Goal: Task Accomplishment & Management: Manage account settings

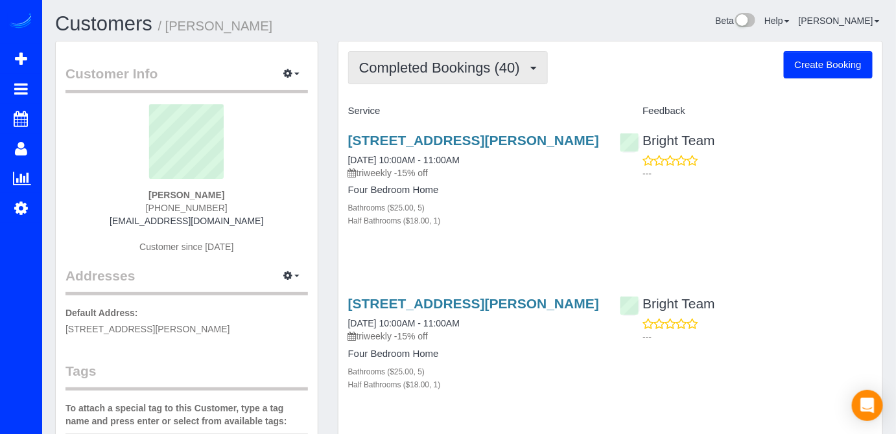
click at [474, 75] on button "Completed Bookings (40)" at bounding box center [448, 67] width 200 height 33
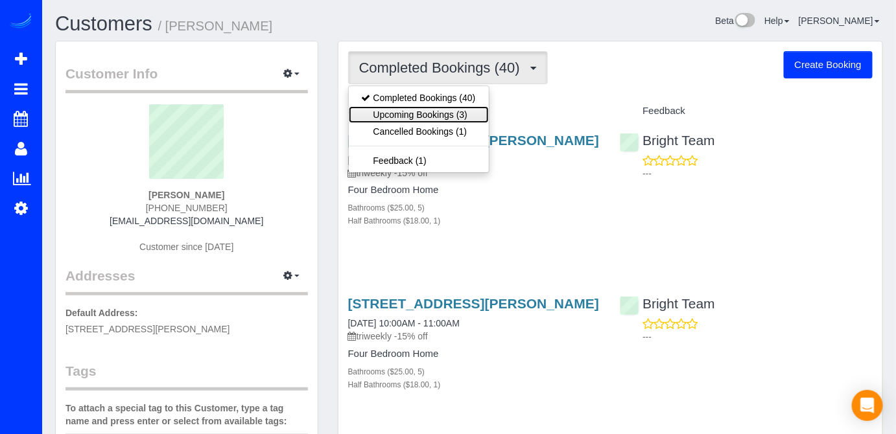
click at [465, 111] on link "Upcoming Bookings (3)" at bounding box center [419, 114] width 140 height 17
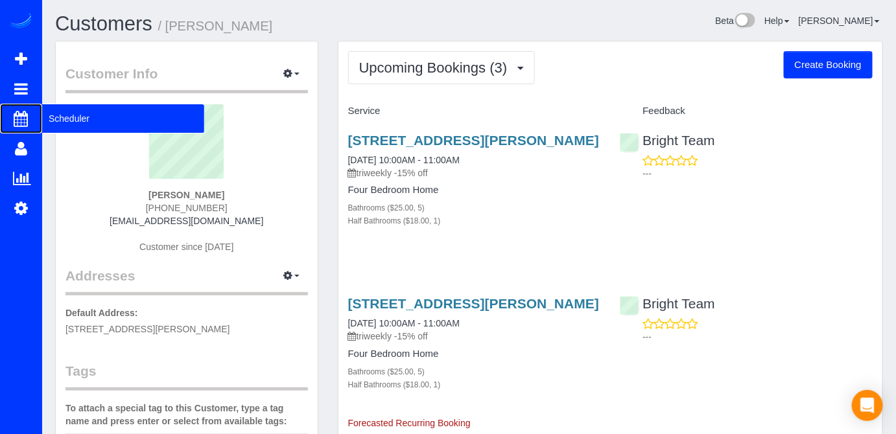
click at [64, 110] on span "Scheduler" at bounding box center [123, 119] width 162 height 30
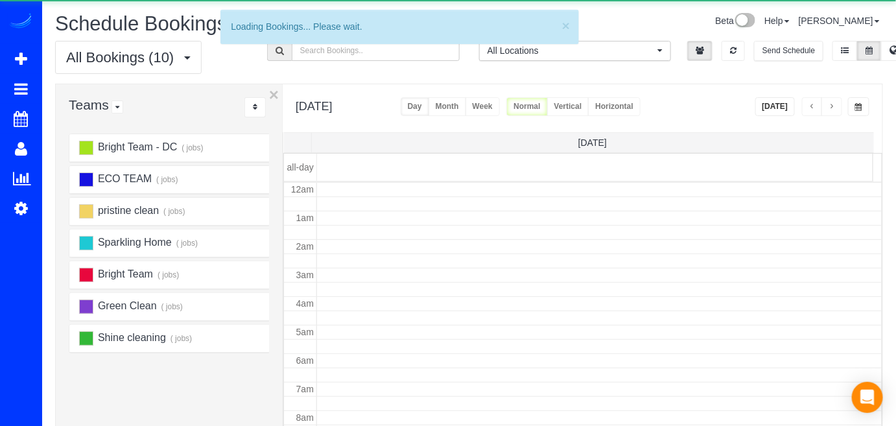
scroll to position [169, 0]
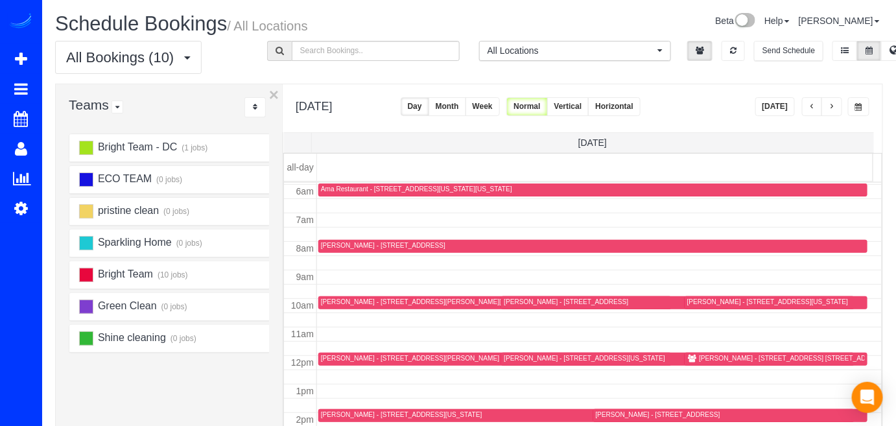
click at [789, 104] on button "[DATE]" at bounding box center [775, 106] width 40 height 19
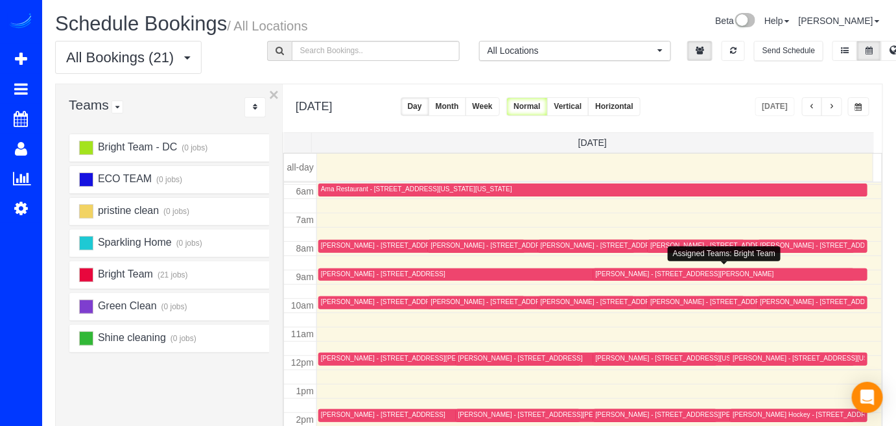
click at [605, 276] on div "[PERSON_NAME] - [STREET_ADDRESS][PERSON_NAME]" at bounding box center [731, 275] width 270 height 10
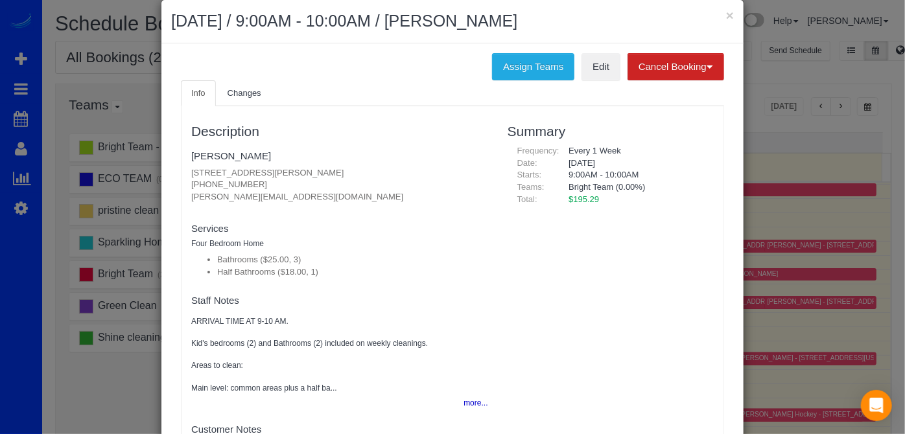
scroll to position [0, 0]
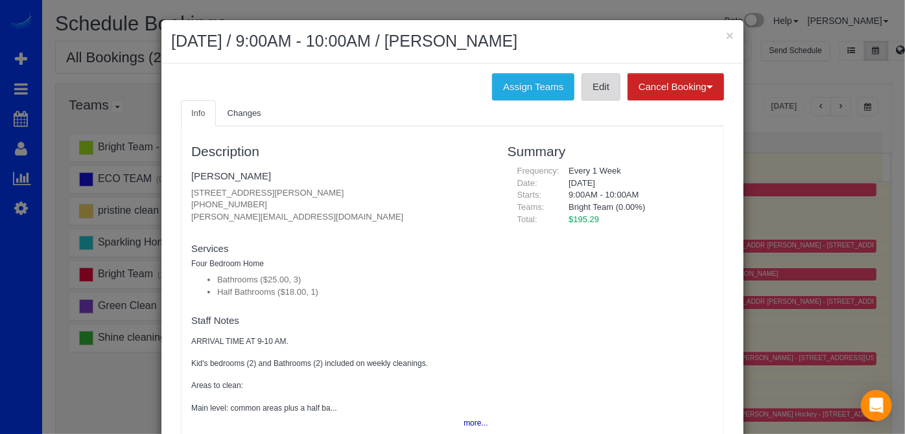
click at [591, 83] on link "Edit" at bounding box center [600, 86] width 39 height 27
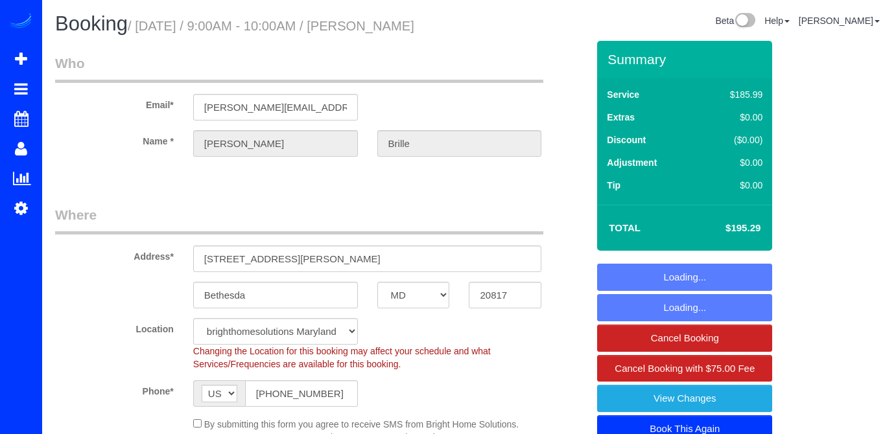
select select "MD"
select select "3"
select select "1"
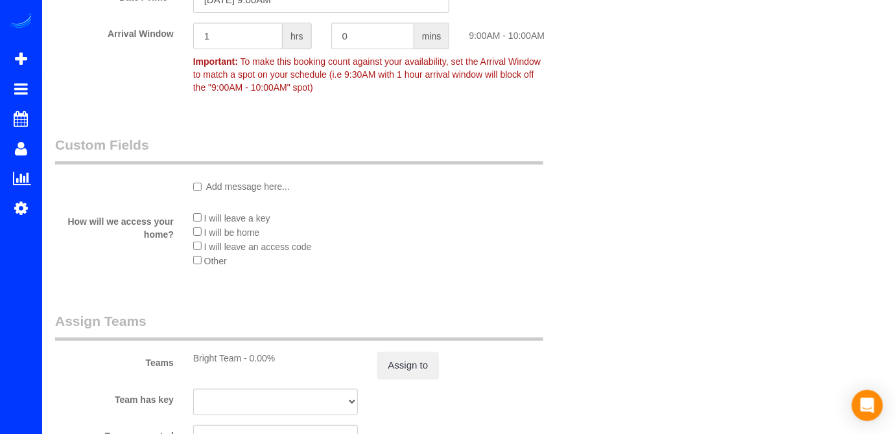
scroll to position [1826, 0]
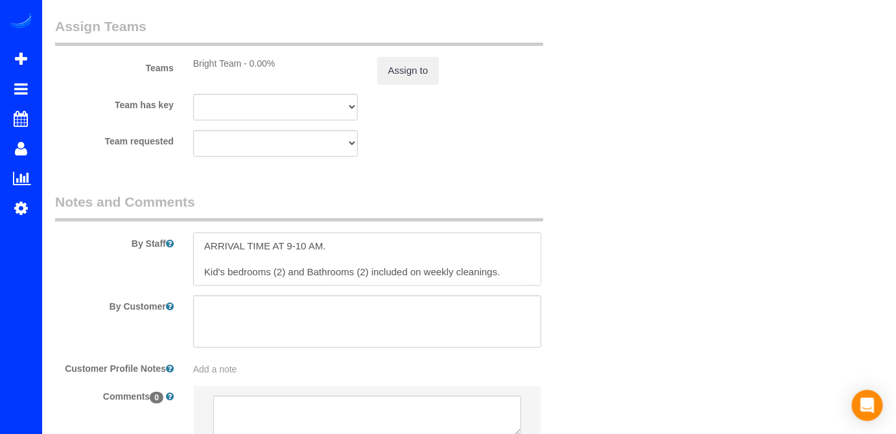
click at [200, 242] on textarea at bounding box center [367, 259] width 349 height 53
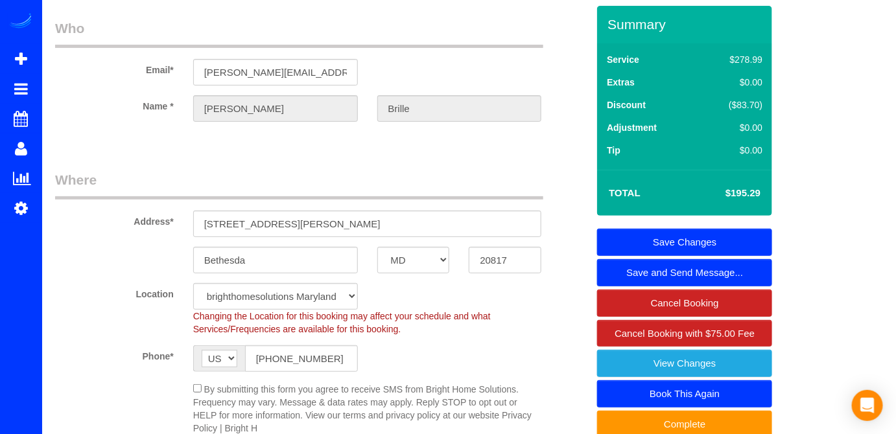
scroll to position [0, 0]
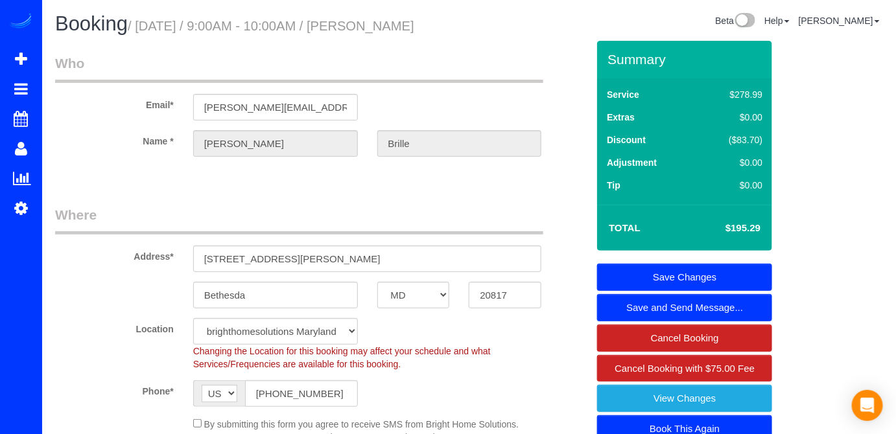
type textarea "Por favor cerrar las puerta principal con llave cuando salgan. ARRIVAL TIME AT …"
click at [758, 275] on link "Save Changes" at bounding box center [684, 277] width 175 height 27
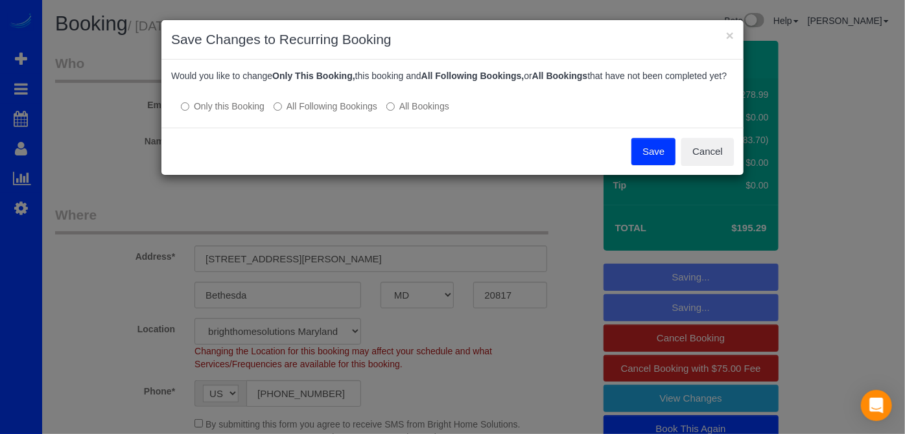
click at [641, 164] on button "Save" at bounding box center [653, 151] width 44 height 27
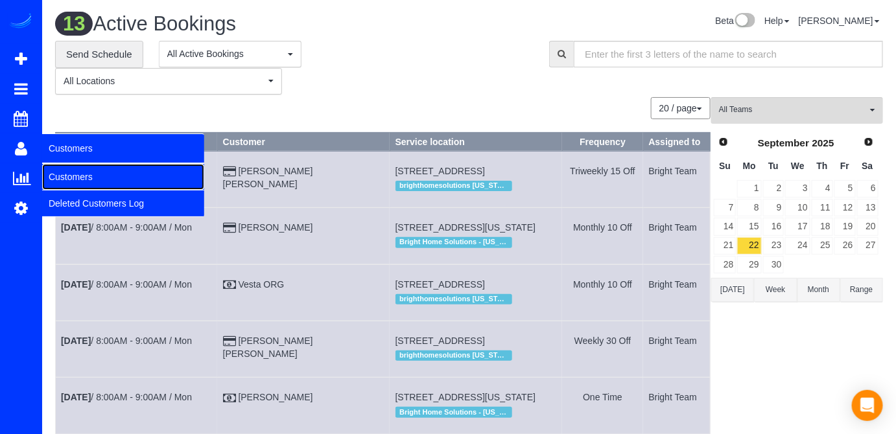
click at [65, 180] on link "Customers" at bounding box center [123, 177] width 162 height 26
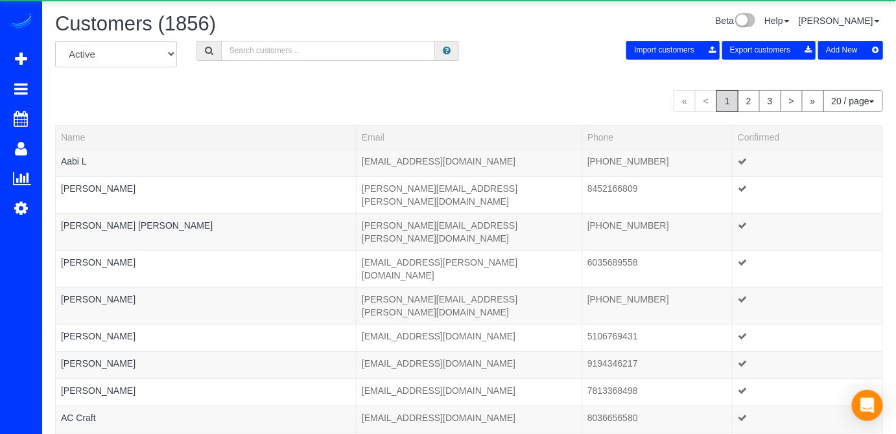
click at [254, 57] on input "text" at bounding box center [328, 51] width 215 height 20
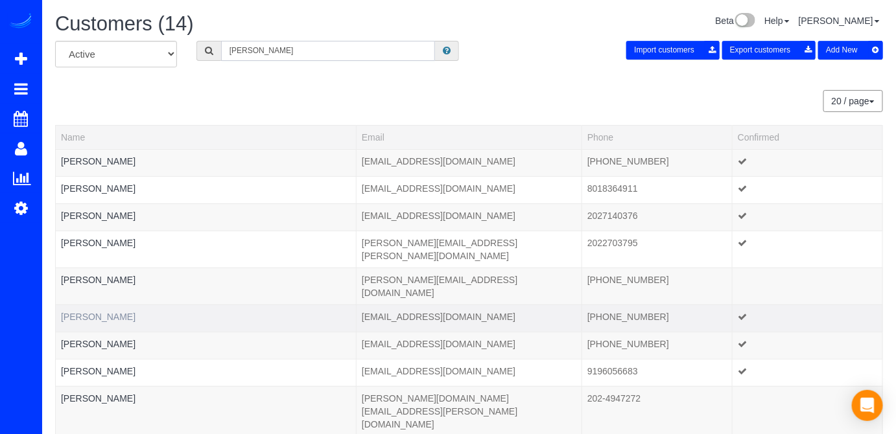
type input "[PERSON_NAME]"
click at [106, 312] on link "[PERSON_NAME]" at bounding box center [98, 317] width 75 height 10
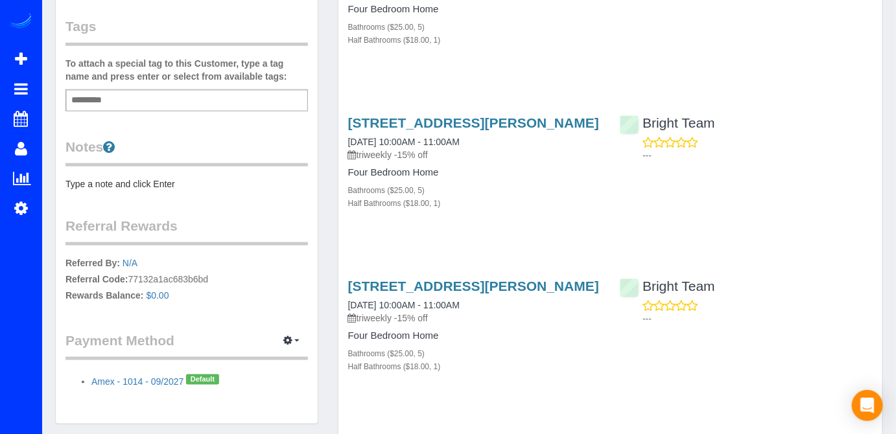
scroll to position [294, 0]
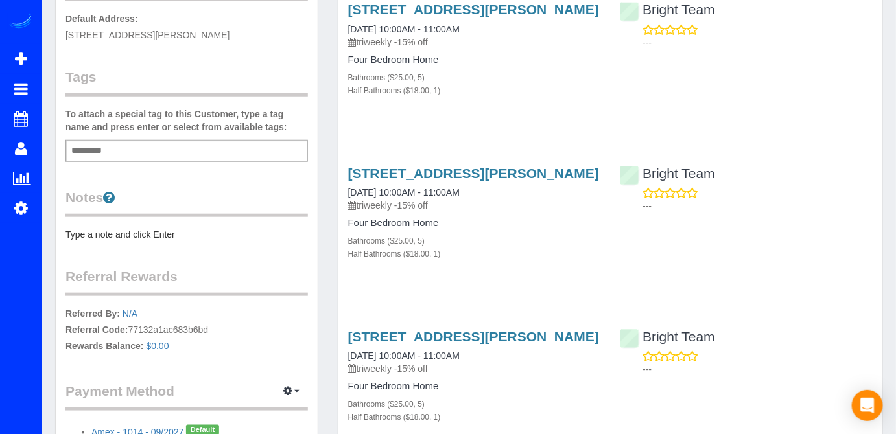
click at [95, 231] on pre "Type a note and click Enter" at bounding box center [186, 234] width 242 height 13
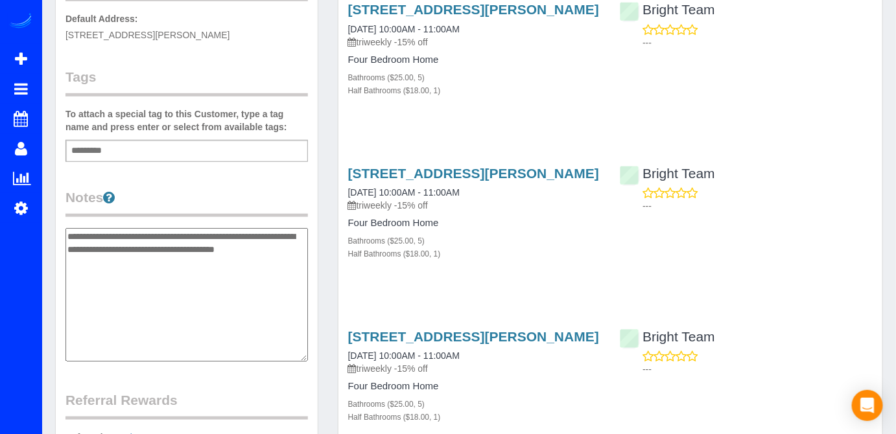
type textarea "**********"
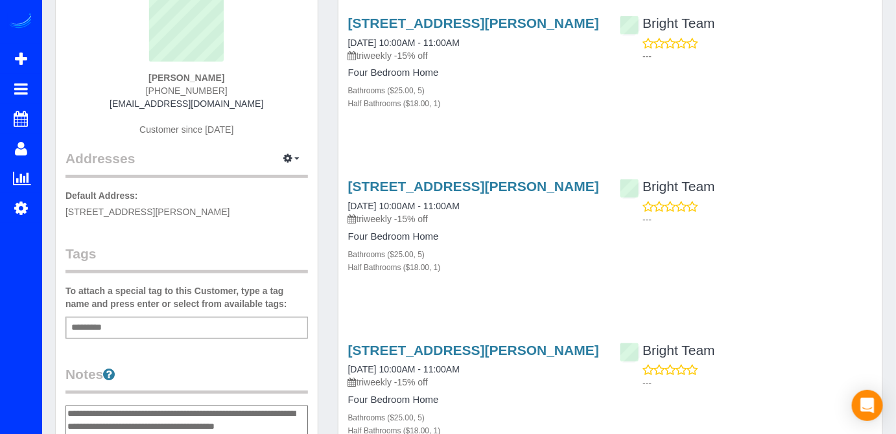
click at [292, 244] on legend "Tags" at bounding box center [186, 258] width 242 height 29
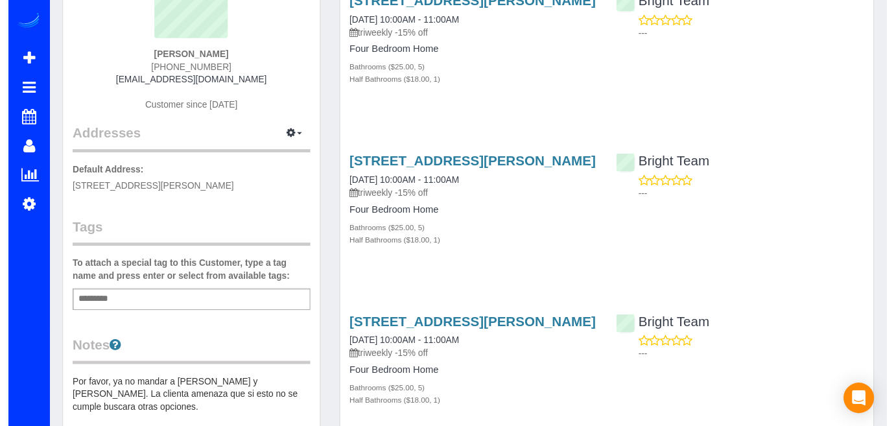
scroll to position [0, 0]
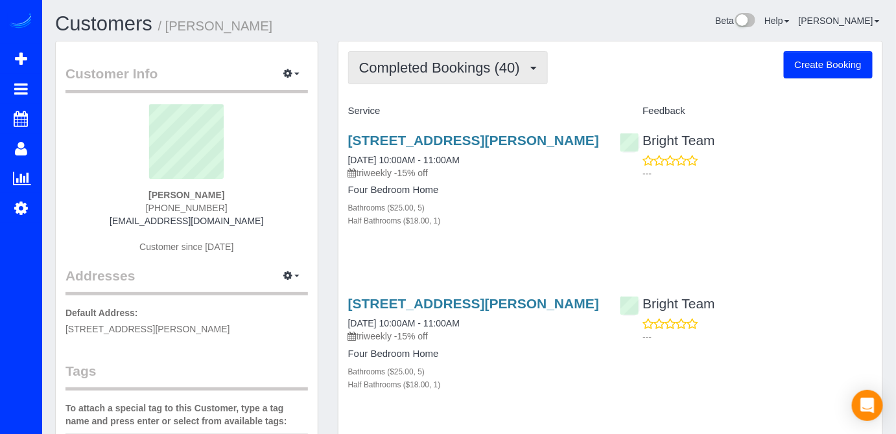
click at [415, 82] on button "Completed Bookings (40)" at bounding box center [448, 67] width 200 height 33
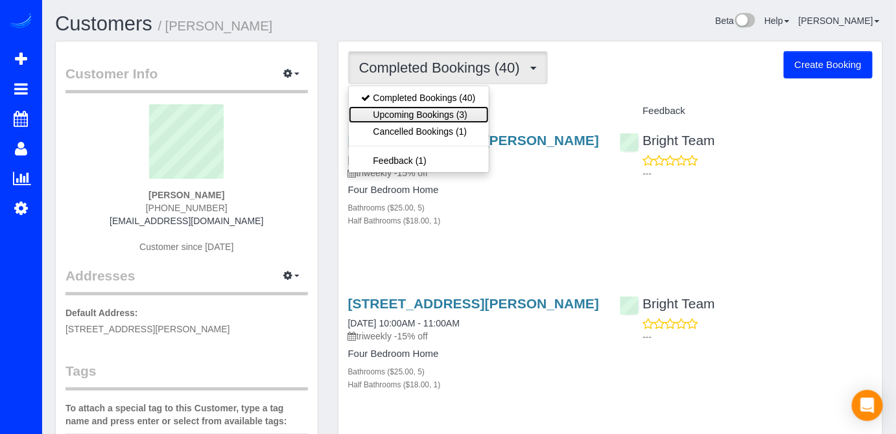
click at [445, 114] on link "Upcoming Bookings (3)" at bounding box center [419, 114] width 140 height 17
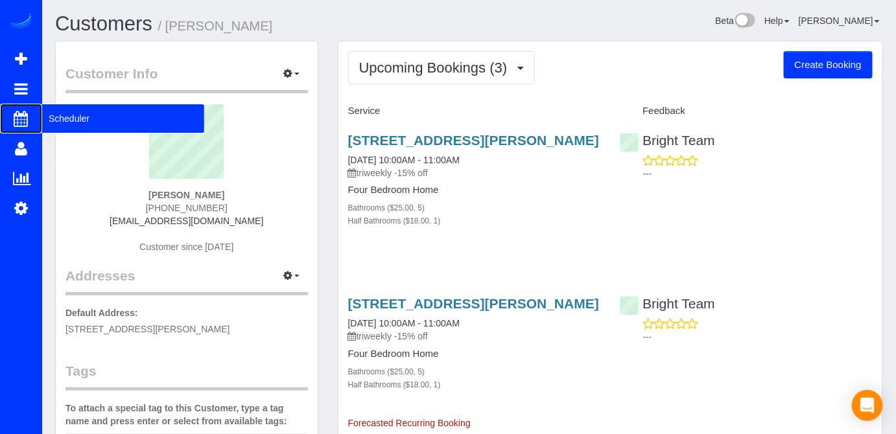
click at [47, 126] on span "Scheduler" at bounding box center [123, 119] width 162 height 30
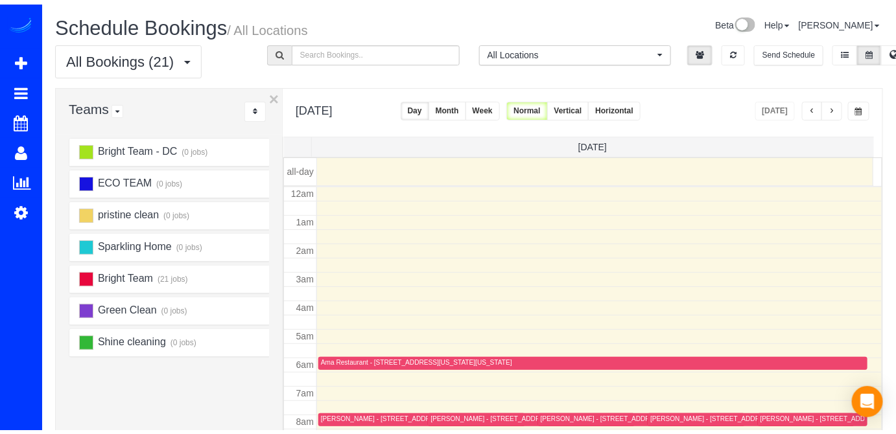
scroll to position [169, 0]
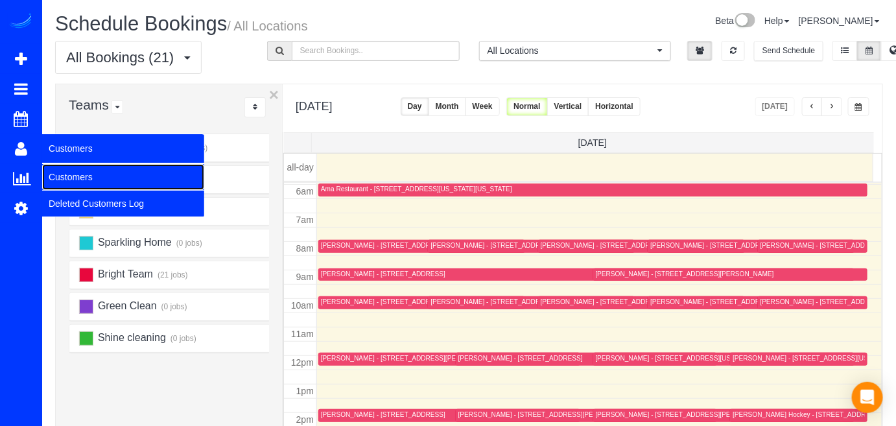
click at [61, 170] on link "Customers" at bounding box center [123, 177] width 162 height 26
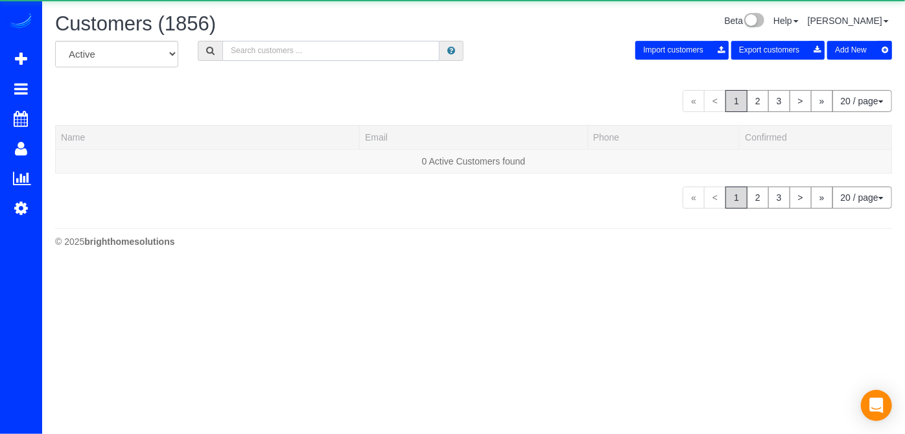
click at [299, 58] on input "text" at bounding box center [330, 51] width 217 height 20
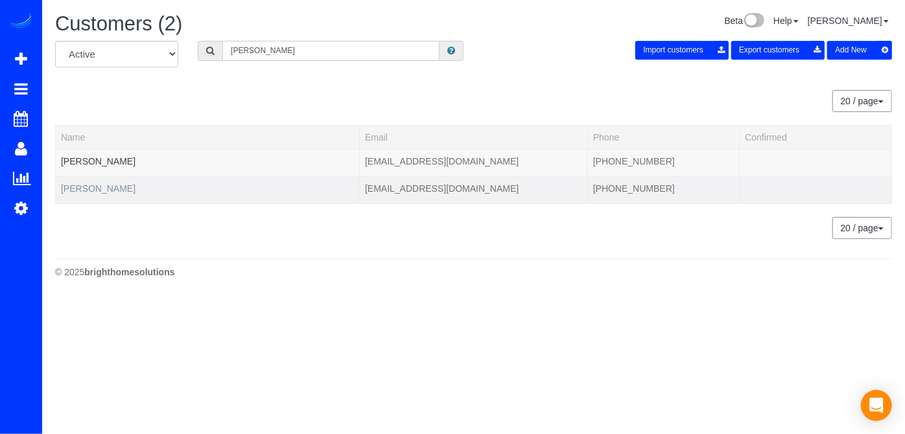
type input "Elizabeth Bucello"
click at [86, 190] on link "Elizabeth Bucello" at bounding box center [98, 188] width 75 height 10
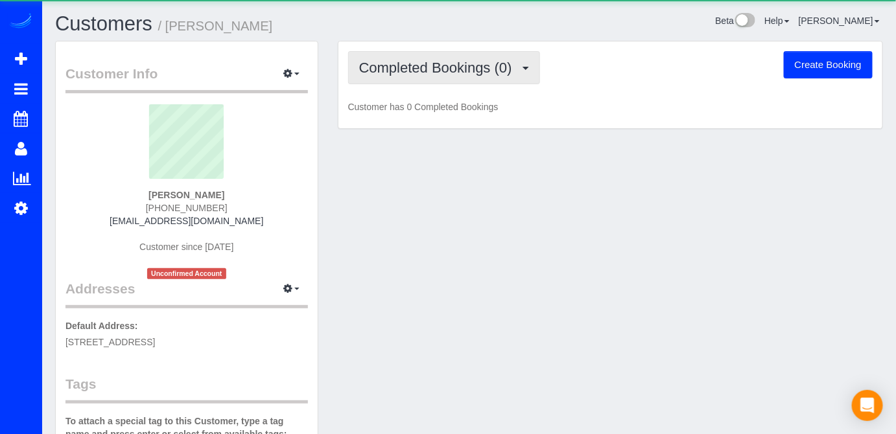
click at [469, 69] on span "Completed Bookings (0)" at bounding box center [438, 68] width 159 height 16
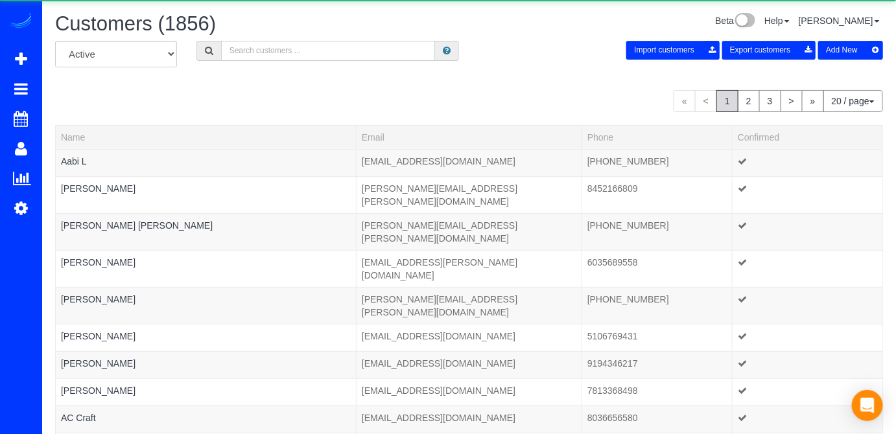
click at [248, 49] on input "text" at bounding box center [328, 51] width 215 height 20
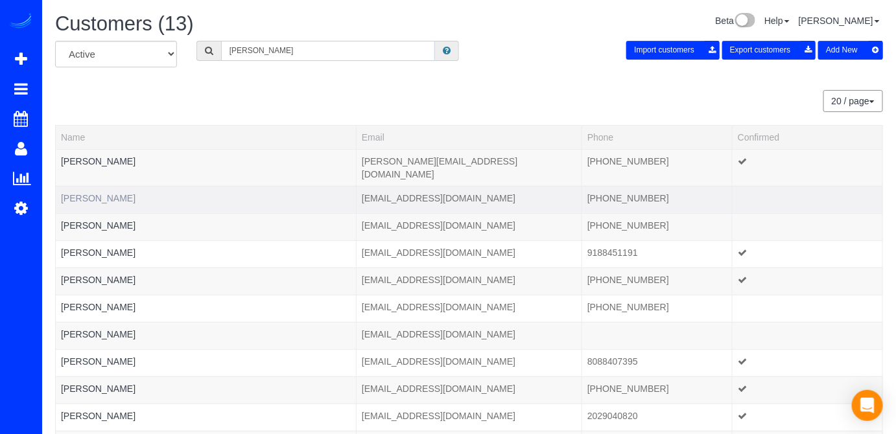
type input "elizabeth"
click at [106, 193] on link "Elizabeth Bucello" at bounding box center [98, 198] width 75 height 10
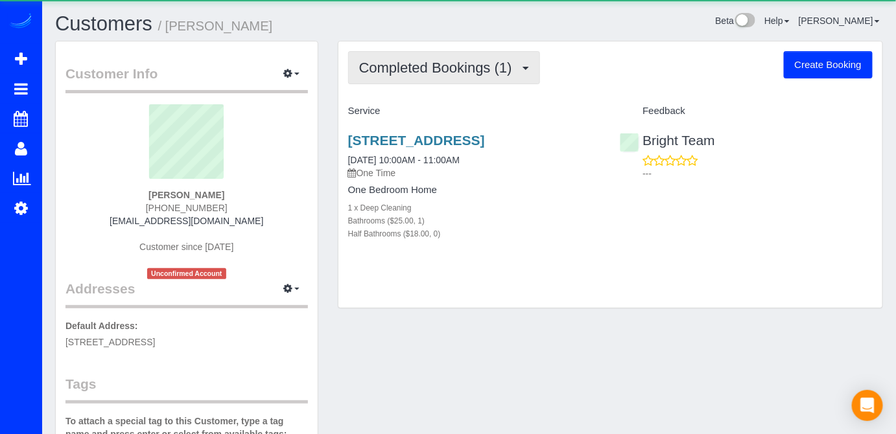
drag, startPoint x: 539, startPoint y: 73, endPoint x: 524, endPoint y: 75, distance: 15.0
click at [533, 75] on div "Completed Bookings (1) Completed Bookings (1) Upcoming Bookings (1) Cancelled B…" at bounding box center [610, 67] width 524 height 33
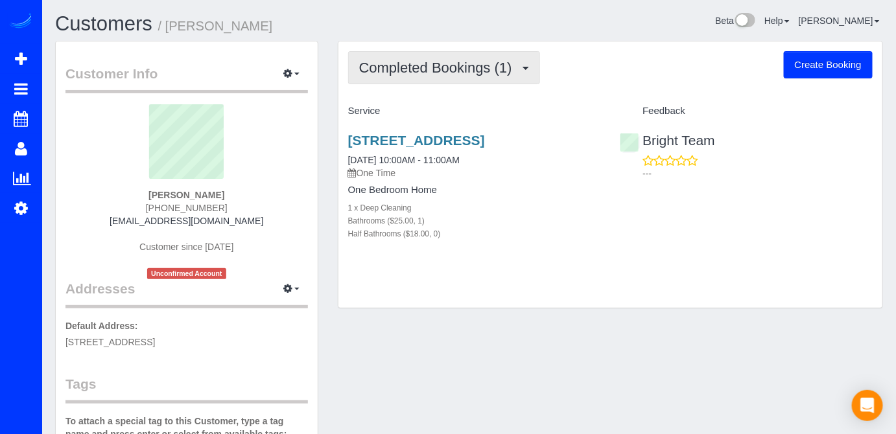
click at [523, 74] on button "Completed Bookings (1)" at bounding box center [444, 67] width 192 height 33
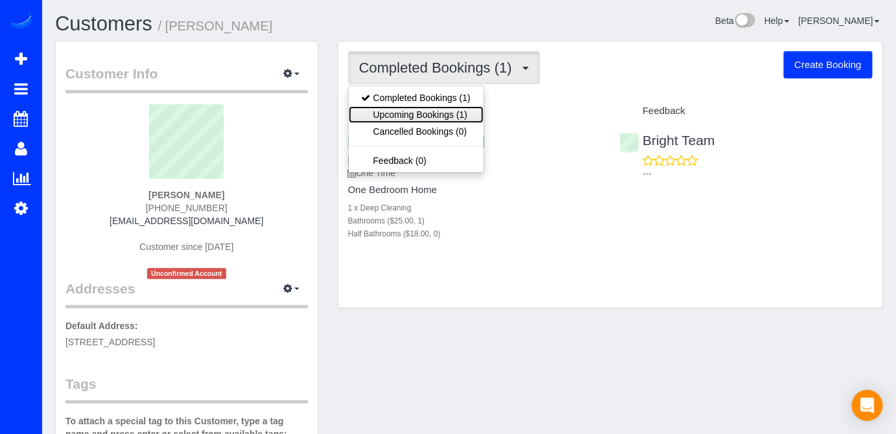
click at [452, 112] on link "Upcoming Bookings (1)" at bounding box center [416, 114] width 135 height 17
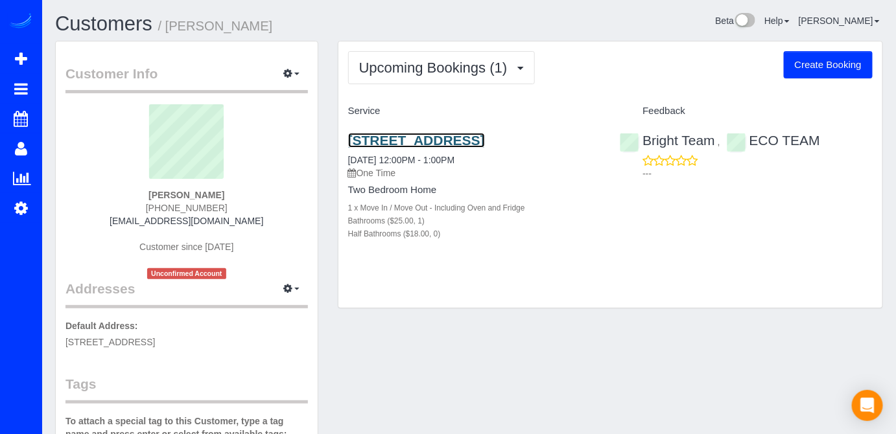
click at [398, 135] on link "4801 Fairmont Ave,, Bethesda, MD 20814" at bounding box center [416, 140] width 137 height 15
click at [392, 83] on div "Upcoming Bookings (1) Completed Bookings (1) Upcoming Bookings (1) Cancelled Bo…" at bounding box center [441, 67] width 187 height 33
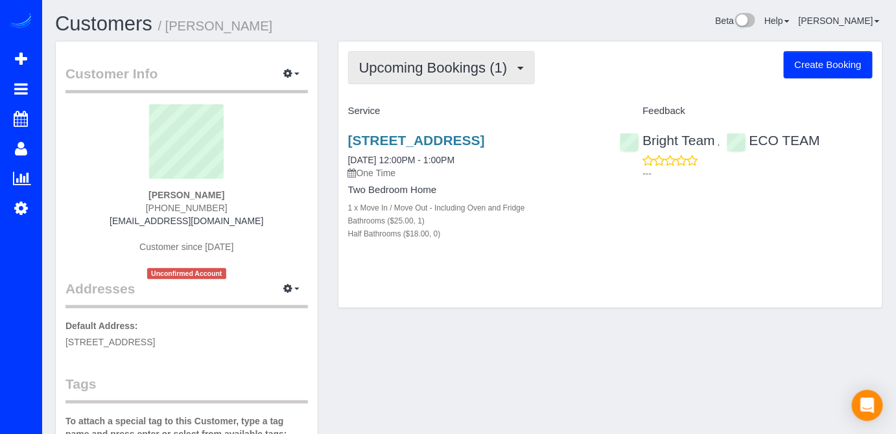
click at [452, 74] on span "Upcoming Bookings (1)" at bounding box center [436, 68] width 155 height 16
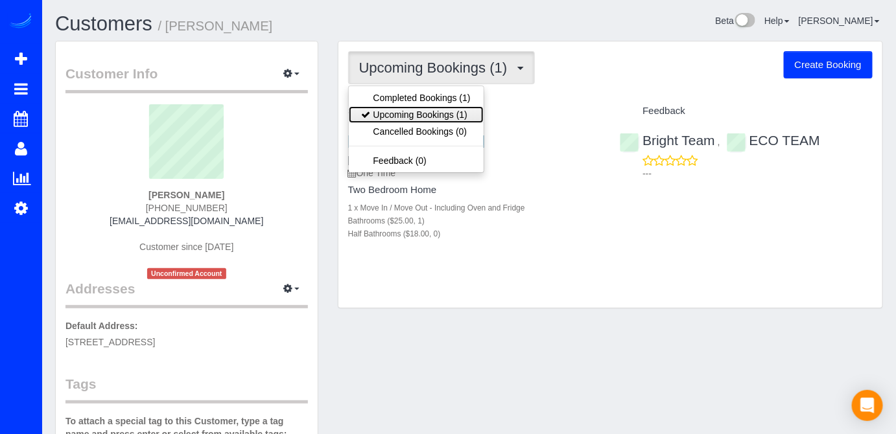
click at [447, 110] on link "Upcoming Bookings (1)" at bounding box center [416, 114] width 135 height 17
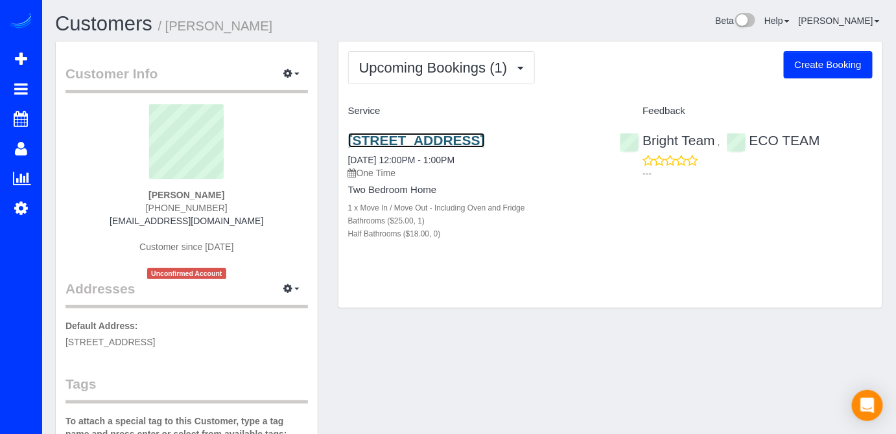
click at [405, 134] on link "4801 Fairmont Ave,, Bethesda, MD 20814" at bounding box center [416, 140] width 137 height 15
click at [296, 292] on button "button" at bounding box center [291, 289] width 32 height 20
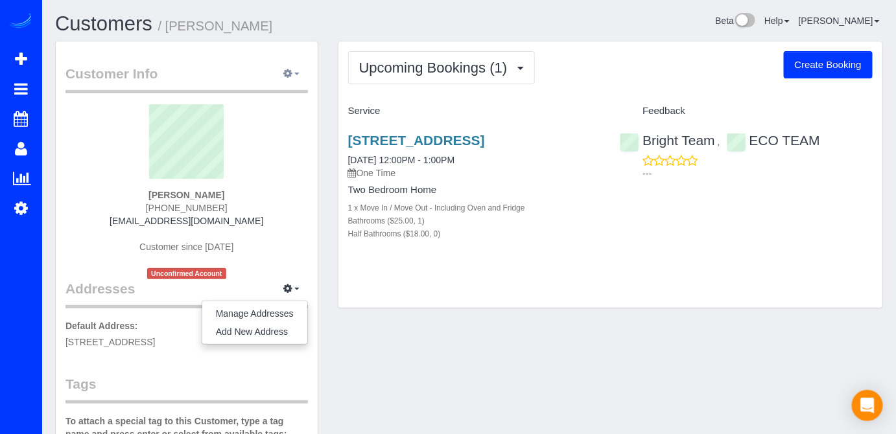
click at [301, 80] on button "button" at bounding box center [291, 74] width 32 height 20
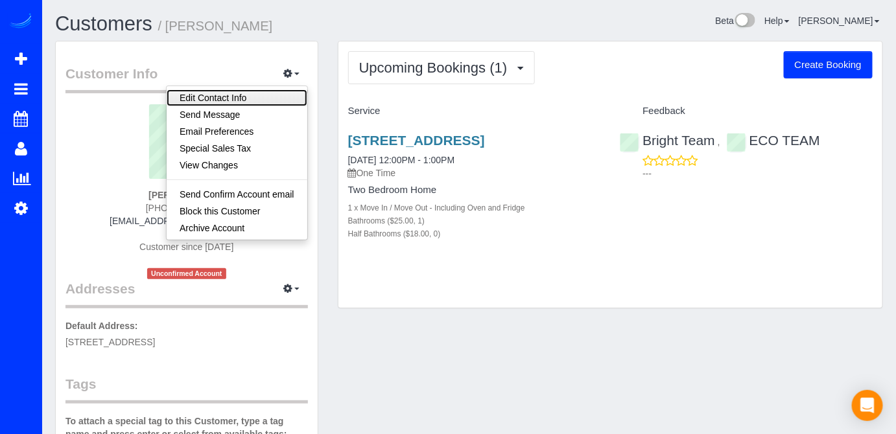
click at [245, 99] on link "Edit Contact Info" at bounding box center [237, 97] width 141 height 17
select select "MD"
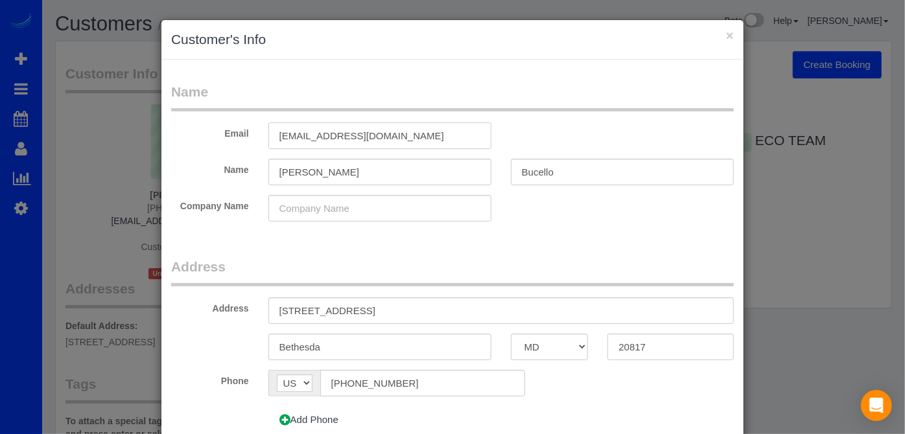
click at [337, 134] on input "bucello3@verion.net" at bounding box center [379, 135] width 223 height 27
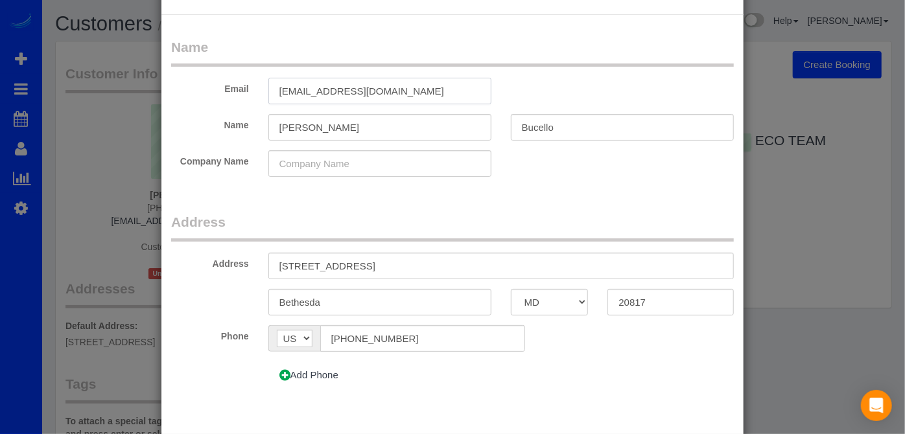
scroll to position [109, 0]
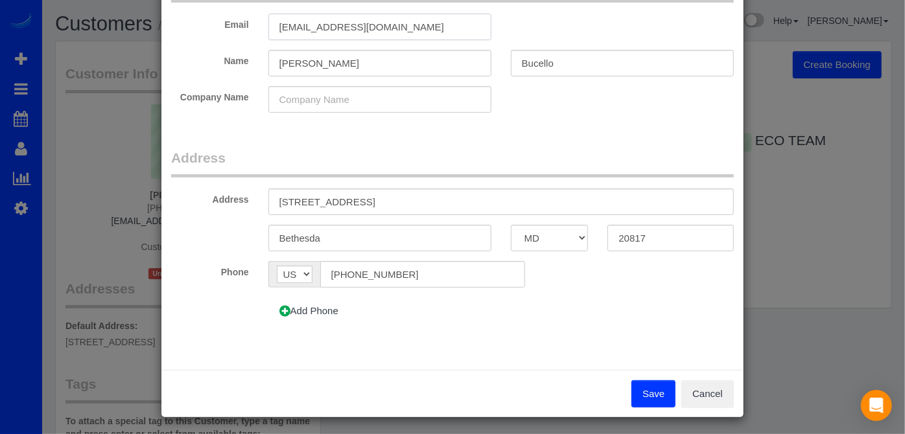
type input "bucello3@verizon.net"
click at [655, 398] on button "Save" at bounding box center [653, 393] width 44 height 27
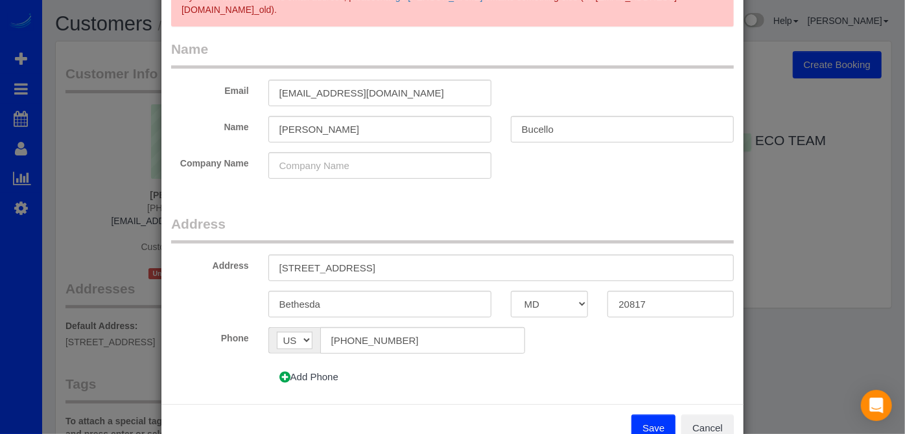
scroll to position [145, 0]
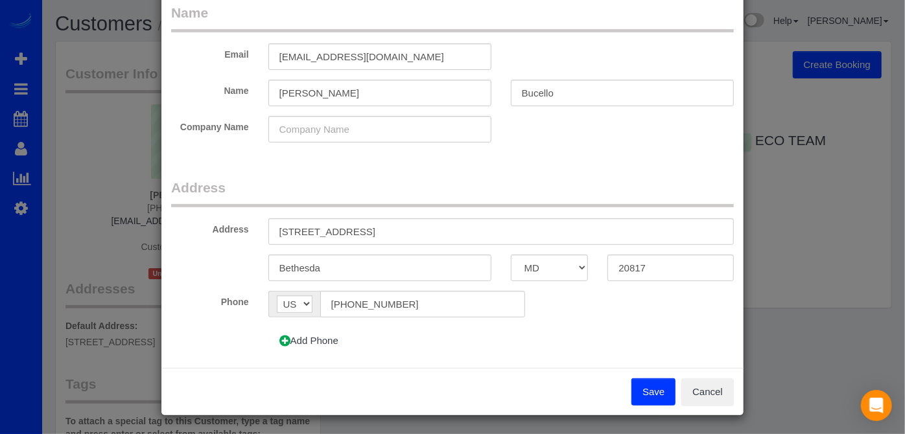
click at [652, 394] on button "Save" at bounding box center [653, 392] width 44 height 27
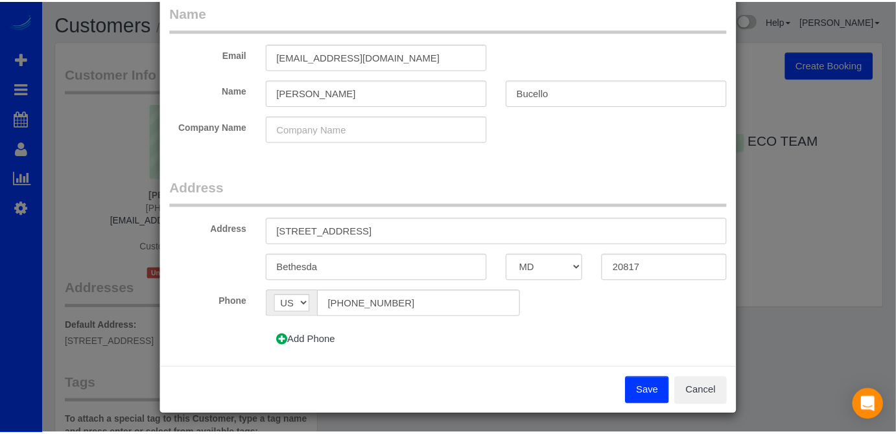
scroll to position [0, 0]
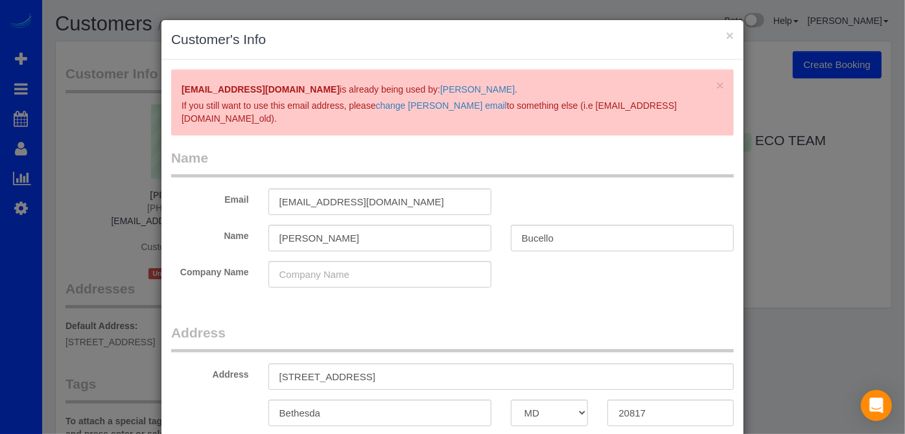
click at [732, 33] on div "× Customer's Info" at bounding box center [452, 40] width 582 height 40
click at [728, 34] on button "×" at bounding box center [730, 36] width 8 height 14
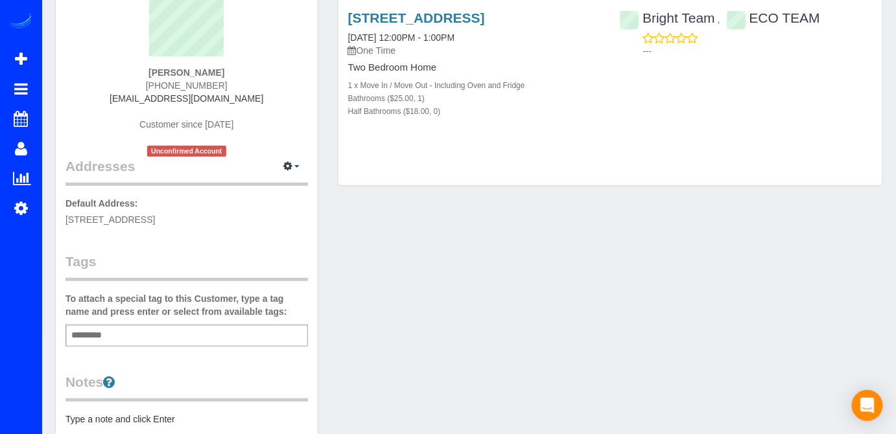
scroll to position [58, 0]
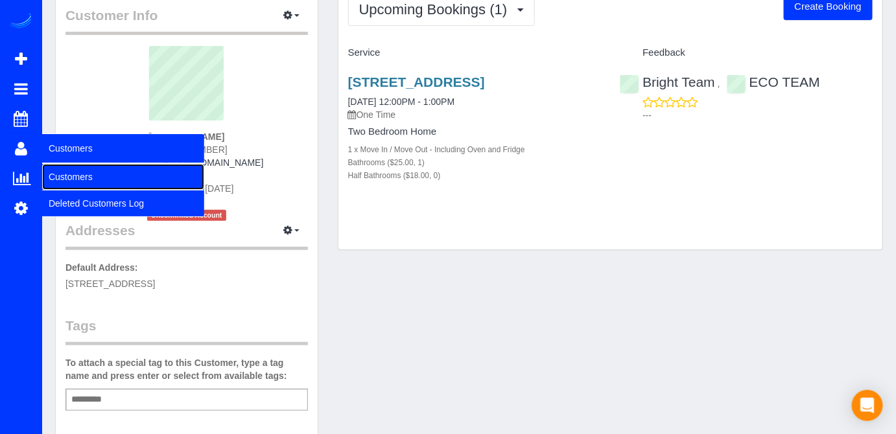
click at [65, 170] on link "Customers" at bounding box center [123, 177] width 162 height 26
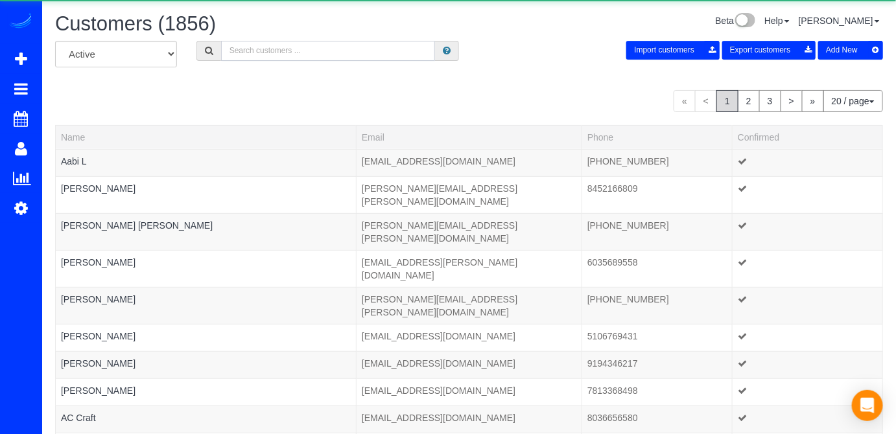
click at [270, 47] on input "text" at bounding box center [328, 51] width 215 height 20
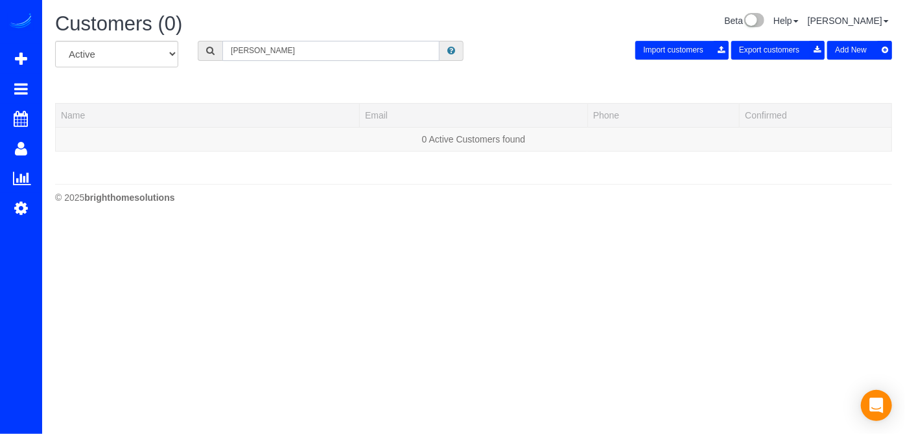
type input "Elizabeth"
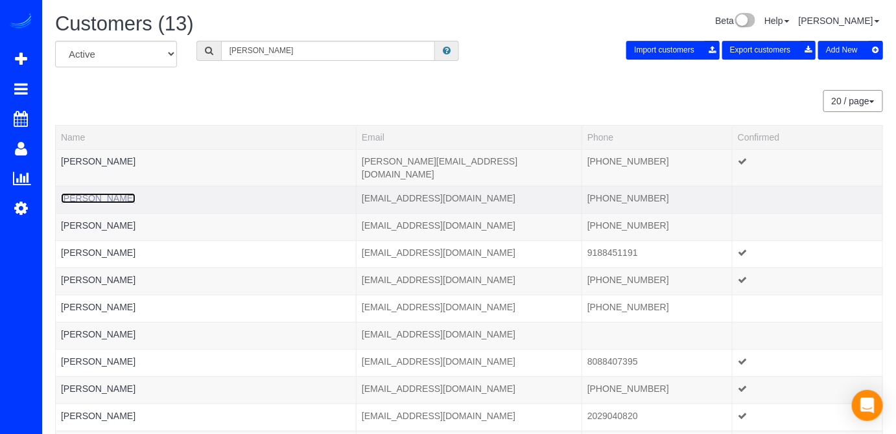
click at [109, 193] on link "Elizabeth Bucello" at bounding box center [98, 198] width 75 height 10
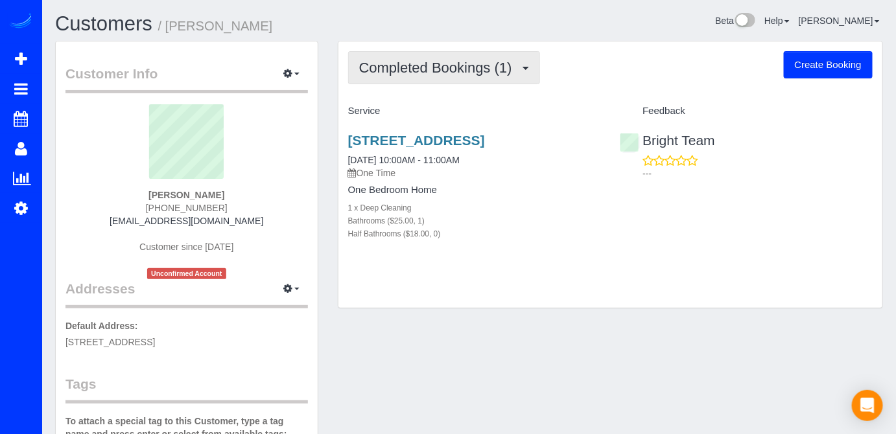
drag, startPoint x: 443, startPoint y: 90, endPoint x: 448, endPoint y: 80, distance: 10.7
click at [445, 87] on div "Completed Bookings (1) Completed Bookings (1) Upcoming Bookings (1) Cancelled B…" at bounding box center [610, 174] width 544 height 267
click at [449, 78] on button "Completed Bookings (1)" at bounding box center [444, 67] width 192 height 33
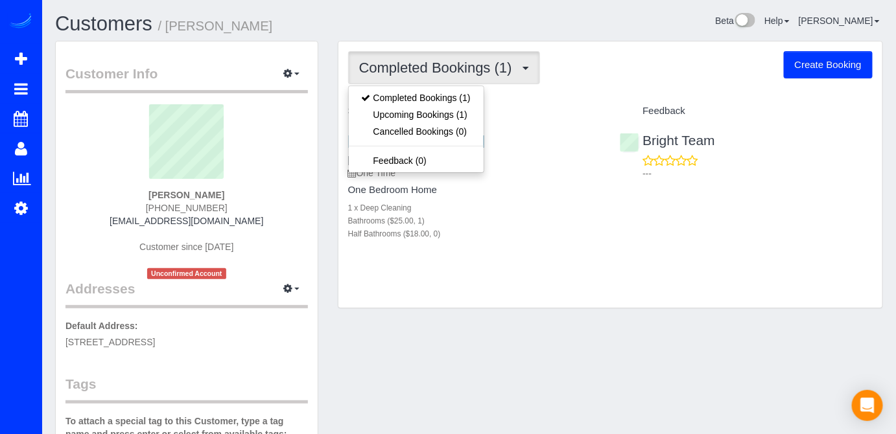
drag, startPoint x: 543, startPoint y: 95, endPoint x: 538, endPoint y: 102, distance: 8.8
click at [544, 97] on div "Completed Bookings (1) Completed Bookings (1) Upcoming Bookings (1) Cancelled B…" at bounding box center [610, 174] width 544 height 267
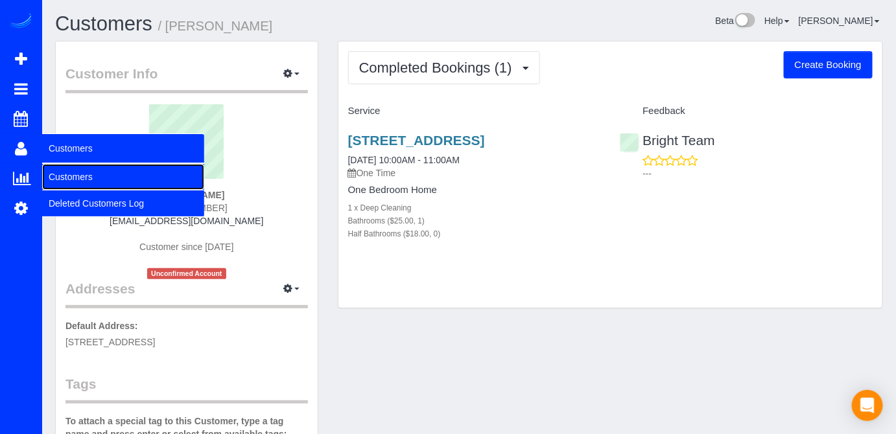
click at [57, 170] on link "Customers" at bounding box center [123, 177] width 162 height 26
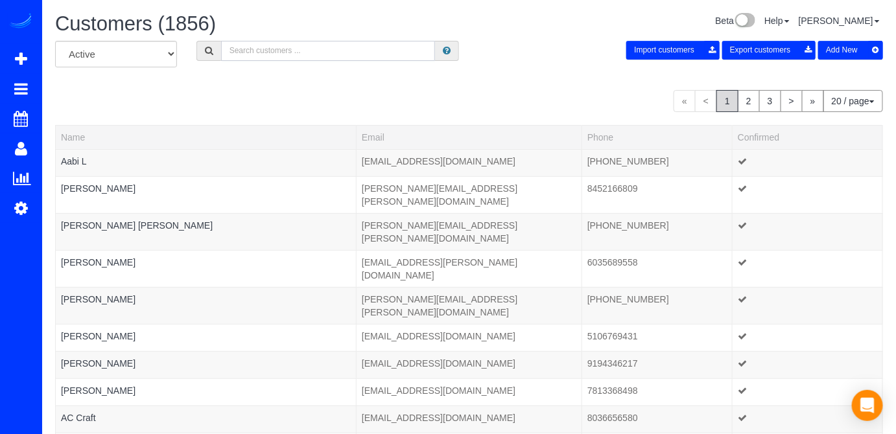
click at [228, 56] on input "text" at bounding box center [328, 51] width 215 height 20
type input "Elizabeth Bucello"
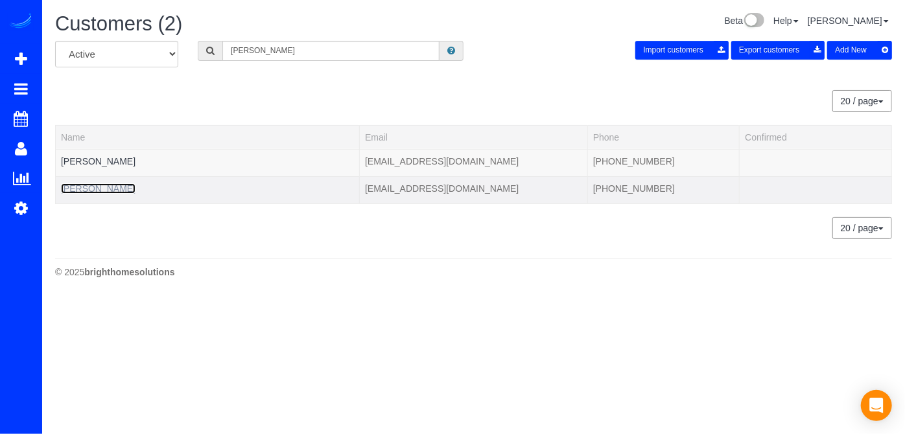
click at [97, 186] on link "Elizabeth Bucello" at bounding box center [98, 188] width 75 height 10
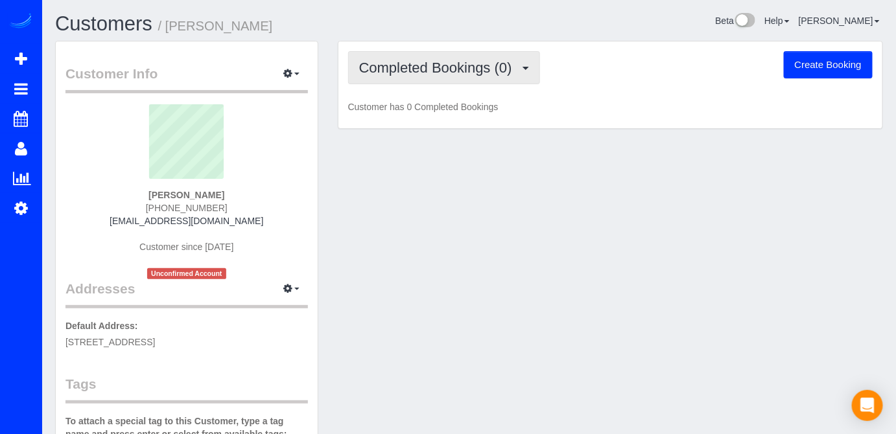
click at [458, 72] on span "Completed Bookings (0)" at bounding box center [438, 68] width 159 height 16
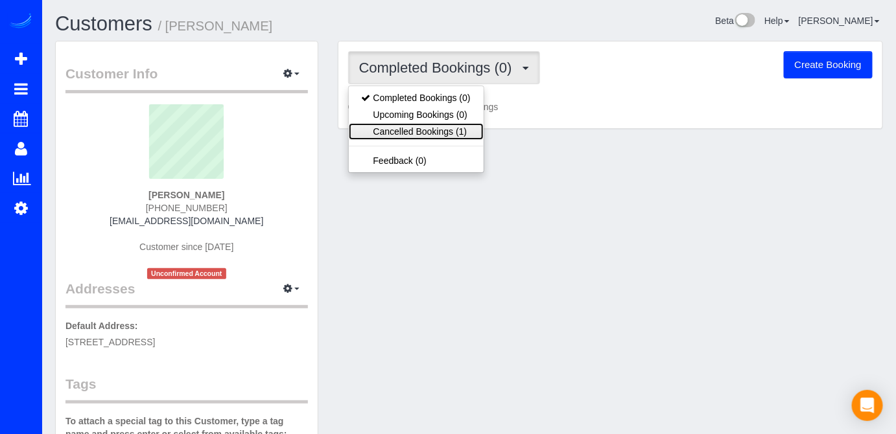
click at [446, 128] on link "Cancelled Bookings (1)" at bounding box center [416, 131] width 135 height 17
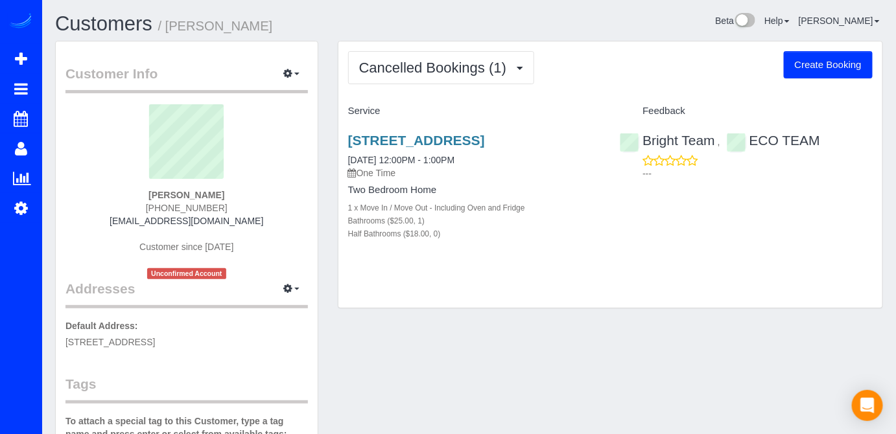
click at [819, 75] on button "Create Booking" at bounding box center [828, 64] width 89 height 27
select select "MD"
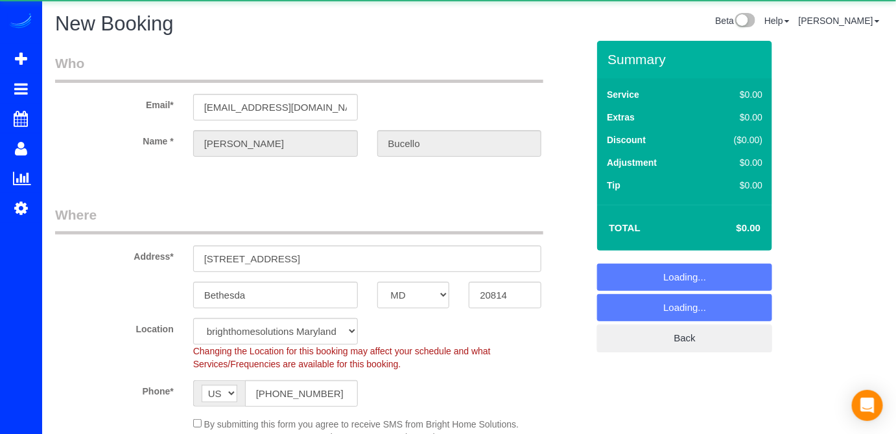
select select "object:5552"
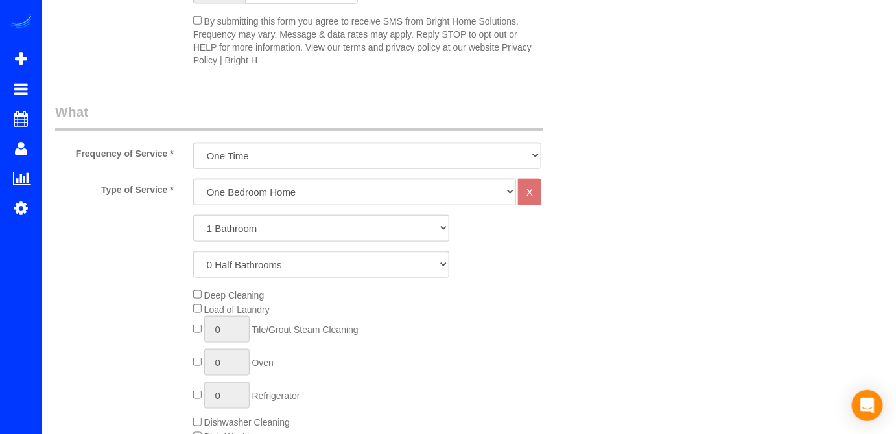
scroll to position [412, 0]
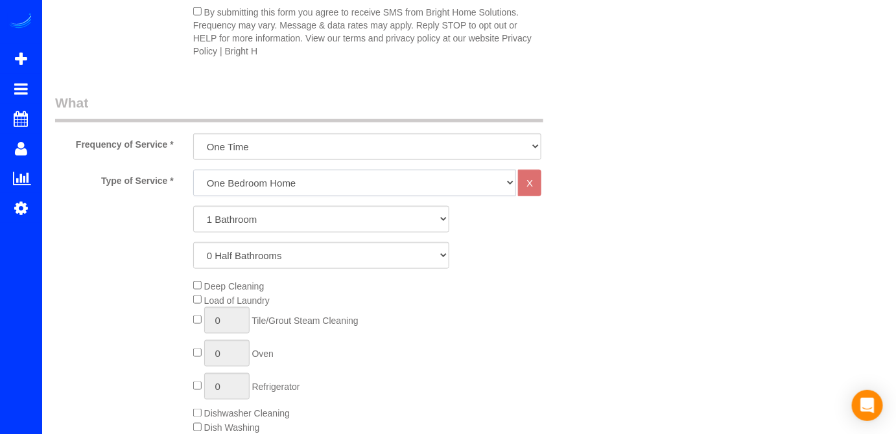
click at [254, 181] on select "One Bedroom Home Two Bedroom Home Three Bedroom Home Four Bedroom Home Five Bed…" at bounding box center [354, 183] width 323 height 27
select select "255"
click at [193, 170] on select "One Bedroom Home Two Bedroom Home Three Bedroom Home Four Bedroom Home Five Bed…" at bounding box center [354, 183] width 323 height 27
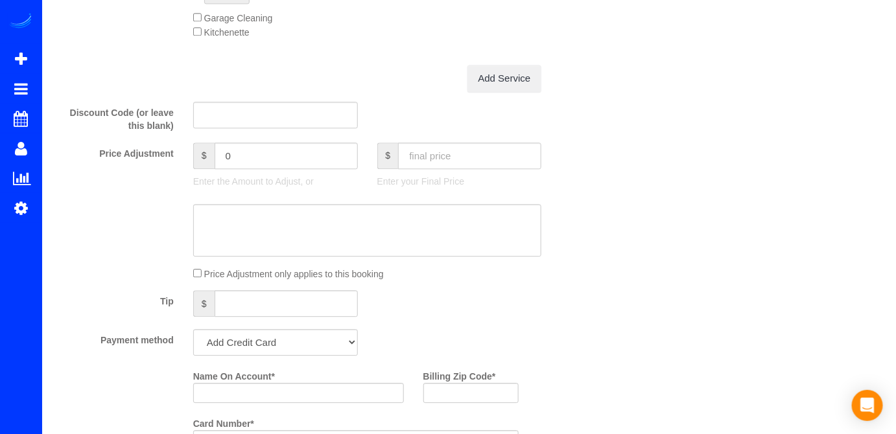
scroll to position [1060, 0]
drag, startPoint x: 415, startPoint y: 165, endPoint x: 402, endPoint y: 165, distance: 12.3
click at [415, 165] on input "text" at bounding box center [469, 154] width 143 height 27
type input "257.39"
type input "-28.6"
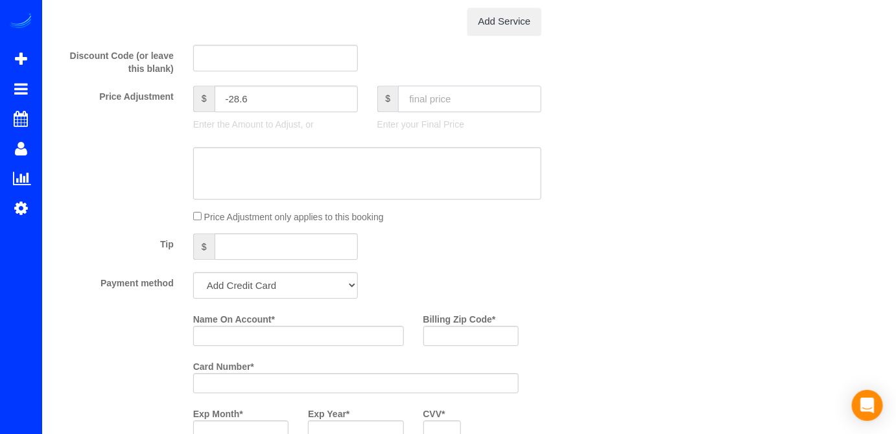
scroll to position [1178, 0]
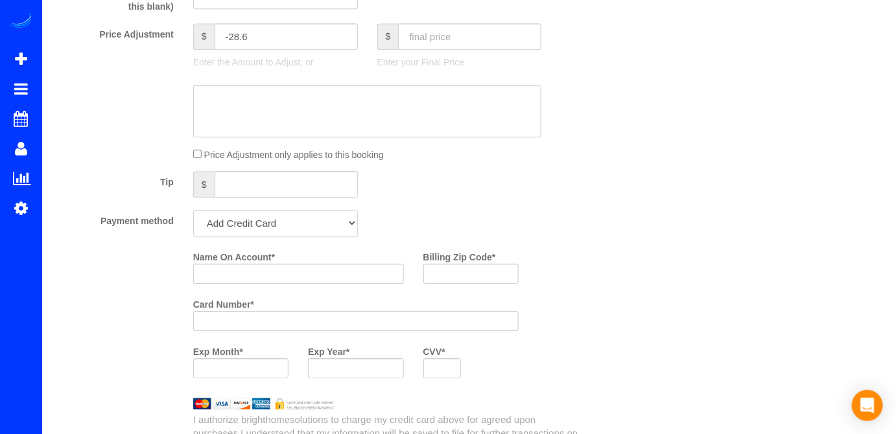
click at [257, 234] on select "Add Credit Card Cash Check Paypal" at bounding box center [275, 223] width 165 height 27
select select "string:check"
click at [193, 211] on select "Add Credit Card Cash Check Paypal" at bounding box center [275, 223] width 165 height 27
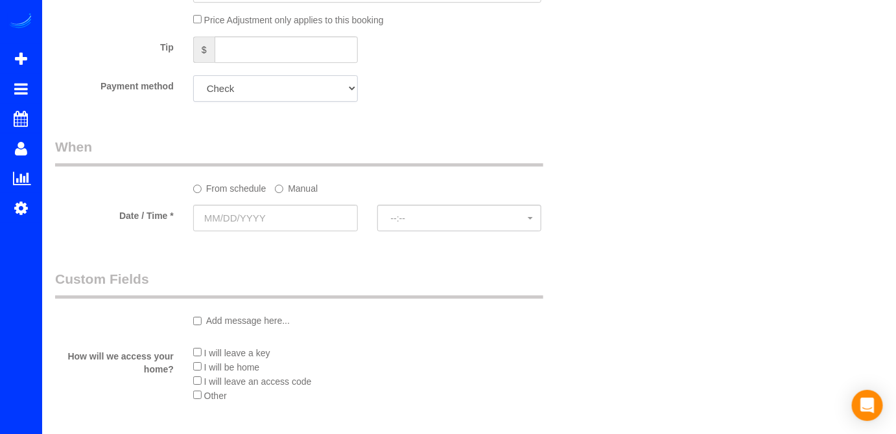
scroll to position [1414, 0]
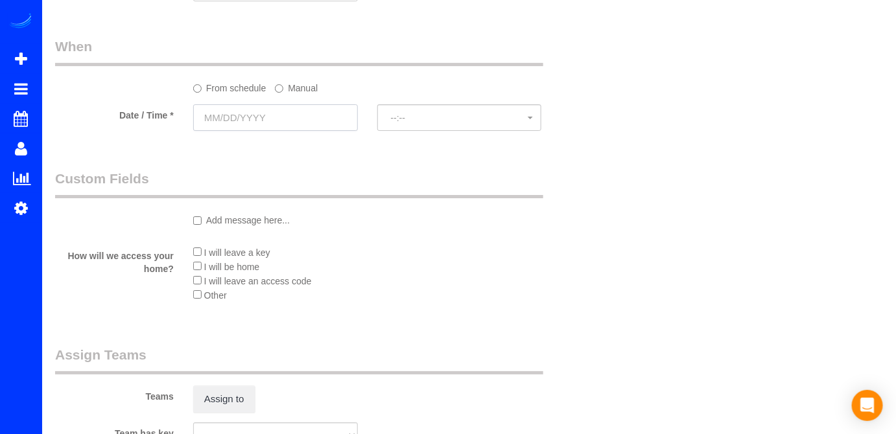
click at [250, 123] on input "text" at bounding box center [275, 117] width 165 height 27
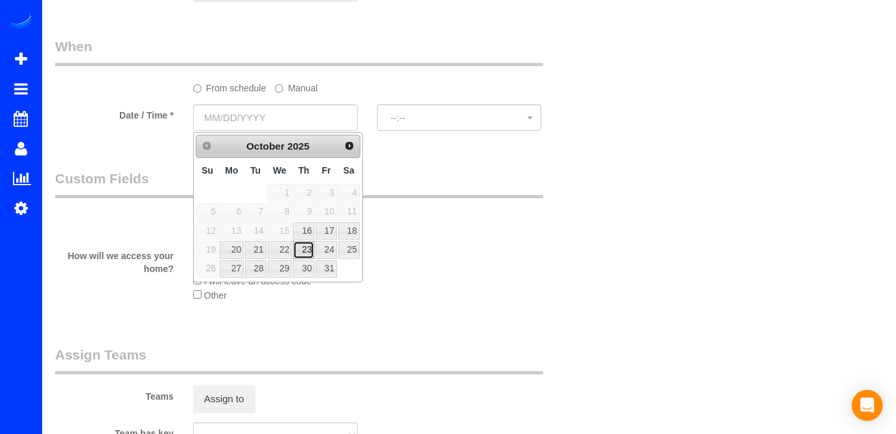
click at [309, 247] on link "23" at bounding box center [303, 249] width 21 height 17
type input "10/23/2025"
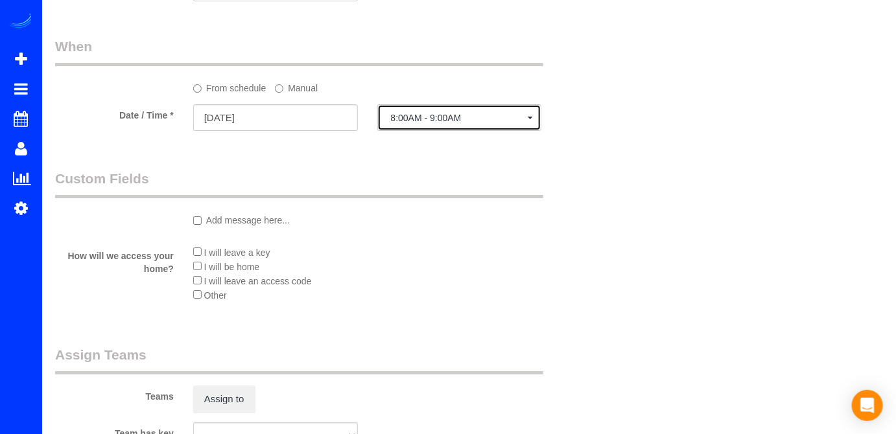
drag, startPoint x: 493, startPoint y: 106, endPoint x: 489, endPoint y: 113, distance: 7.6
click at [492, 108] on button "8:00AM - 9:00AM" at bounding box center [459, 117] width 165 height 27
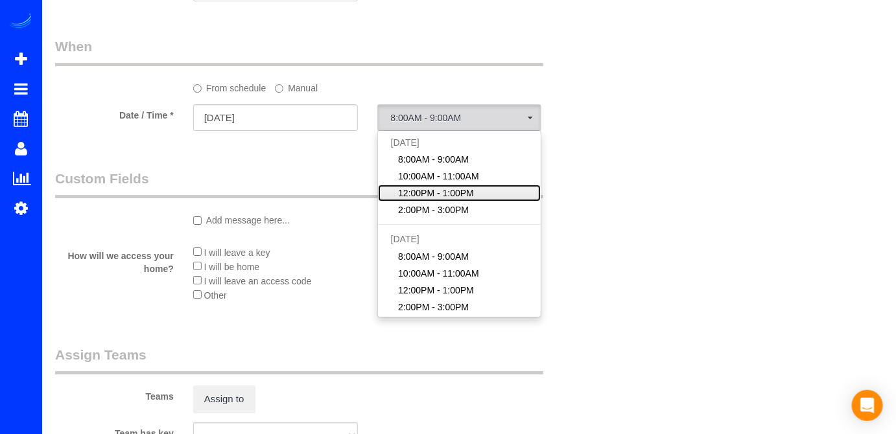
click at [448, 192] on span "12:00PM - 1:00PM" at bounding box center [436, 193] width 76 height 13
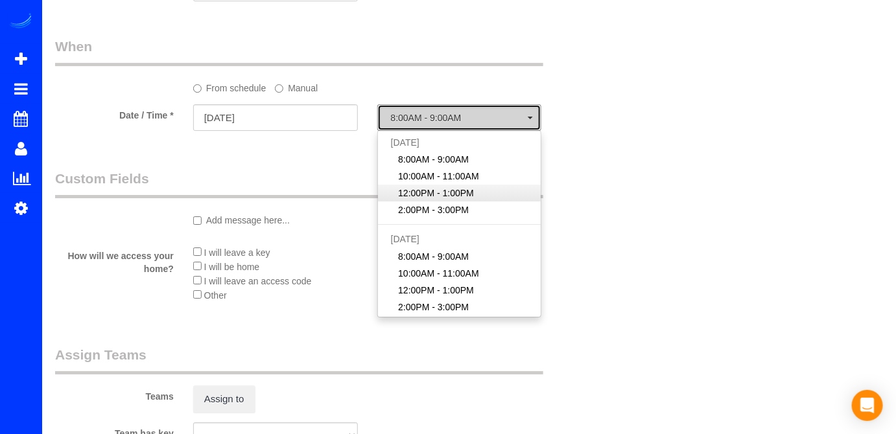
select select "spot17"
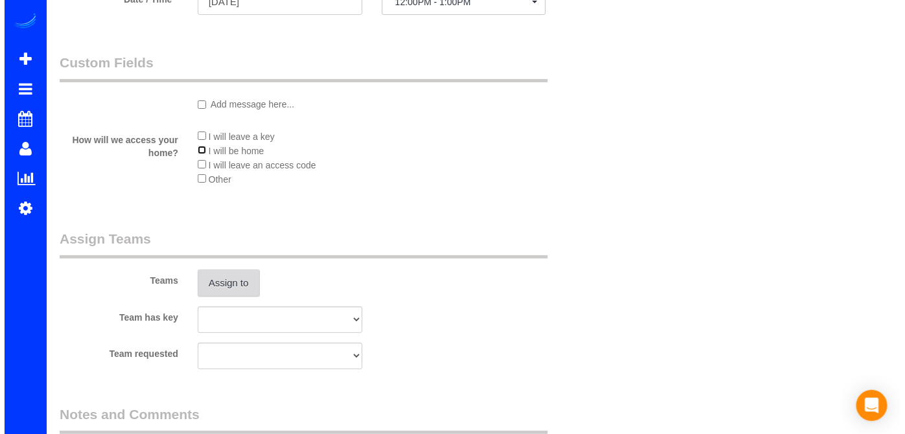
scroll to position [1532, 0]
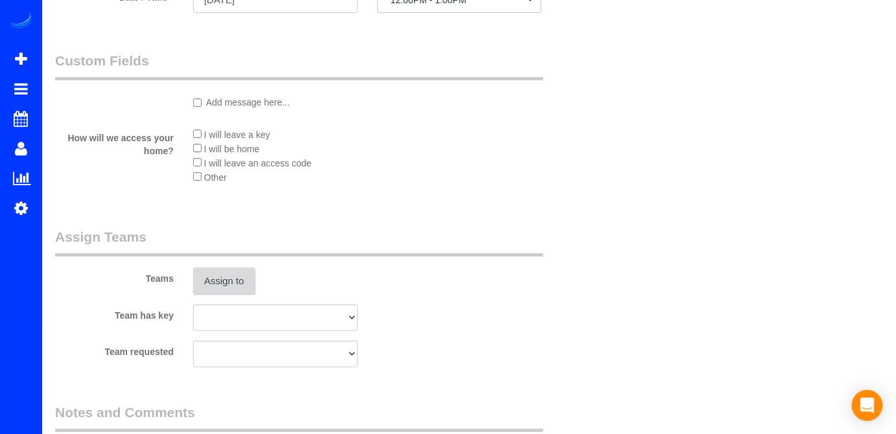
click at [239, 281] on button "Assign to" at bounding box center [224, 281] width 62 height 27
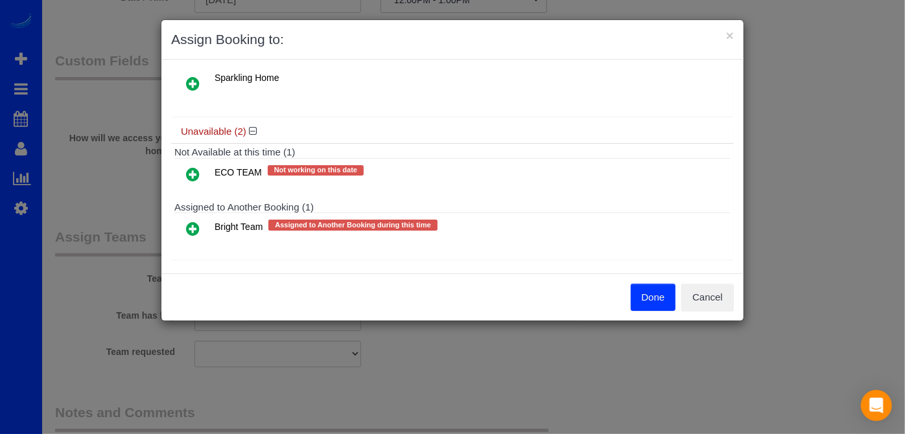
click at [193, 221] on icon at bounding box center [193, 229] width 14 height 16
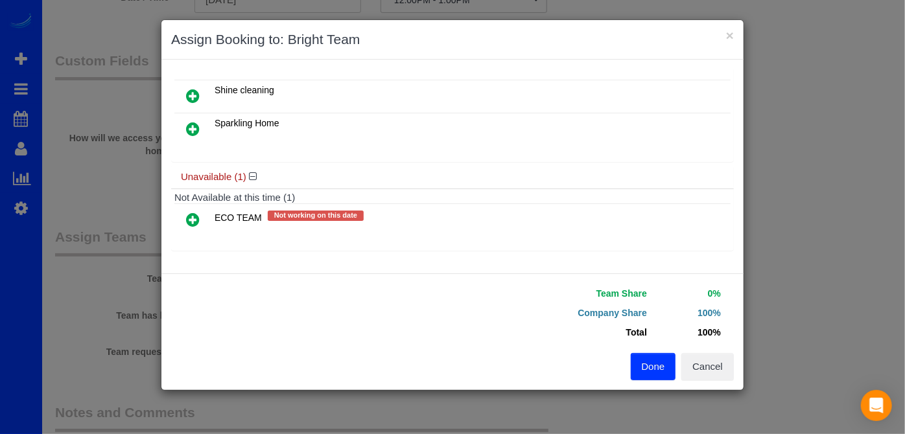
scroll to position [183, 0]
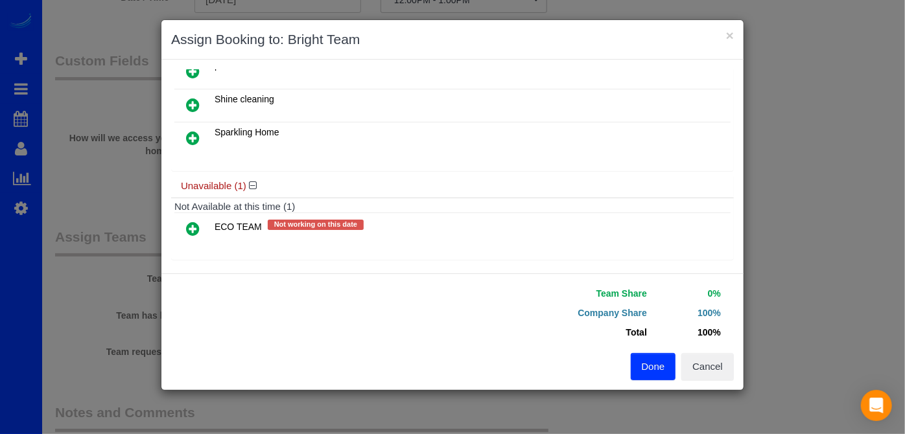
click at [667, 367] on button "Done" at bounding box center [653, 366] width 45 height 27
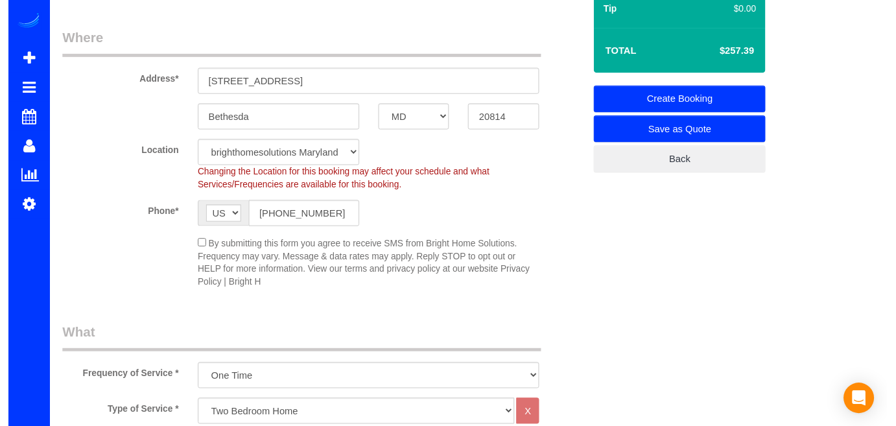
scroll to position [0, 0]
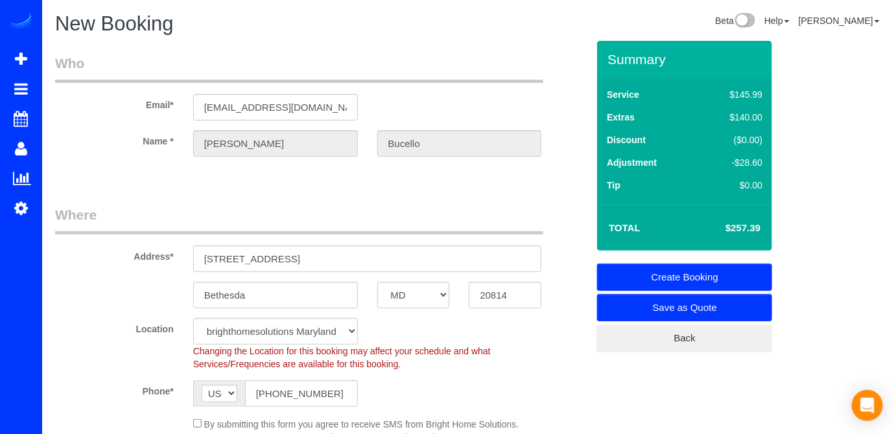
click at [710, 272] on link "Create Booking" at bounding box center [684, 277] width 175 height 27
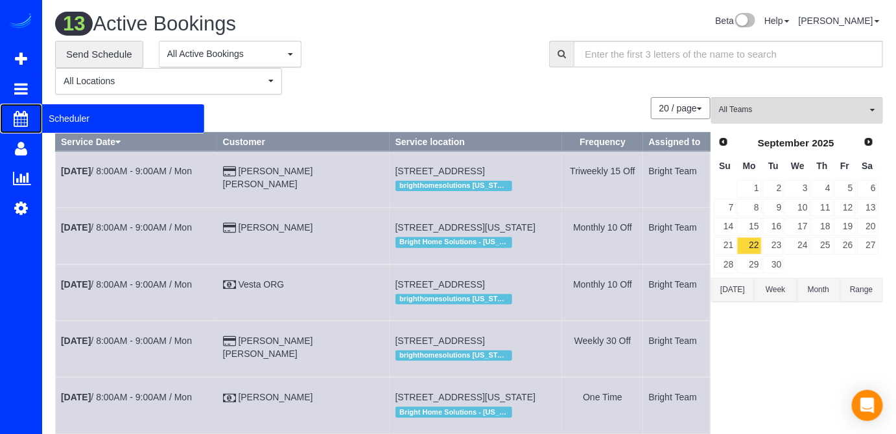
click at [84, 112] on span "Scheduler" at bounding box center [123, 119] width 162 height 30
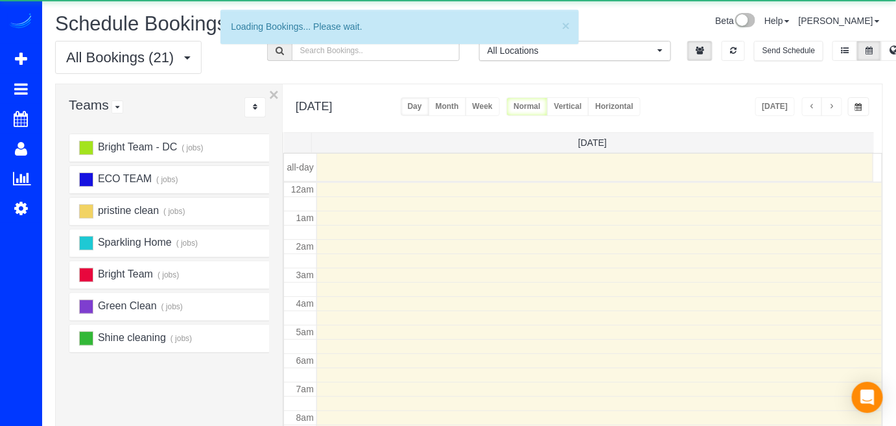
scroll to position [169, 0]
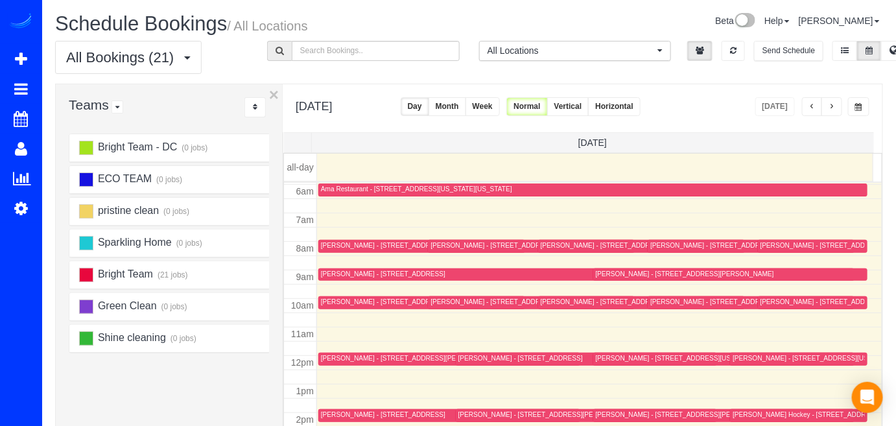
click at [839, 102] on button "button" at bounding box center [831, 106] width 21 height 19
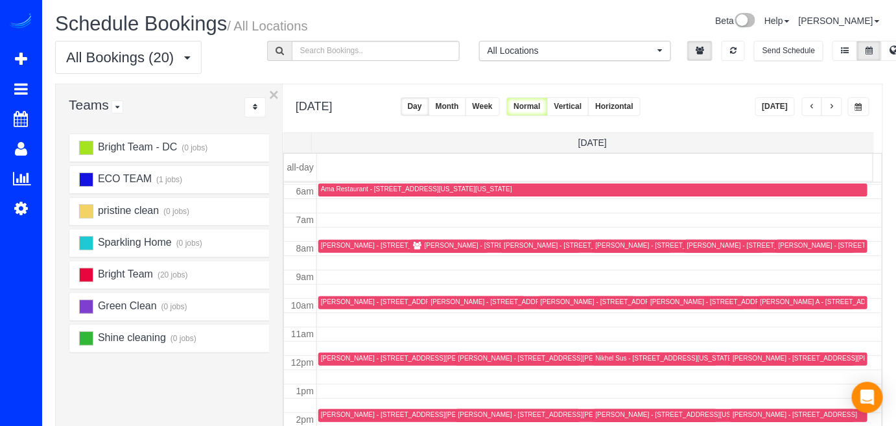
click at [837, 108] on button "button" at bounding box center [831, 106] width 21 height 19
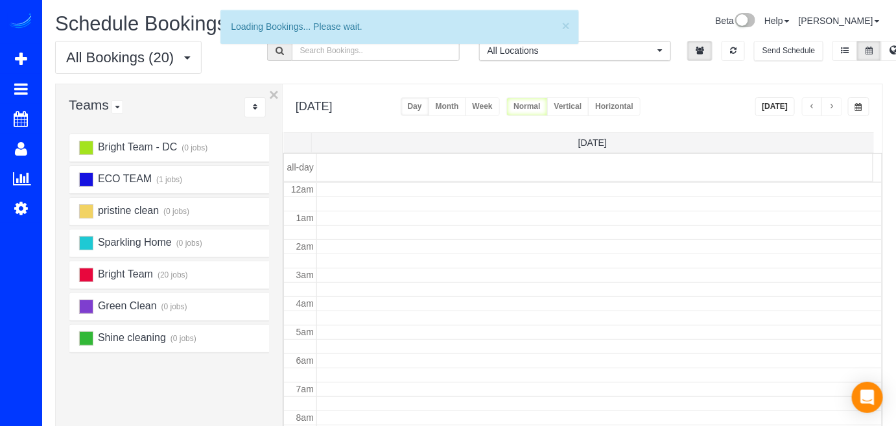
click at [837, 108] on button "button" at bounding box center [831, 106] width 21 height 19
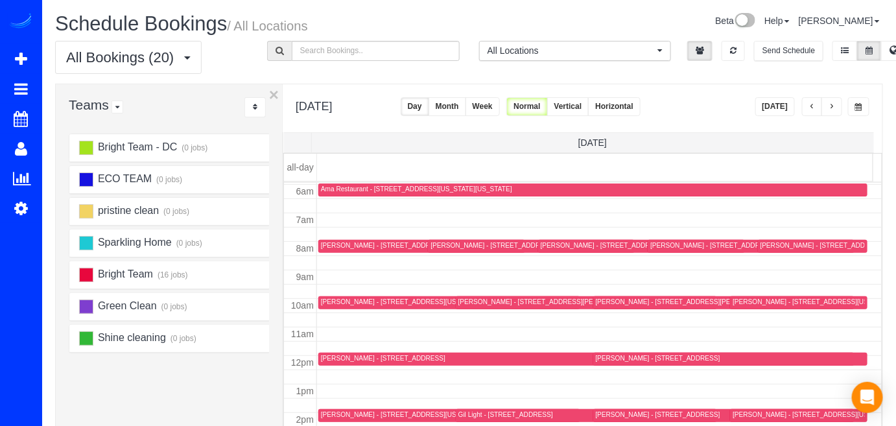
click at [837, 108] on button "button" at bounding box center [831, 106] width 21 height 19
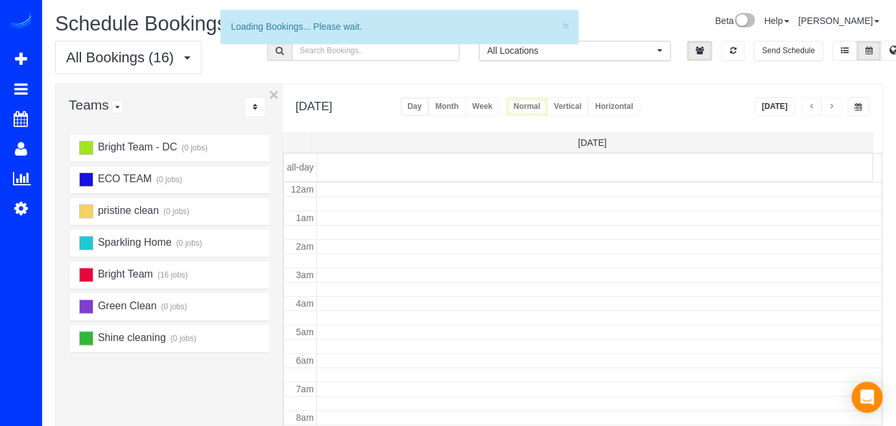
click at [837, 108] on button "button" at bounding box center [831, 106] width 21 height 19
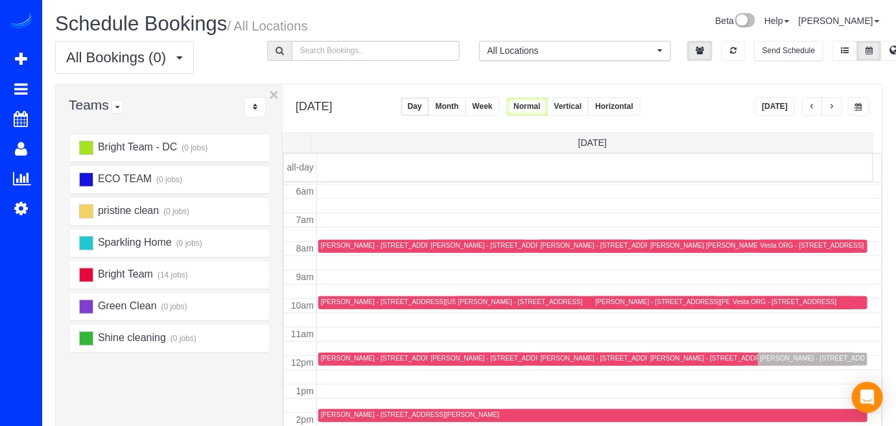
click at [837, 108] on button "button" at bounding box center [831, 106] width 21 height 19
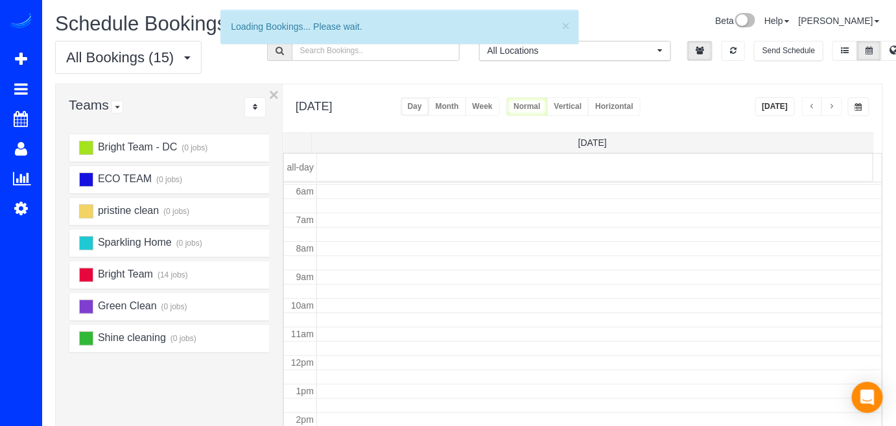
click at [840, 108] on button "button" at bounding box center [831, 106] width 21 height 19
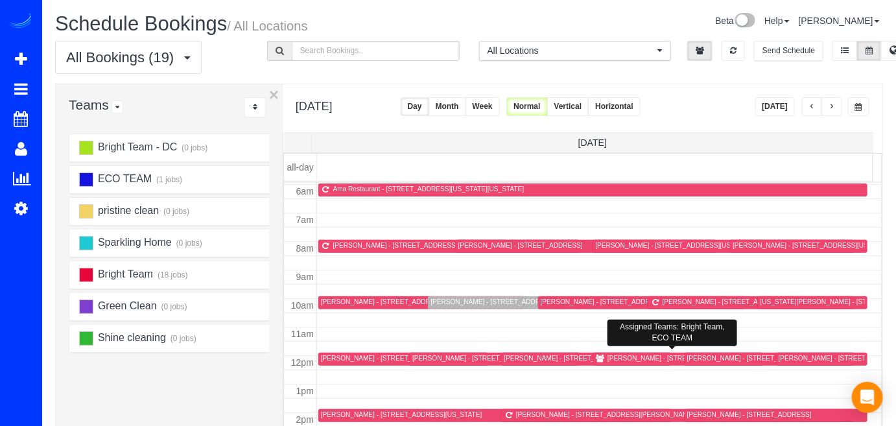
click at [612, 353] on div at bounding box center [678, 359] width 170 height 13
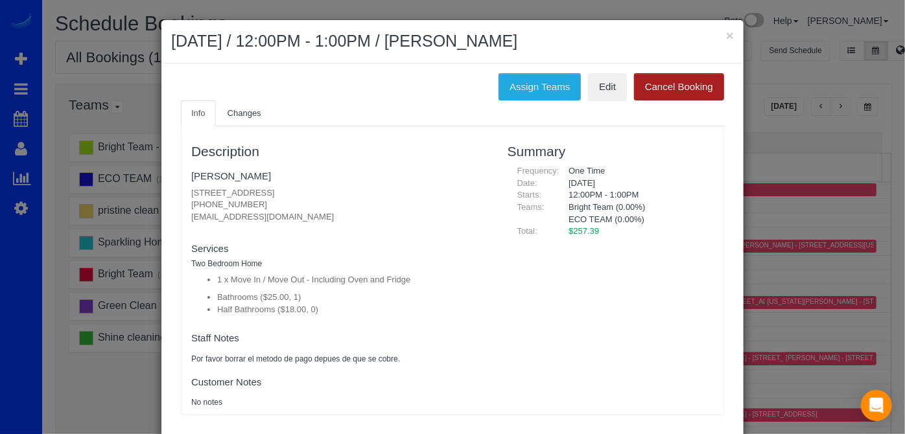
click at [680, 93] on button "Cancel Booking" at bounding box center [679, 86] width 90 height 27
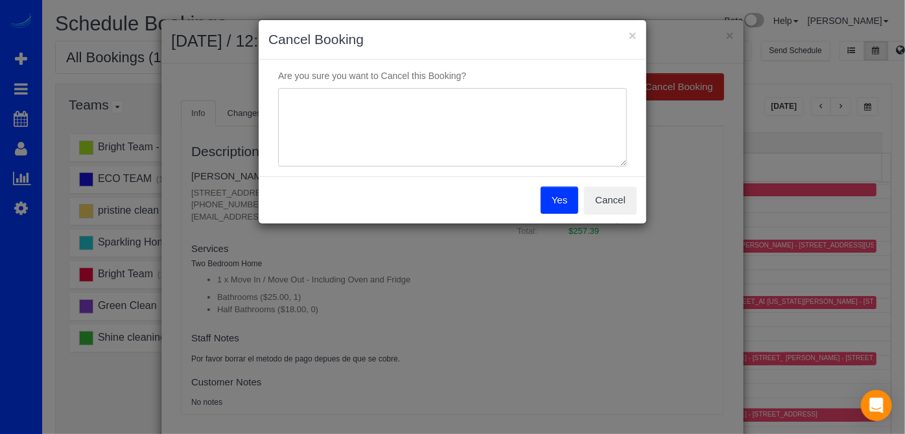
click at [320, 106] on textarea at bounding box center [452, 127] width 349 height 79
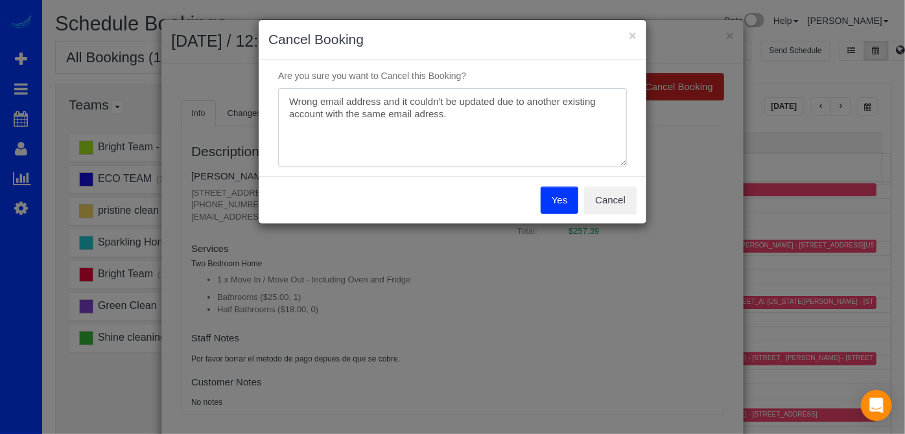
click at [426, 116] on textarea at bounding box center [452, 127] width 349 height 79
click at [481, 119] on textarea at bounding box center [452, 127] width 349 height 79
type textarea "Wrong email address and it couldn't be updated due to another existing account …"
click at [552, 196] on button "Yes" at bounding box center [560, 200] width 38 height 27
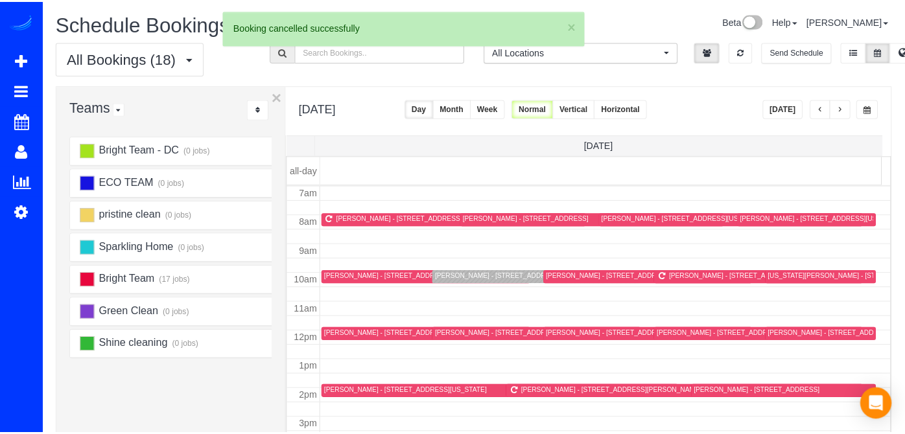
scroll to position [228, 0]
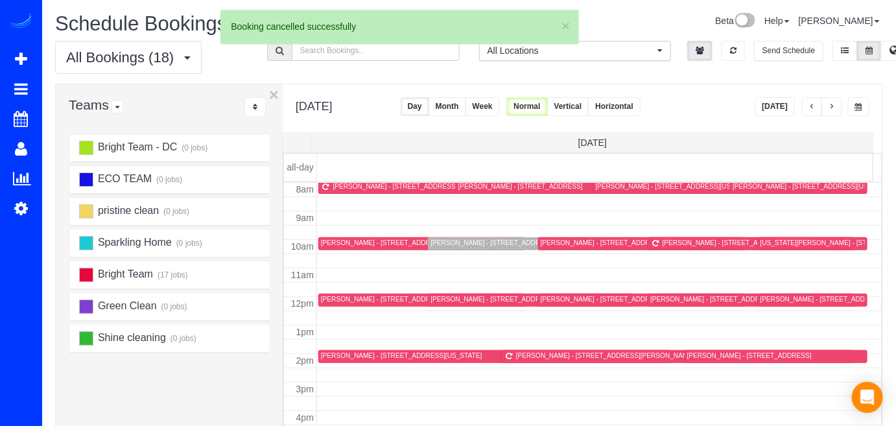
click at [572, 296] on div "Elizabeth Bucello - 4801 Fairmont Ave, Bethesda, MD 20814" at bounding box center [603, 299] width 124 height 8
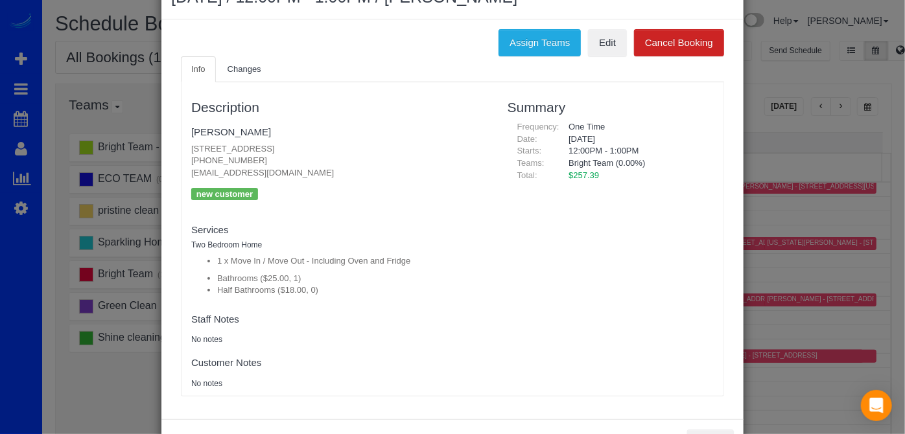
scroll to position [0, 0]
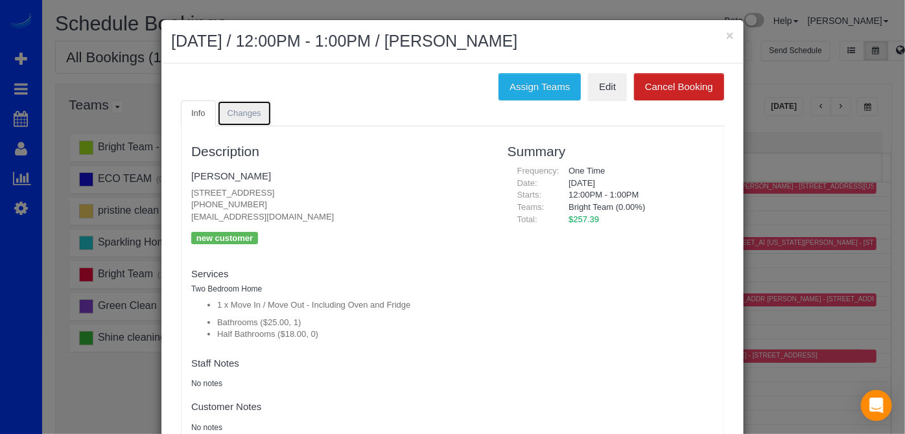
click at [242, 110] on span "Changes" at bounding box center [244, 113] width 34 height 10
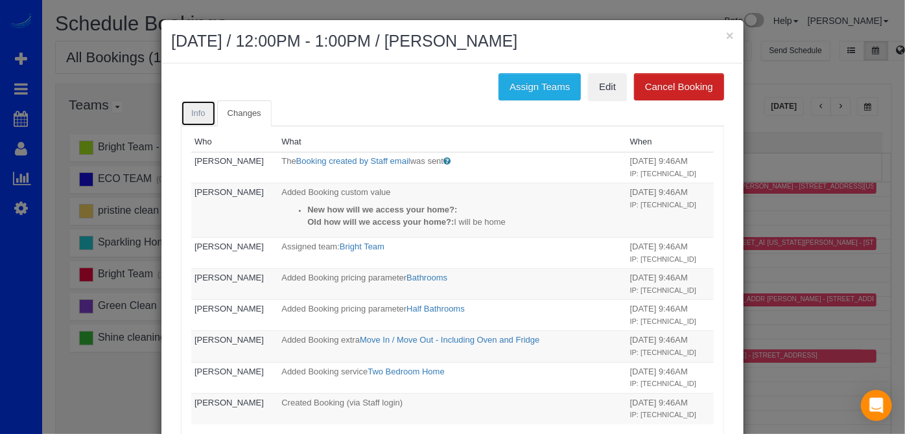
click at [201, 118] on link "Info" at bounding box center [198, 113] width 35 height 27
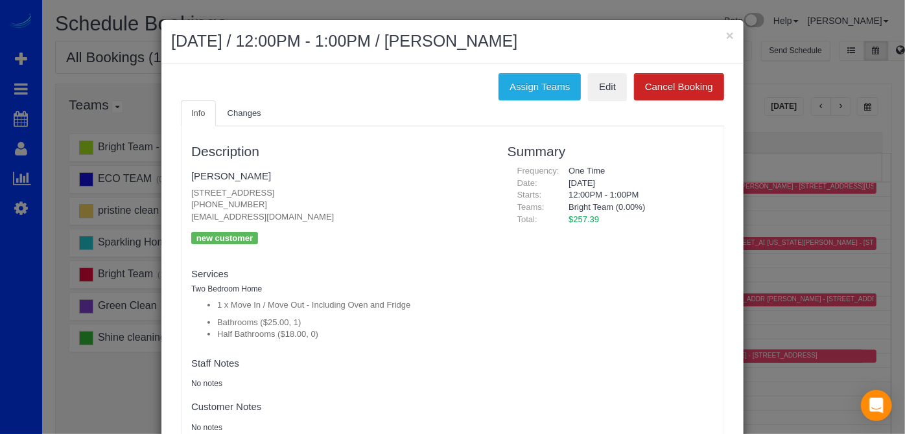
drag, startPoint x: 547, startPoint y: 100, endPoint x: 540, endPoint y: 100, distance: 7.1
click at [546, 100] on ul "Info Changes" at bounding box center [452, 113] width 543 height 27
click at [542, 93] on button "Assign Teams" at bounding box center [539, 86] width 82 height 27
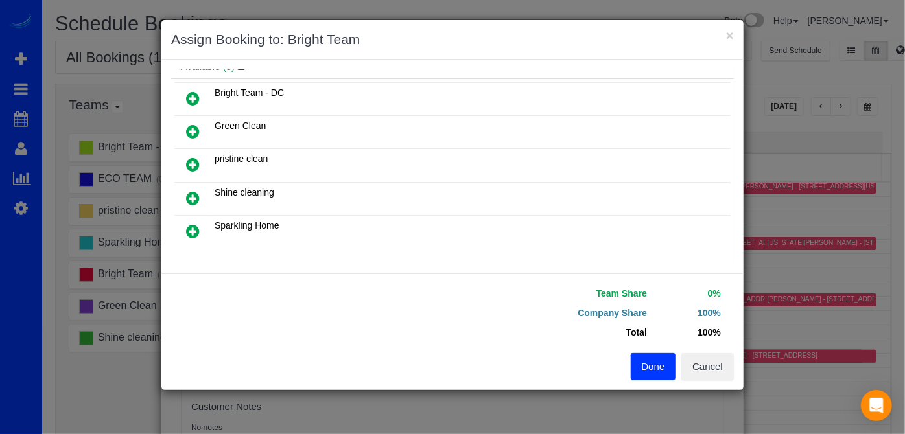
scroll to position [183, 0]
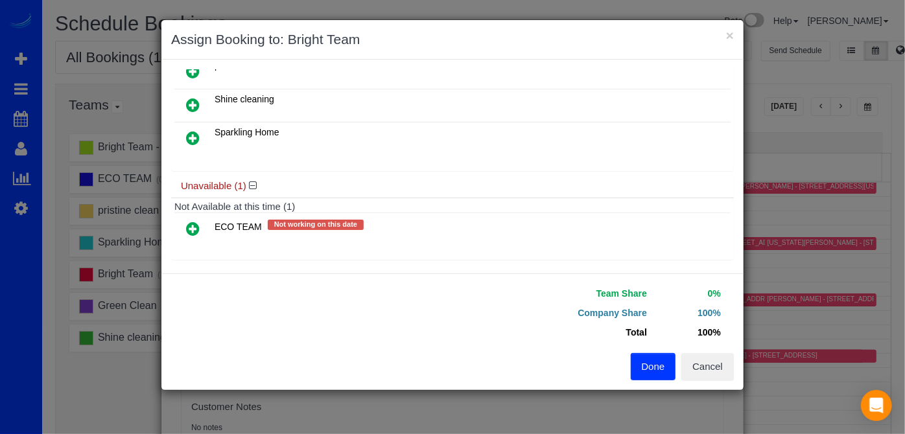
click at [196, 224] on icon at bounding box center [193, 229] width 14 height 16
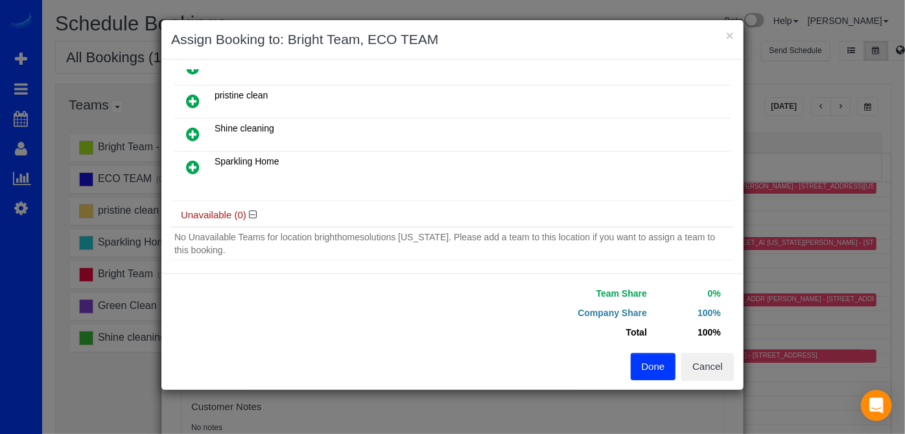
click at [662, 367] on button "Done" at bounding box center [653, 366] width 45 height 27
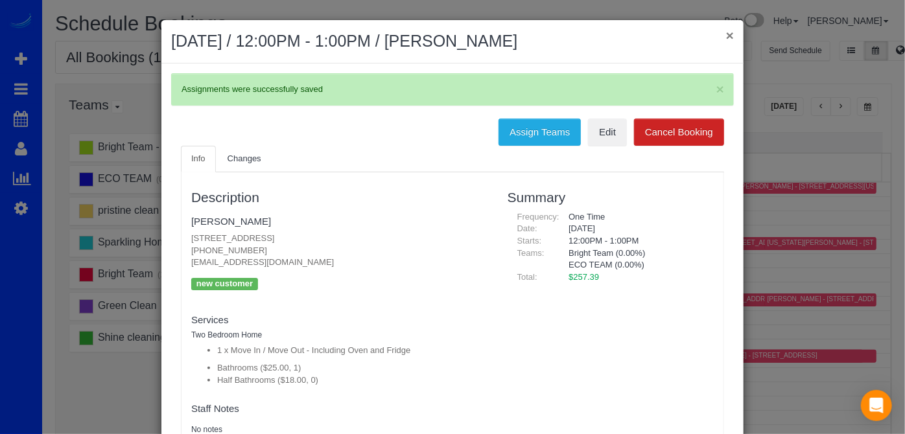
click at [726, 37] on button "×" at bounding box center [730, 36] width 8 height 14
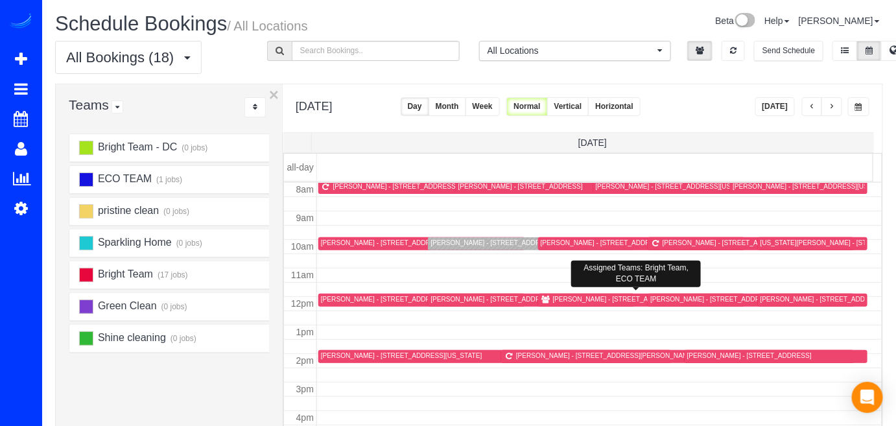
click at [566, 297] on div "Elizabeth Bucello - 4801 Fairmont Ave, Bethesda, MD 20814" at bounding box center [615, 299] width 124 height 8
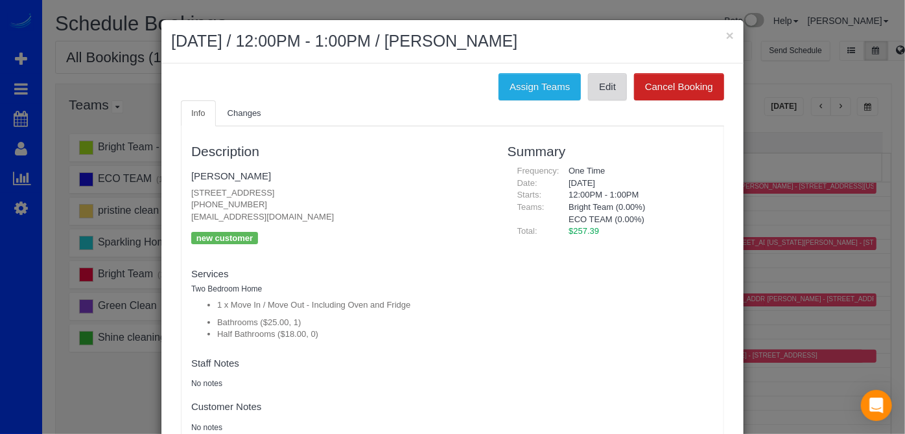
click at [607, 90] on link "Edit" at bounding box center [607, 86] width 39 height 27
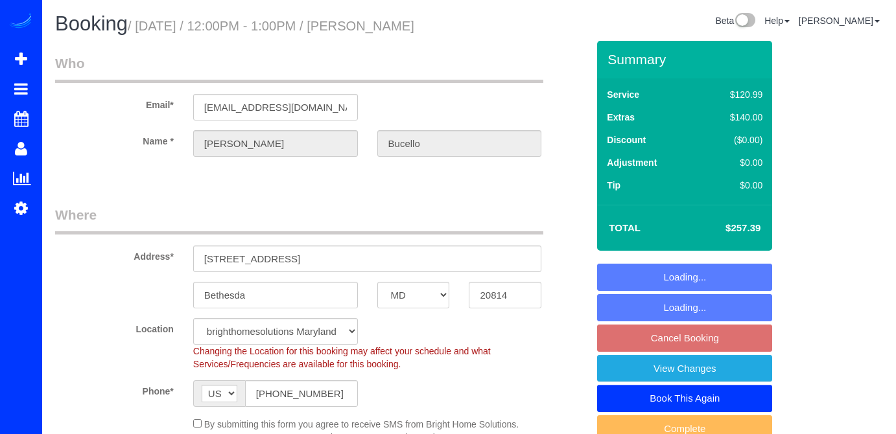
select select "MD"
select select "spot3"
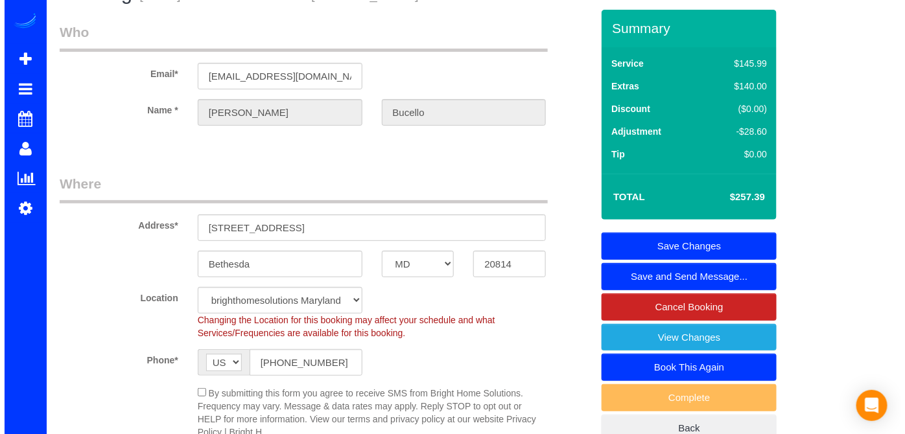
scroll to position [58, 0]
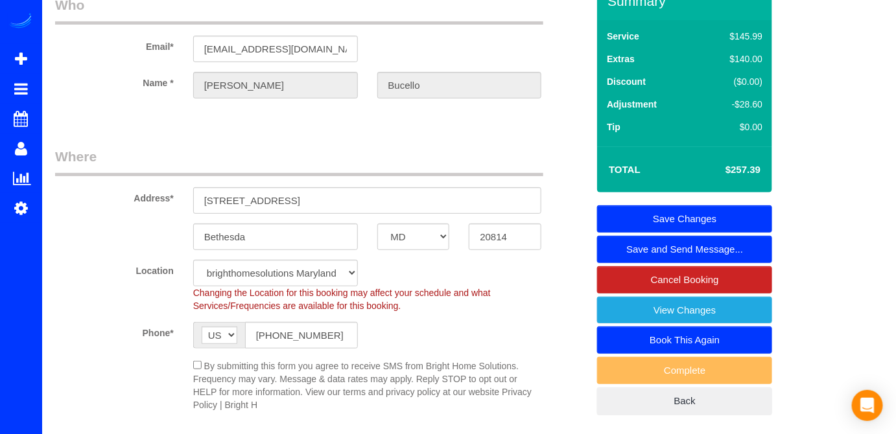
click at [670, 263] on link "Save and Send Message..." at bounding box center [684, 249] width 175 height 27
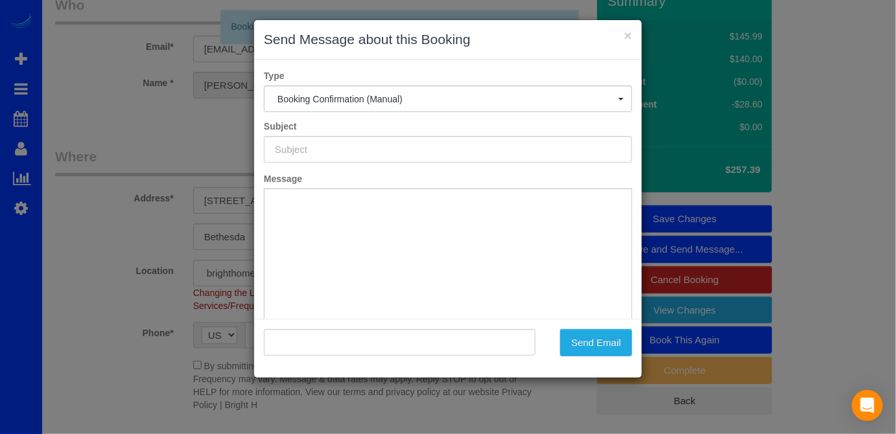
type input "Booking Confirmed!"
type input ""Elizabeth Bucello" <bucello3@verion.net>"
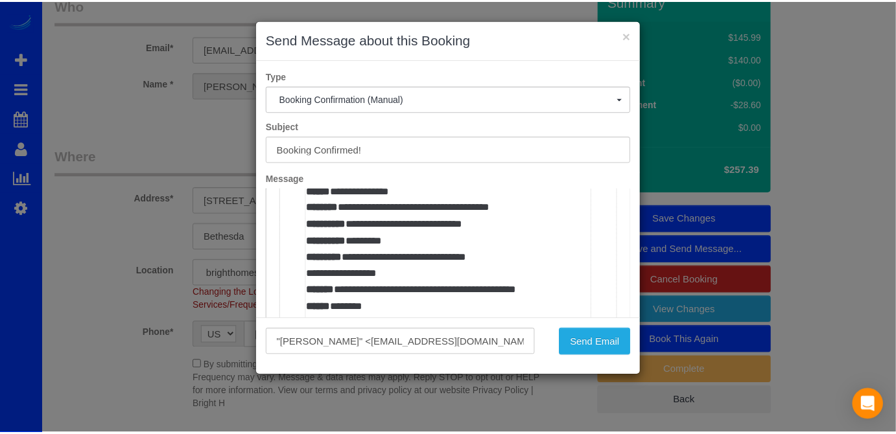
scroll to position [589, 0]
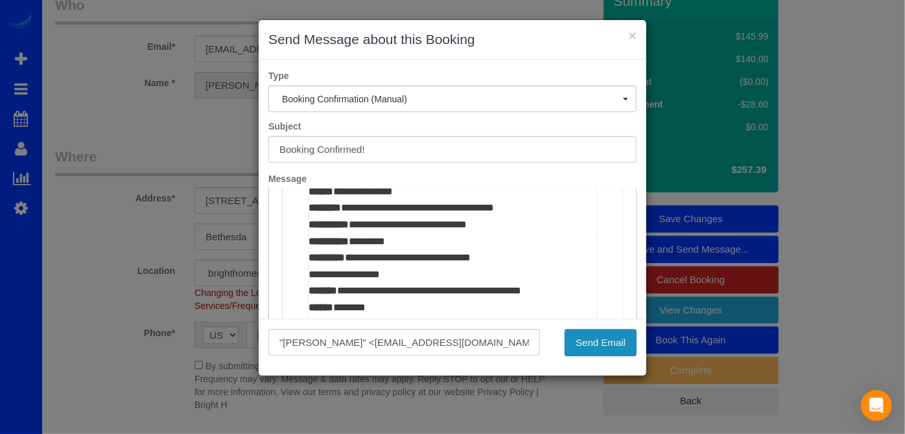
click at [589, 342] on button "Send Email" at bounding box center [601, 342] width 72 height 27
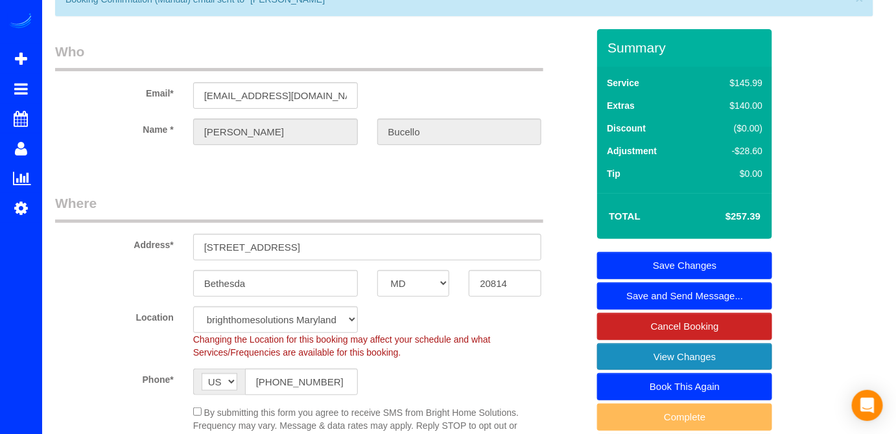
click at [636, 371] on link "View Changes" at bounding box center [684, 357] width 175 height 27
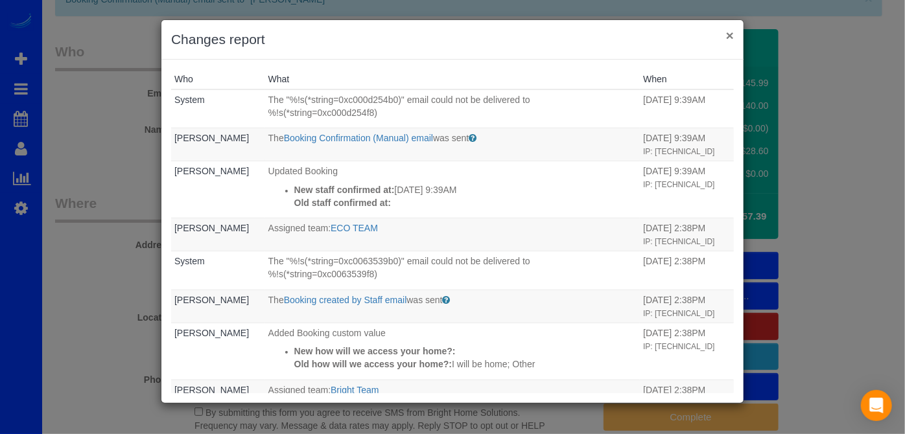
click at [727, 37] on button "×" at bounding box center [730, 36] width 8 height 14
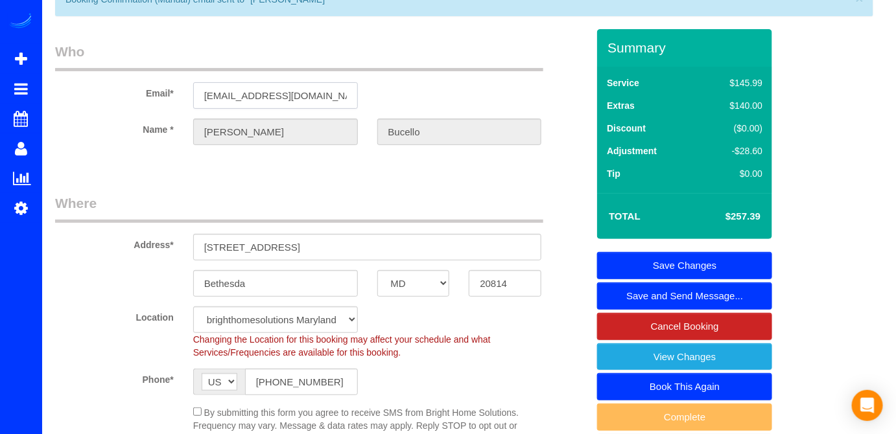
click at [275, 109] on input "[EMAIL_ADDRESS][DOMAIN_NAME]" at bounding box center [275, 95] width 165 height 27
click at [697, 371] on link "View Changes" at bounding box center [684, 357] width 175 height 27
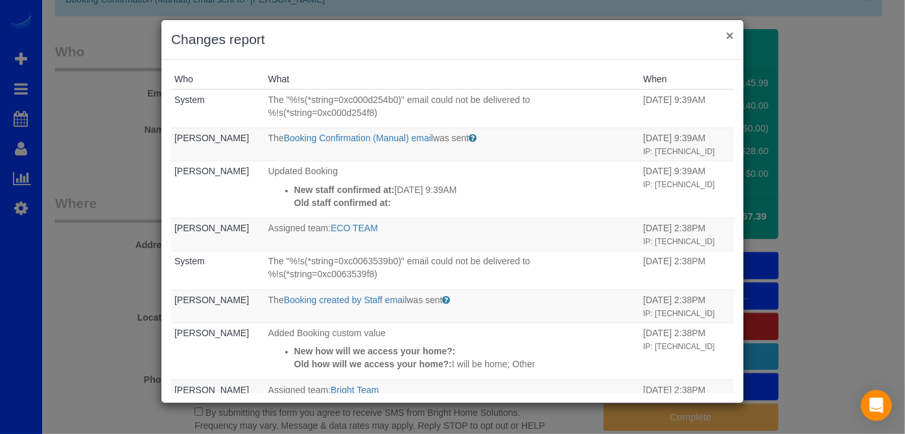
click at [731, 36] on button "×" at bounding box center [730, 36] width 8 height 14
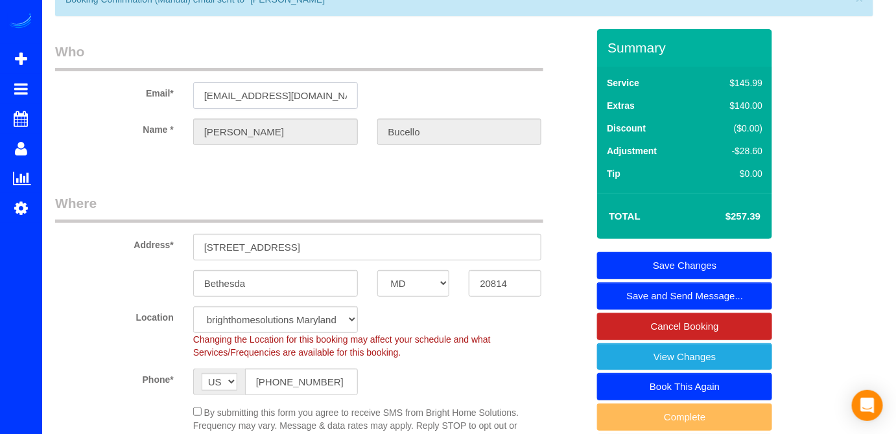
click at [274, 109] on input "[EMAIL_ADDRESS][DOMAIN_NAME]" at bounding box center [275, 95] width 165 height 27
click at [266, 109] on input "[EMAIL_ADDRESS][DOMAIN_NAME]" at bounding box center [275, 95] width 165 height 27
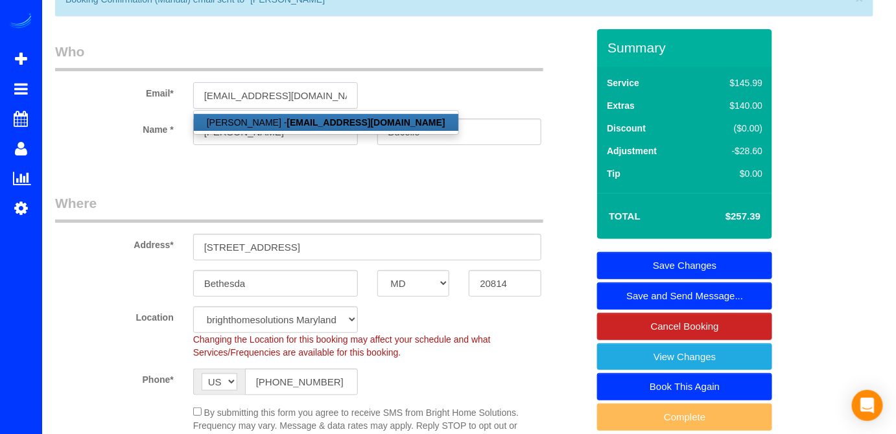
type input "[EMAIL_ADDRESS][DOMAIN_NAME]"
select select "string:fspay"
click at [333, 128] on strong "[EMAIL_ADDRESS][DOMAIN_NAME]" at bounding box center [366, 122] width 158 height 10
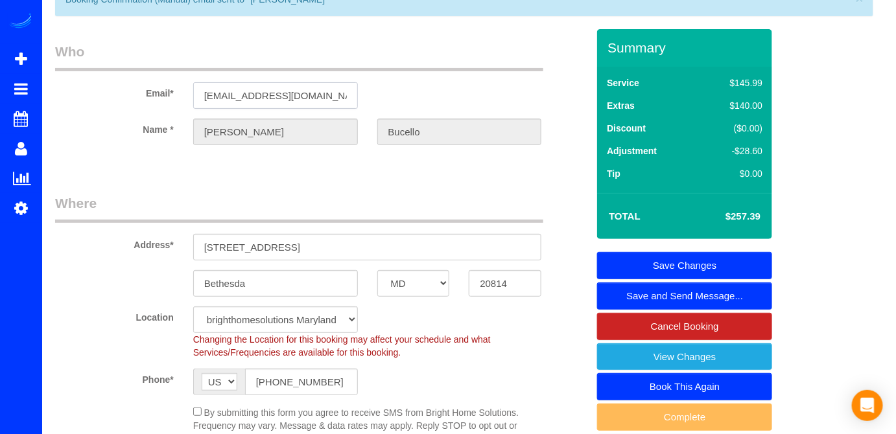
select select "spot20"
select select "spot37"
type input "[STREET_ADDRESS]"
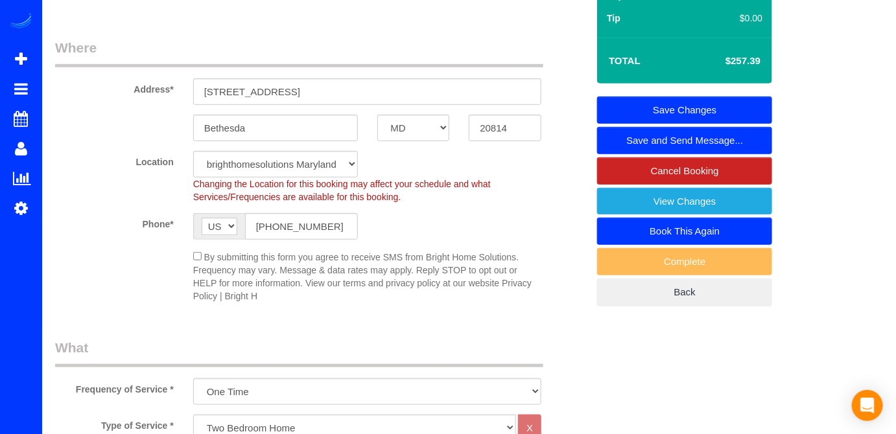
scroll to position [58, 0]
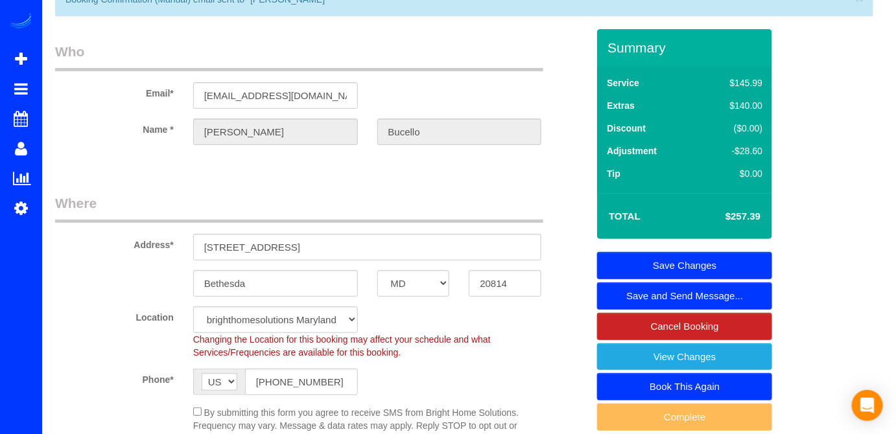
click at [642, 310] on link "Save and Send Message..." at bounding box center [684, 296] width 175 height 27
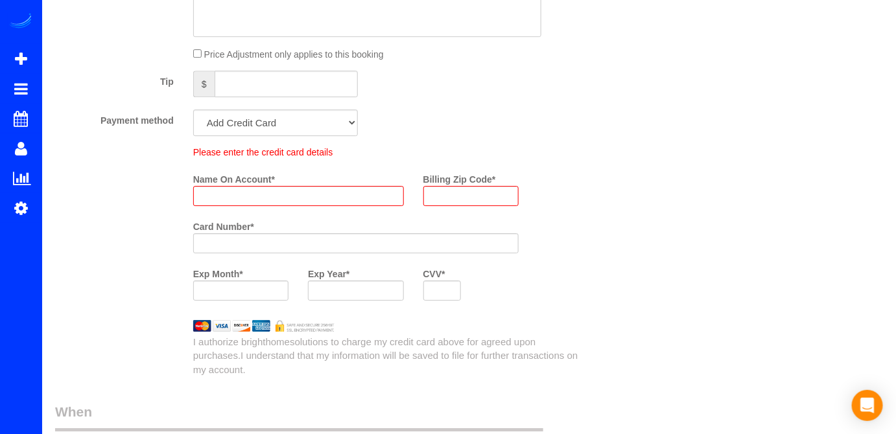
scroll to position [1318, 0]
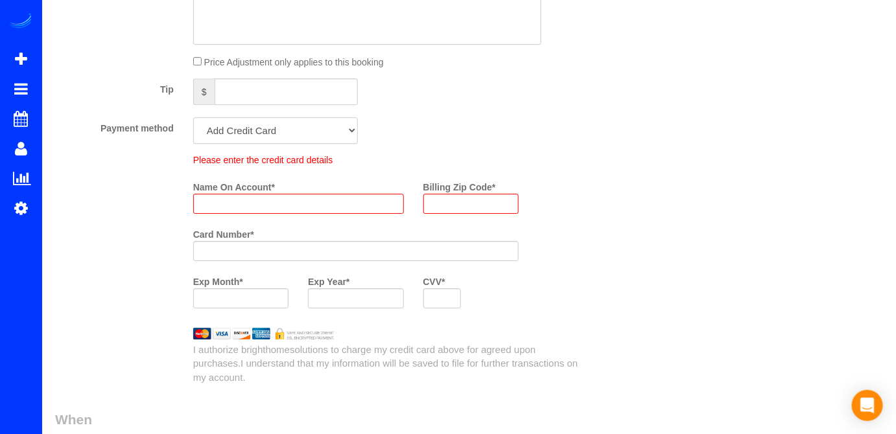
click at [288, 144] on select "Add Credit Card Cash Check Paypal" at bounding box center [275, 130] width 165 height 27
drag, startPoint x: 483, startPoint y: 167, endPoint x: 472, endPoint y: 170, distance: 10.9
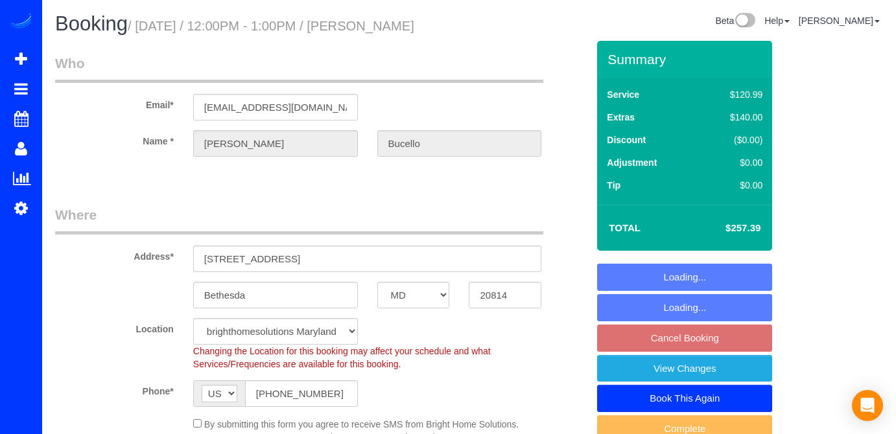
select select "MD"
select select "spot3"
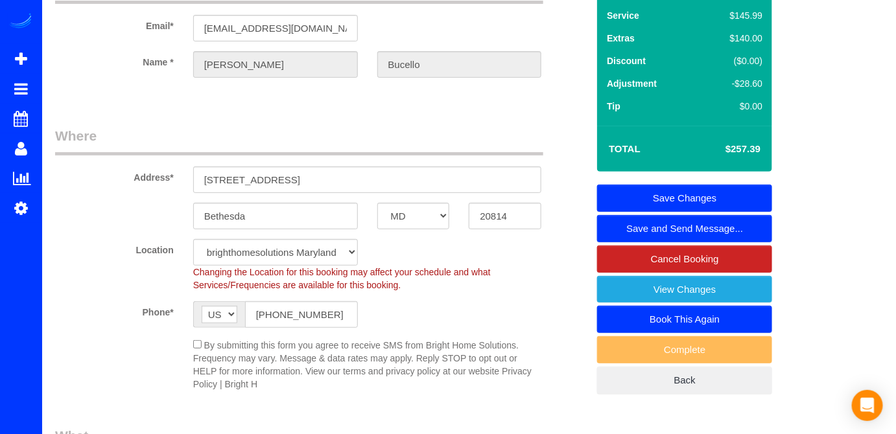
scroll to position [58, 0]
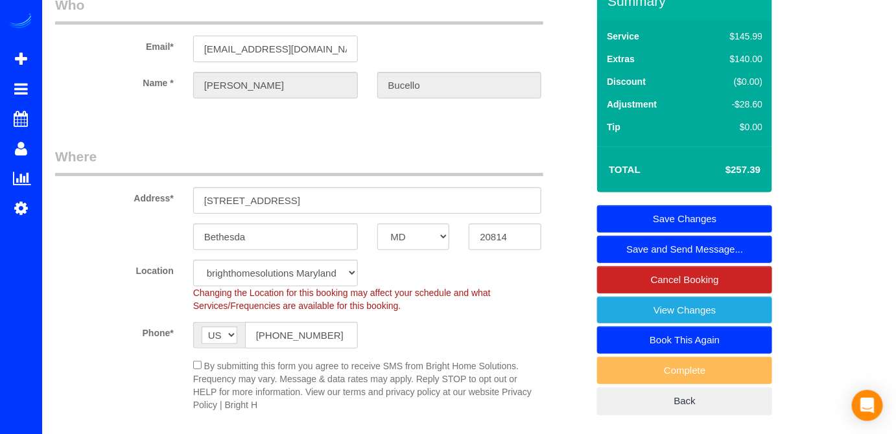
click at [266, 62] on input "[EMAIL_ADDRESS][DOMAIN_NAME]" at bounding box center [275, 49] width 165 height 27
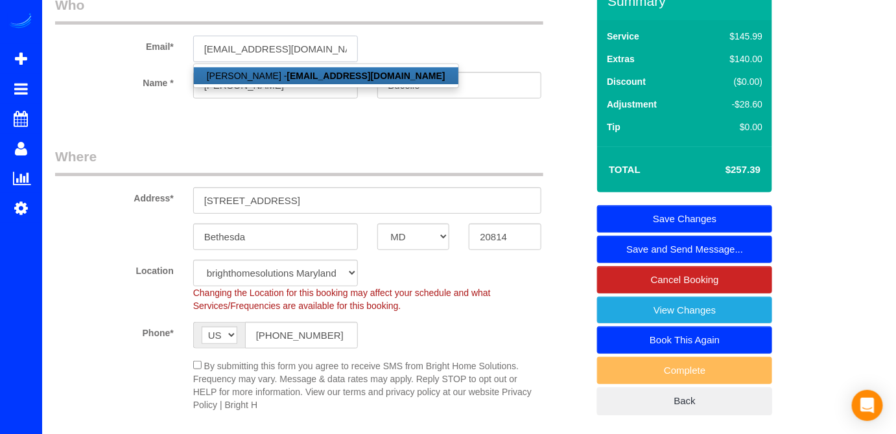
type input "[EMAIL_ADDRESS][DOMAIN_NAME]"
select select "string:fspay"
click at [379, 56] on div "Email* bucello3@verizon.net Elizabeth Bucello - bucello3@verizon.net" at bounding box center [321, 28] width 552 height 67
select select "spot20"
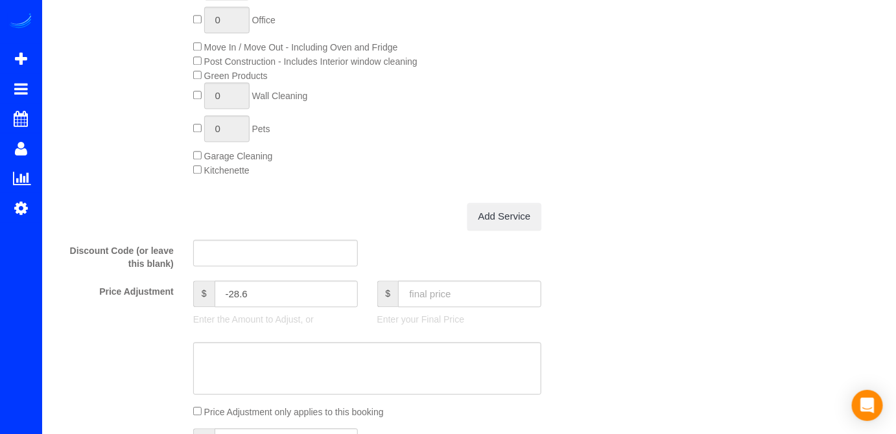
scroll to position [1119, 0]
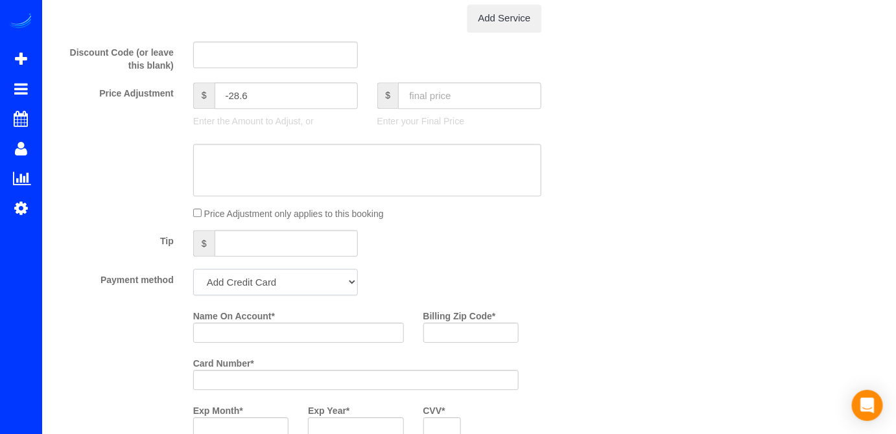
click at [268, 296] on select "Add Credit Card Cash Check Paypal" at bounding box center [275, 282] width 165 height 27
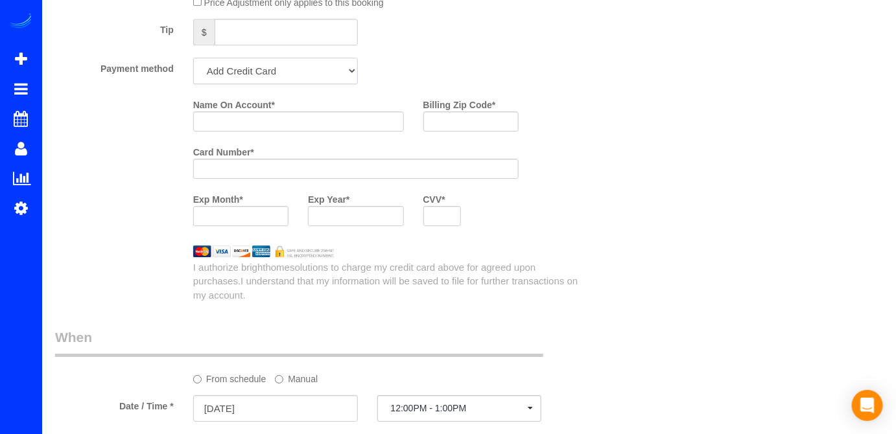
scroll to position [1296, 0]
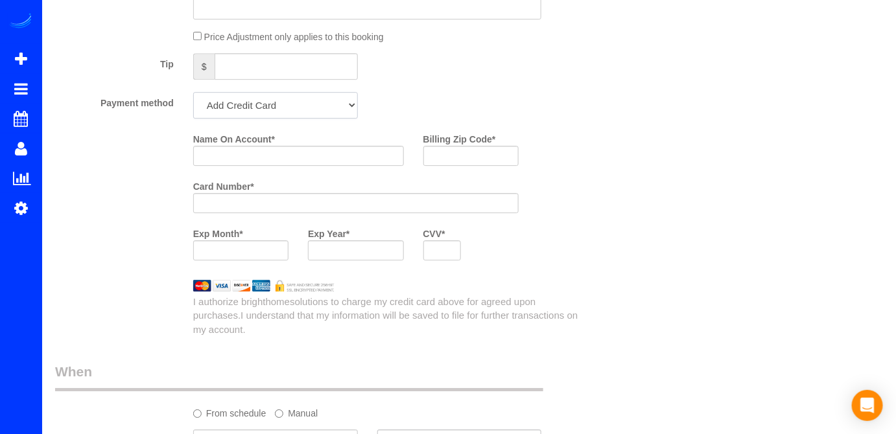
click at [266, 119] on select "Add Credit Card Cash Check Paypal" at bounding box center [275, 105] width 165 height 27
drag, startPoint x: 480, startPoint y: 134, endPoint x: 465, endPoint y: 137, distance: 15.3
click at [481, 119] on div "Payment method Add Credit Card Cash Check Paypal" at bounding box center [321, 105] width 552 height 27
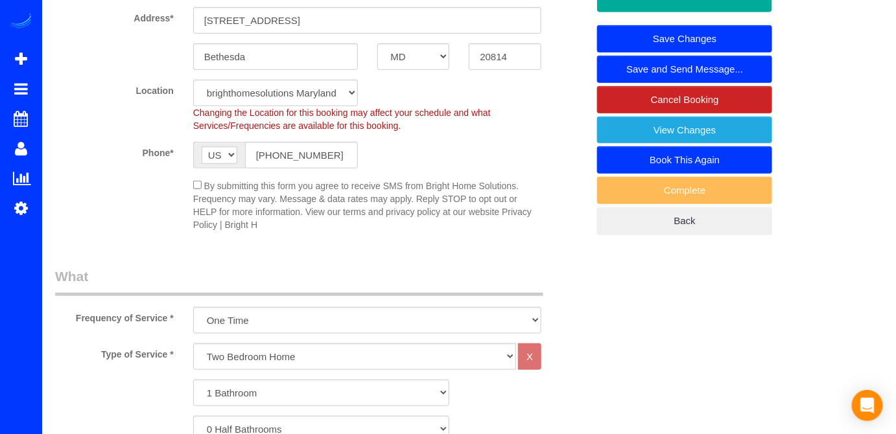
scroll to position [235, 0]
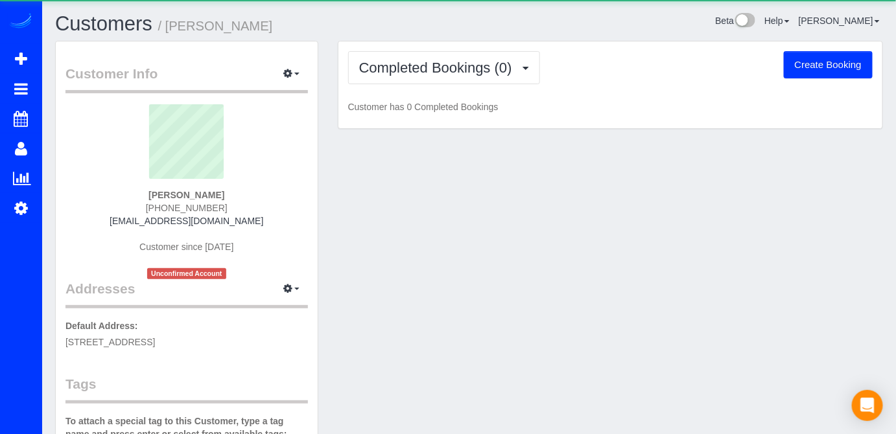
click at [479, 87] on div "Completed Bookings (0) Completed Bookings (0) Upcoming Bookings (0) Cancelled B…" at bounding box center [610, 84] width 544 height 87
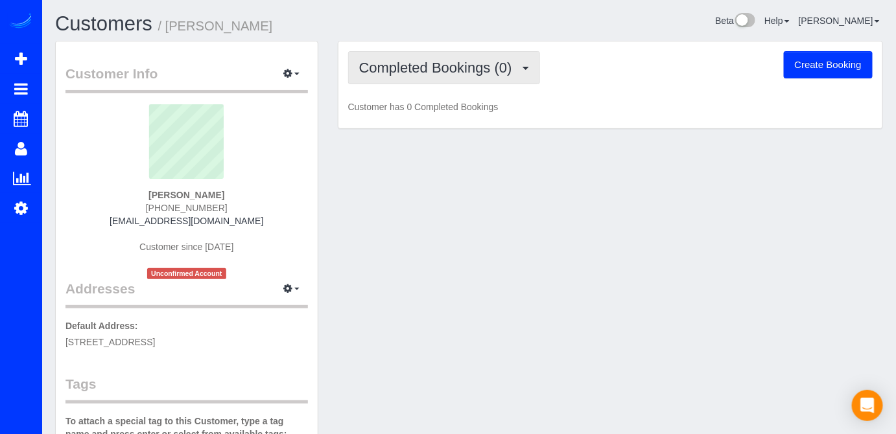
click at [483, 80] on button "Completed Bookings (0)" at bounding box center [444, 67] width 192 height 33
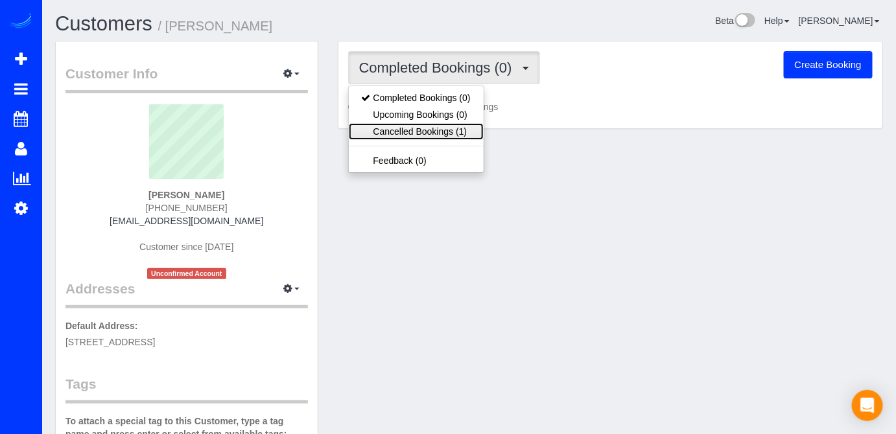
click at [454, 130] on link "Cancelled Bookings (1)" at bounding box center [416, 131] width 135 height 17
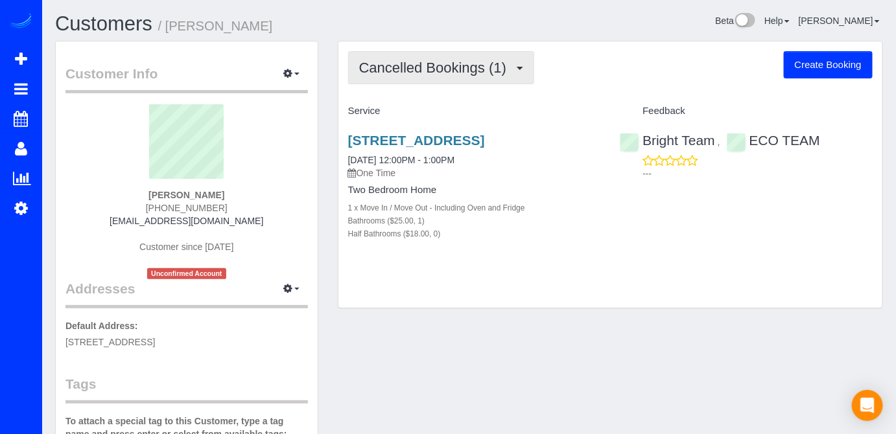
click at [471, 76] on button "Cancelled Bookings (1)" at bounding box center [441, 67] width 187 height 33
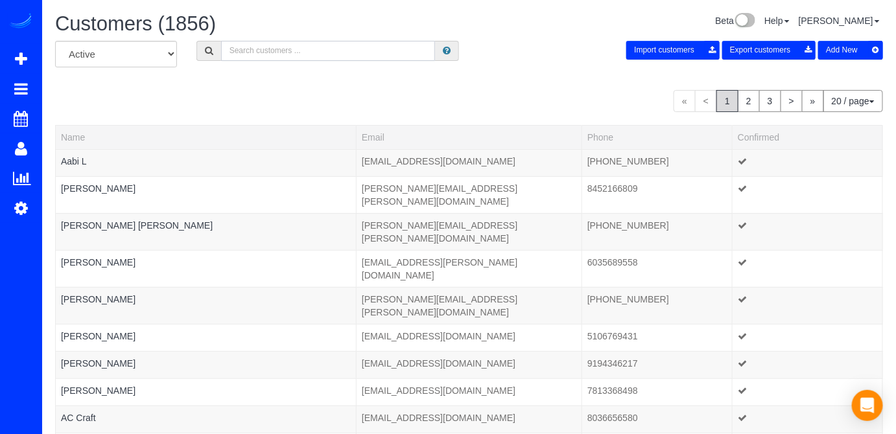
click at [263, 47] on input "text" at bounding box center [328, 51] width 215 height 20
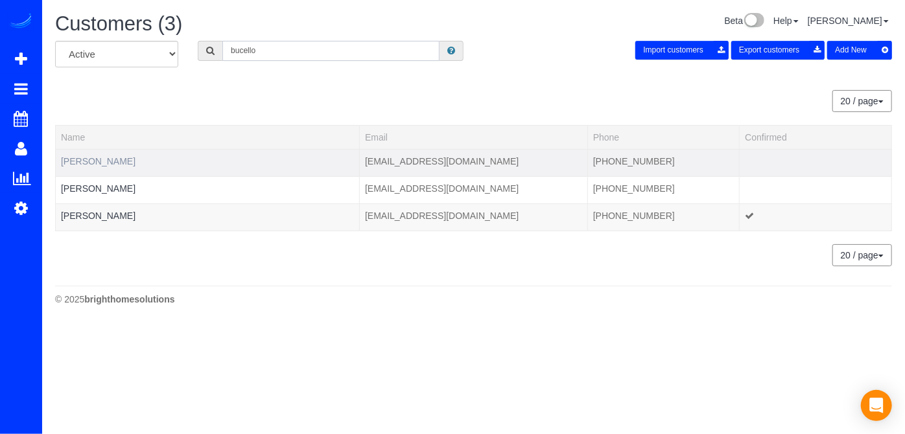
type input "bucello"
click at [95, 159] on link "Elizabeth Bucello" at bounding box center [98, 161] width 75 height 10
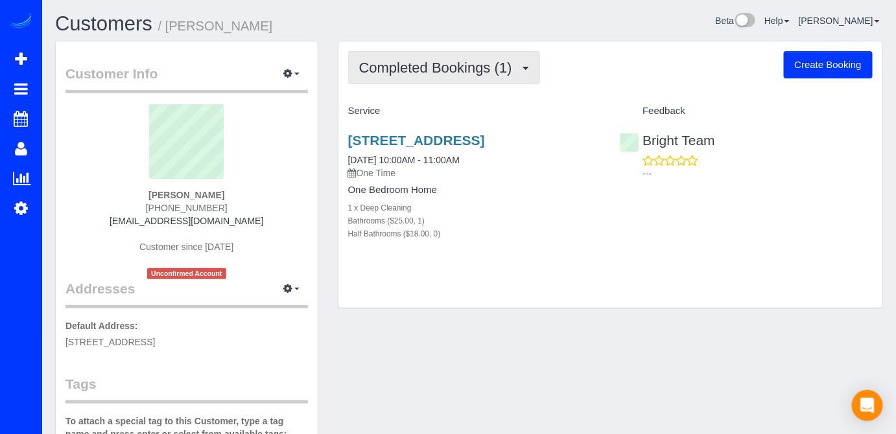
click at [482, 74] on span "Completed Bookings (1)" at bounding box center [438, 68] width 159 height 16
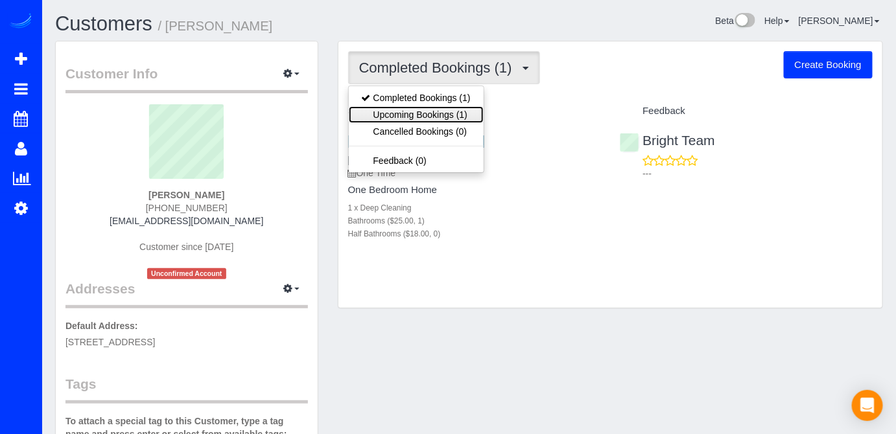
click at [463, 111] on link "Upcoming Bookings (1)" at bounding box center [416, 114] width 135 height 17
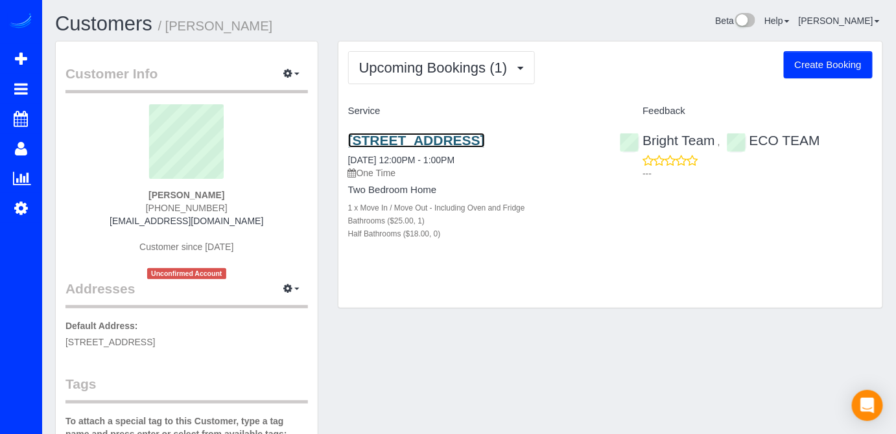
click at [424, 140] on link "4801 Fairmont Ave,, Bethesda, MD 20814" at bounding box center [416, 140] width 137 height 15
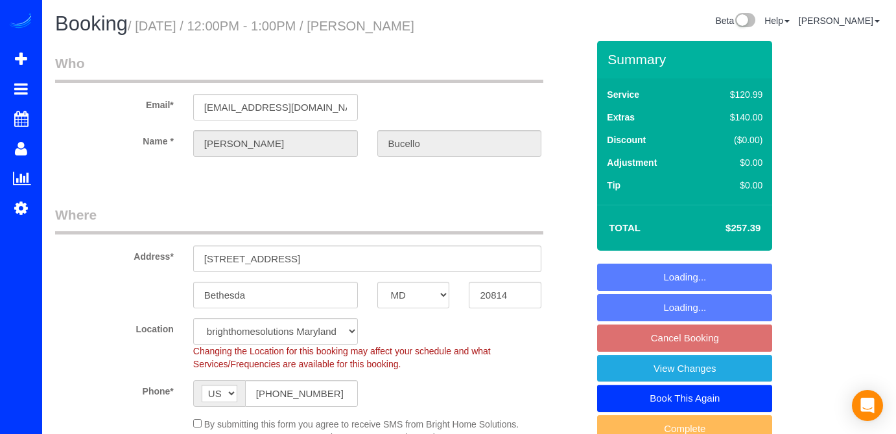
select select "MD"
select select "spot3"
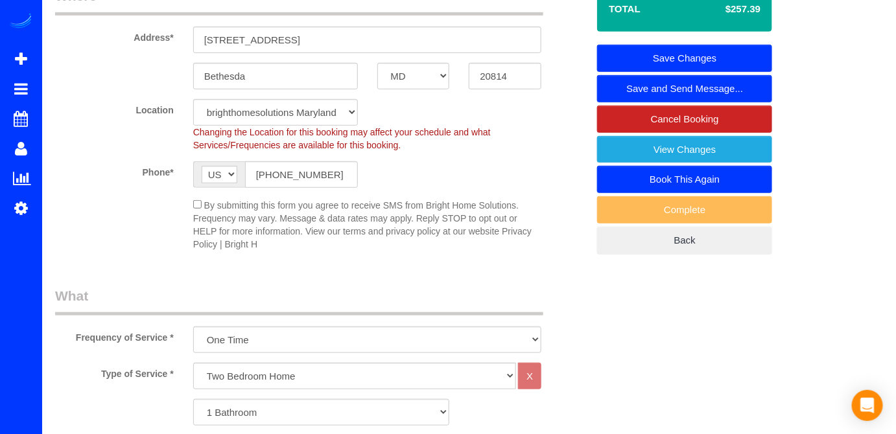
scroll to position [58, 0]
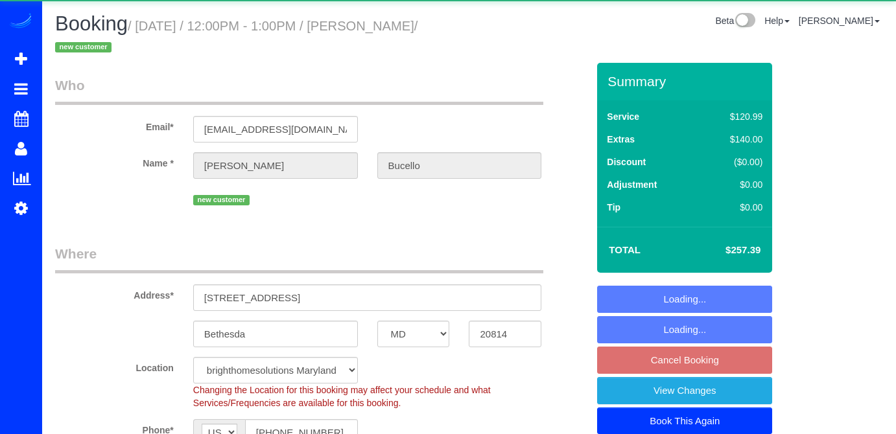
select select "MD"
select select "spot3"
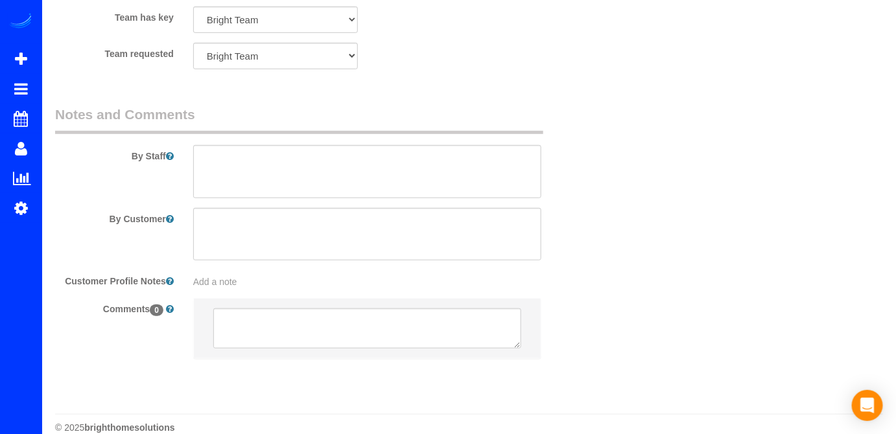
scroll to position [1885, 0]
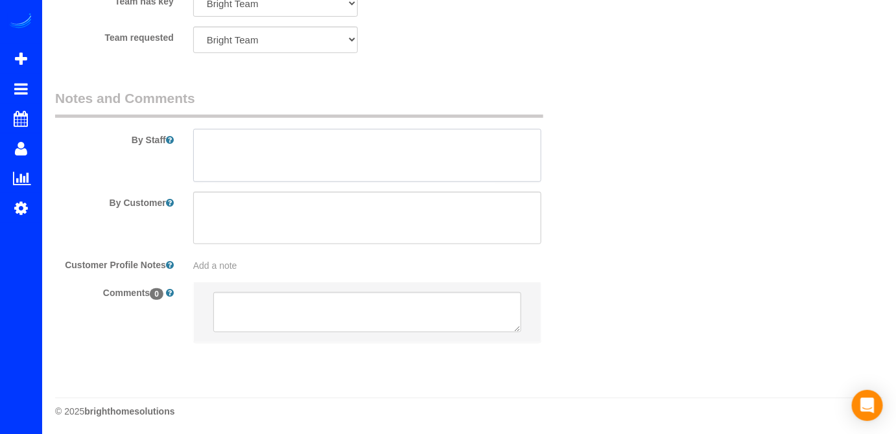
click at [229, 154] on textarea at bounding box center [367, 155] width 349 height 53
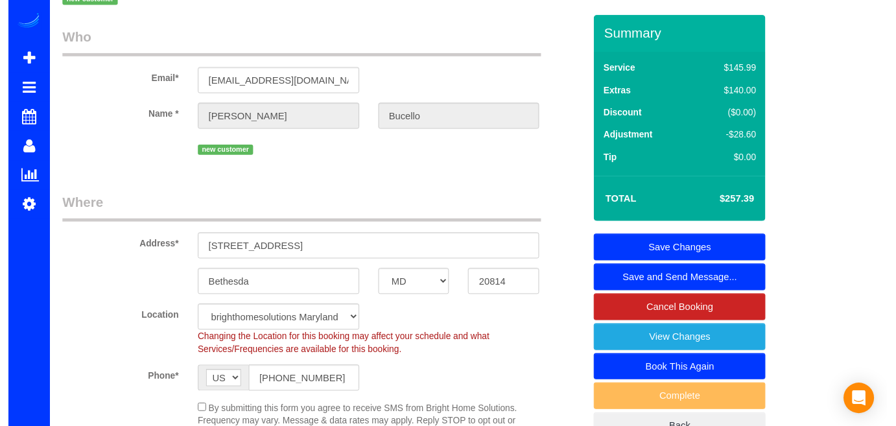
scroll to position [0, 0]
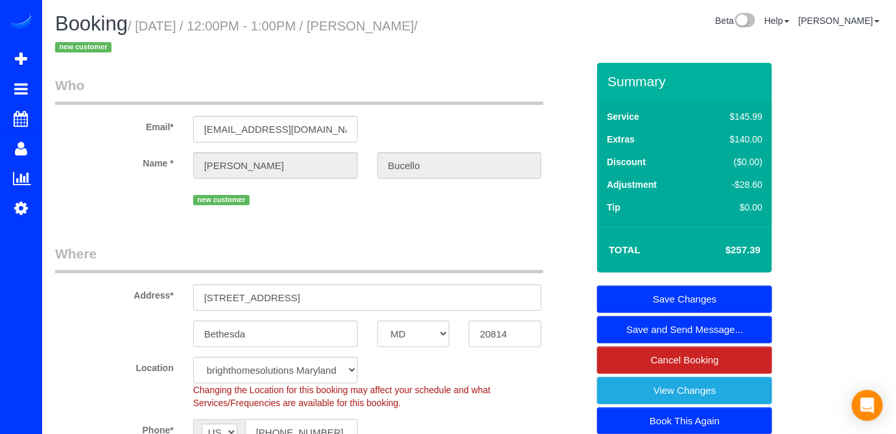
type textarea "Borrar metodo de pago cuando [PERSON_NAME] de cobrar."
click at [729, 296] on link "Save Changes" at bounding box center [684, 299] width 175 height 27
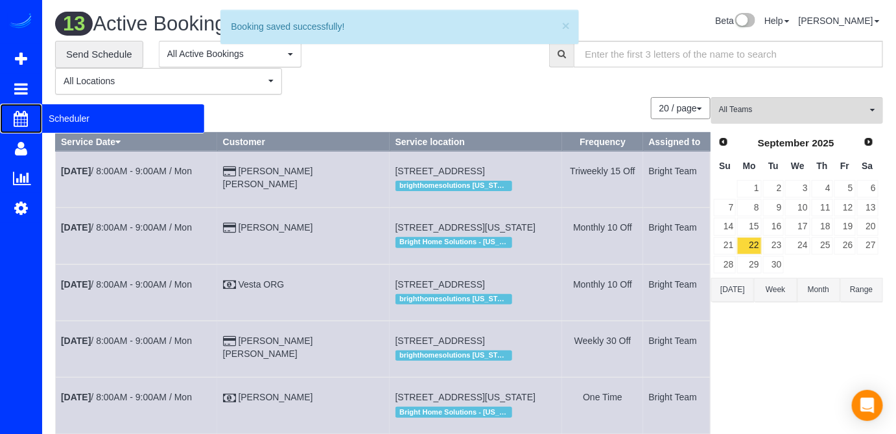
click at [48, 119] on span "Scheduler" at bounding box center [123, 119] width 162 height 30
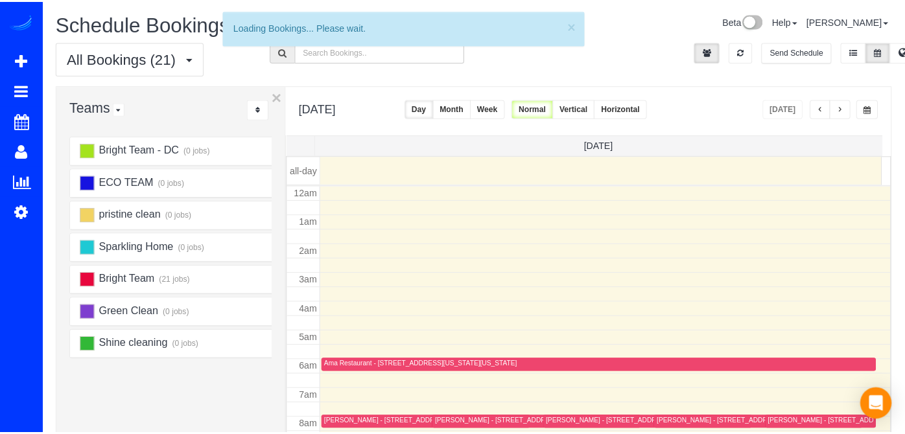
scroll to position [169, 0]
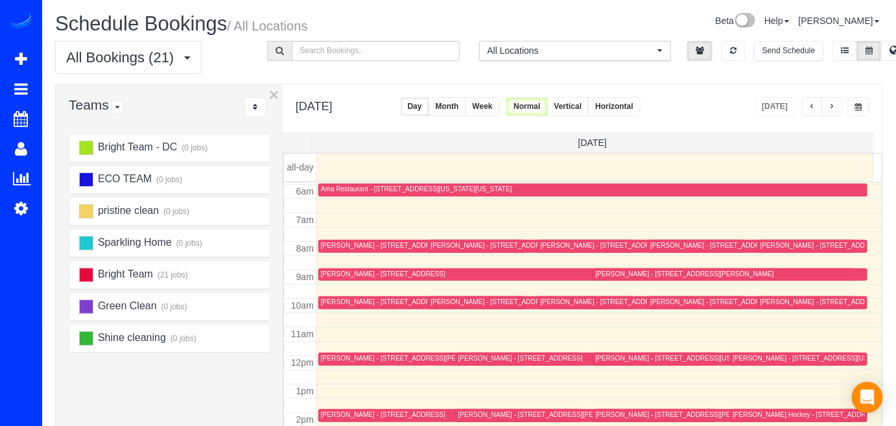
click at [609, 270] on div "[PERSON_NAME] - [STREET_ADDRESS][PERSON_NAME]" at bounding box center [685, 274] width 178 height 8
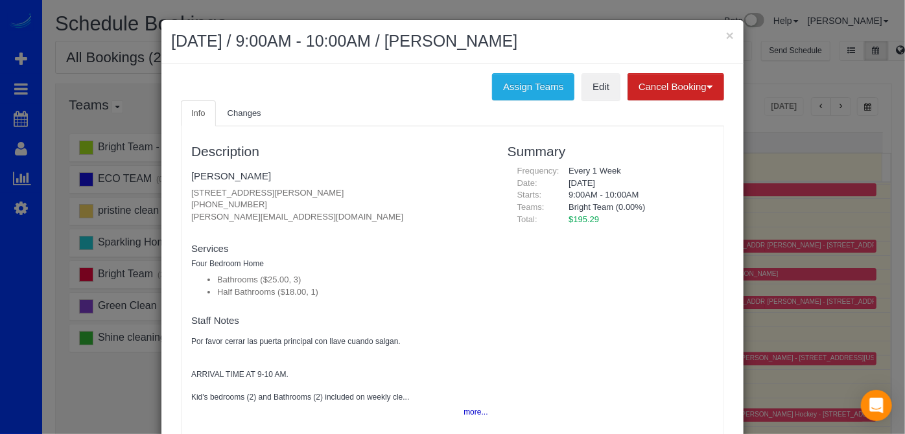
scroll to position [58, 0]
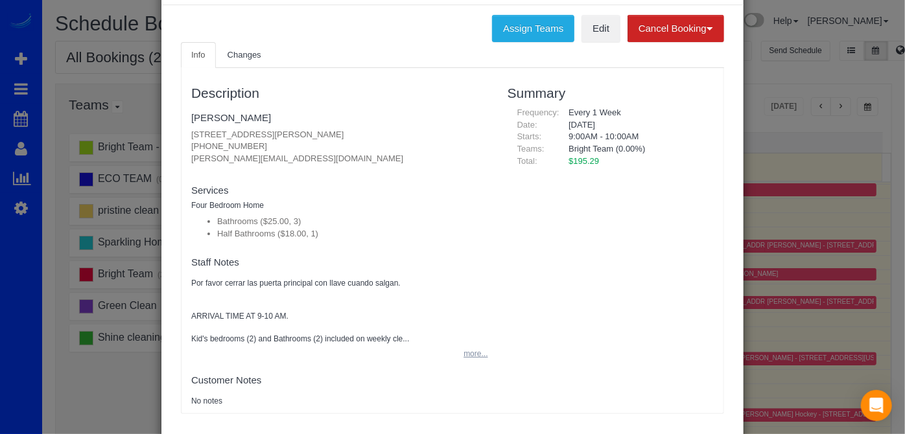
click at [463, 353] on button "more..." at bounding box center [472, 354] width 32 height 19
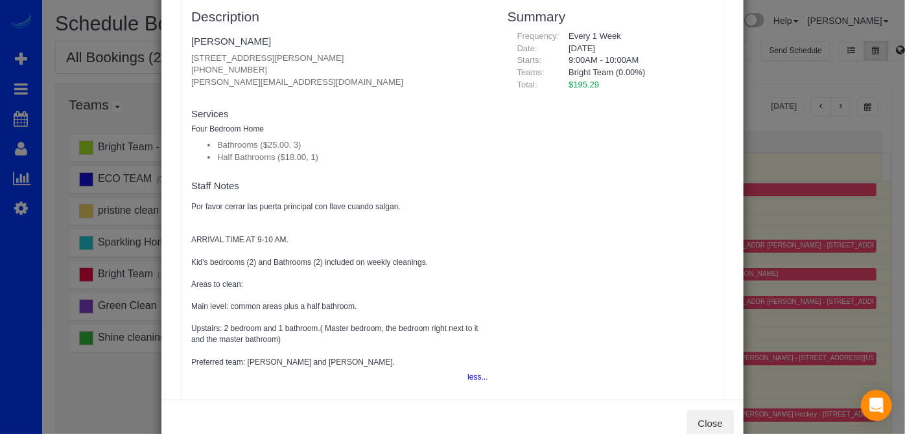
scroll to position [0, 0]
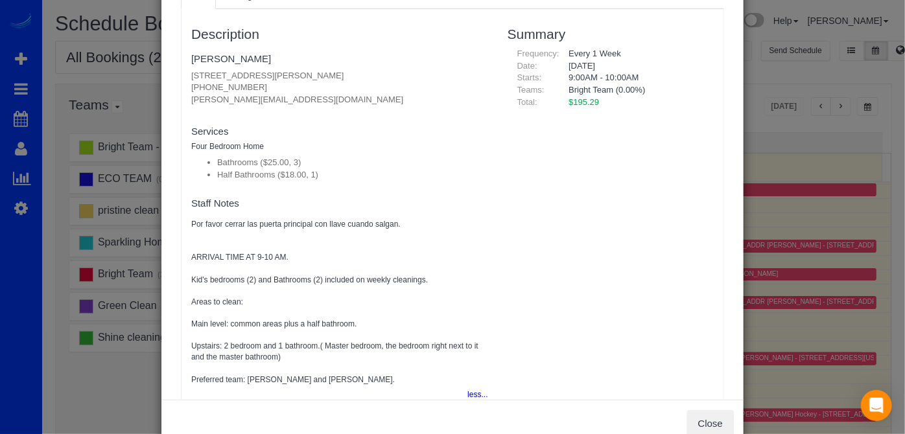
click at [231, 49] on fieldset "[PERSON_NAME] [STREET_ADDRESS][PERSON_NAME] [PHONE_NUMBER] [PERSON_NAME][EMAIL_…" at bounding box center [339, 81] width 297 height 67
click at [228, 53] on link "[PERSON_NAME]" at bounding box center [231, 58] width 80 height 11
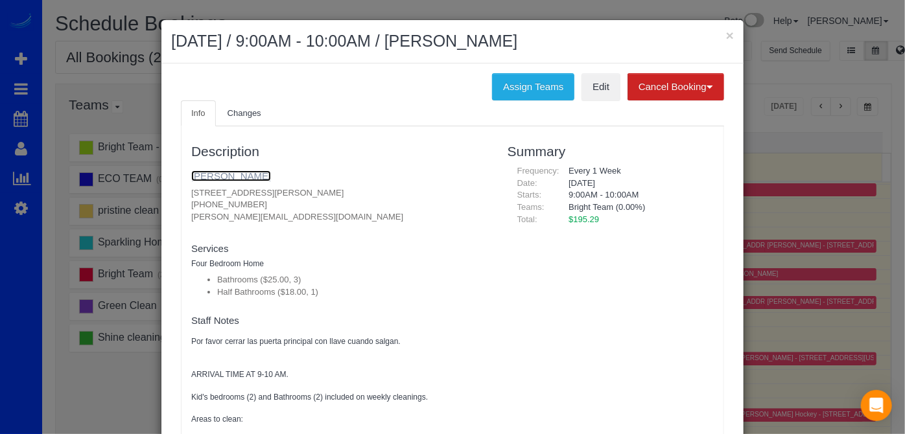
click at [226, 171] on link "[PERSON_NAME]" at bounding box center [231, 175] width 80 height 11
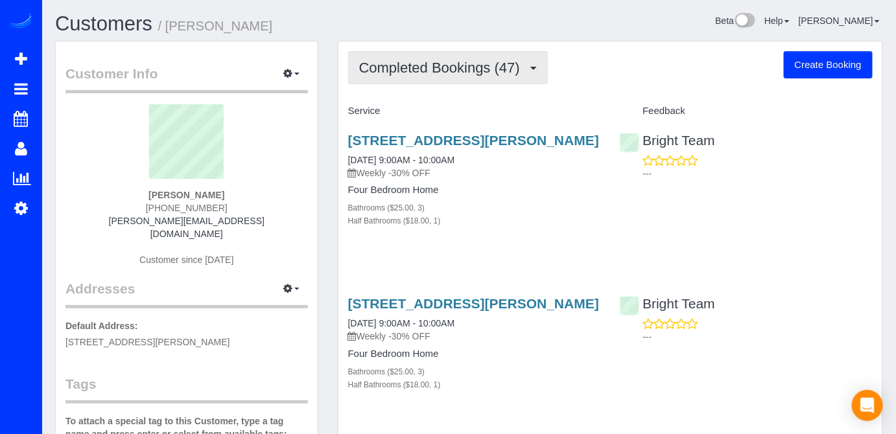
click at [447, 72] on span "Completed Bookings (47)" at bounding box center [442, 68] width 167 height 16
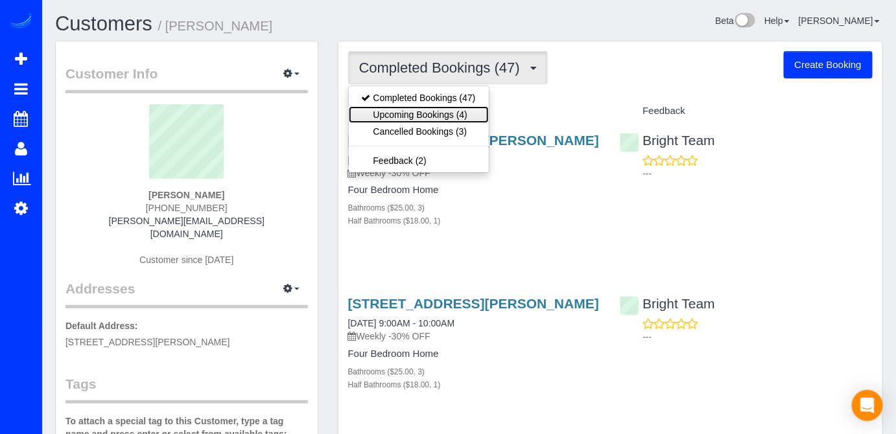
click at [474, 114] on link "Upcoming Bookings (4)" at bounding box center [419, 114] width 140 height 17
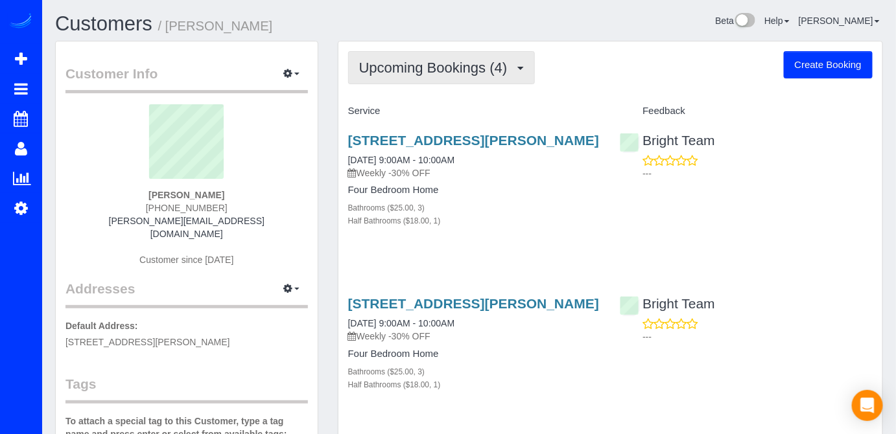
click at [478, 76] on button "Upcoming Bookings (4)" at bounding box center [441, 67] width 187 height 33
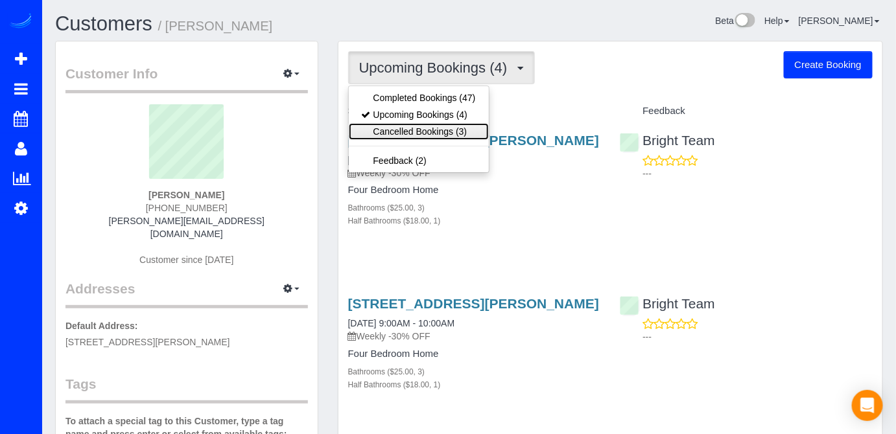
click at [468, 126] on link "Cancelled Bookings (3)" at bounding box center [419, 131] width 140 height 17
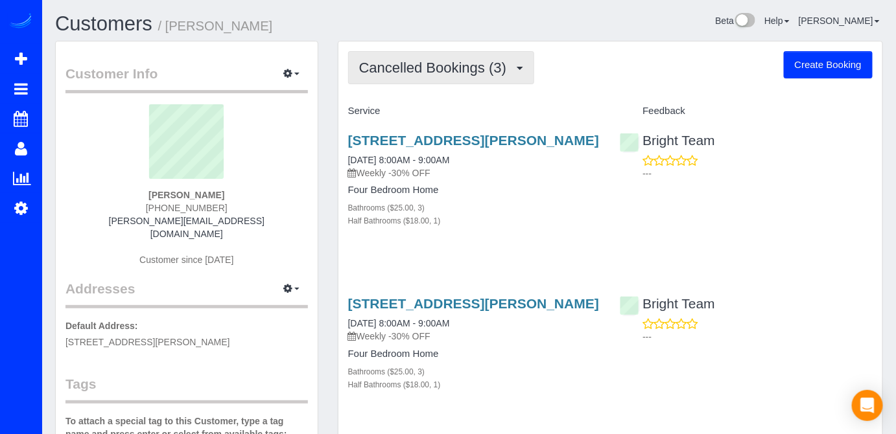
click at [472, 78] on button "Cancelled Bookings (3)" at bounding box center [441, 67] width 187 height 33
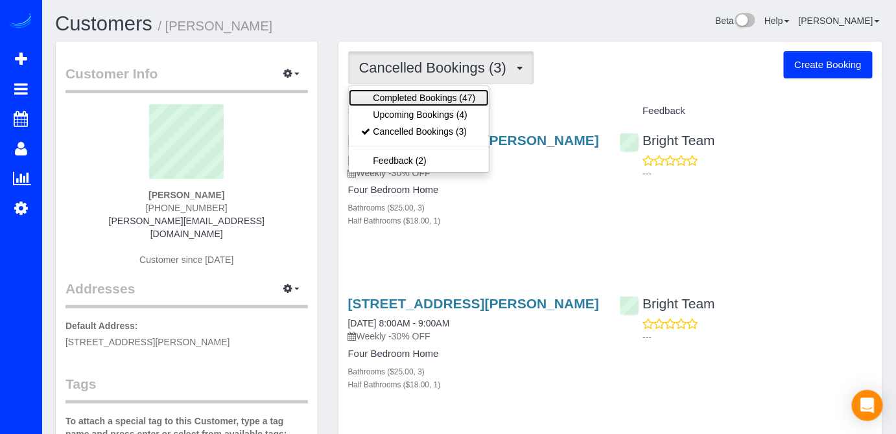
click at [478, 103] on link "Completed Bookings (47)" at bounding box center [419, 97] width 140 height 17
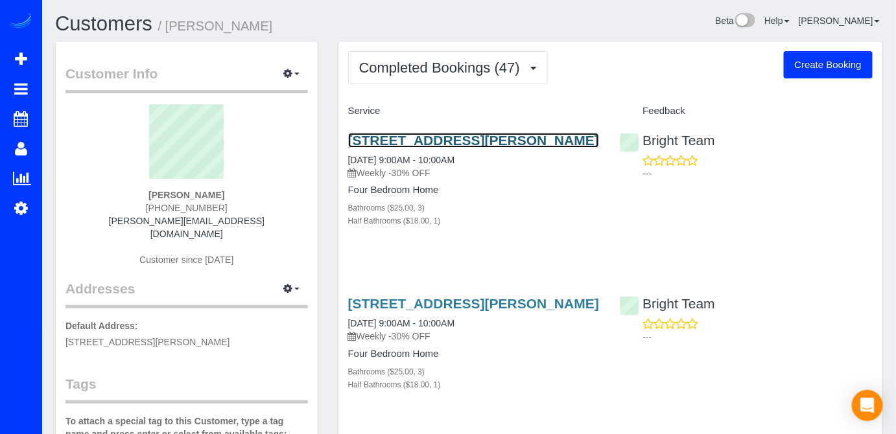
click at [454, 141] on link "8503 Rayburn Rd, Bethesda, MD 20817" at bounding box center [473, 140] width 251 height 15
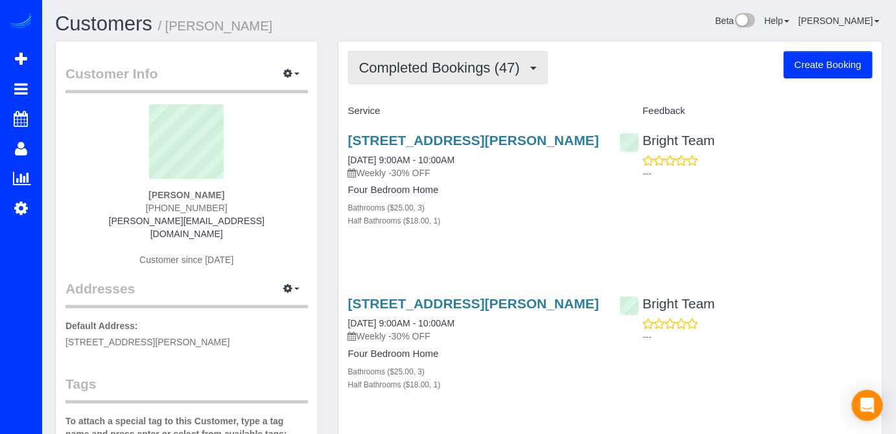
click at [443, 67] on span "Completed Bookings (47)" at bounding box center [442, 68] width 167 height 16
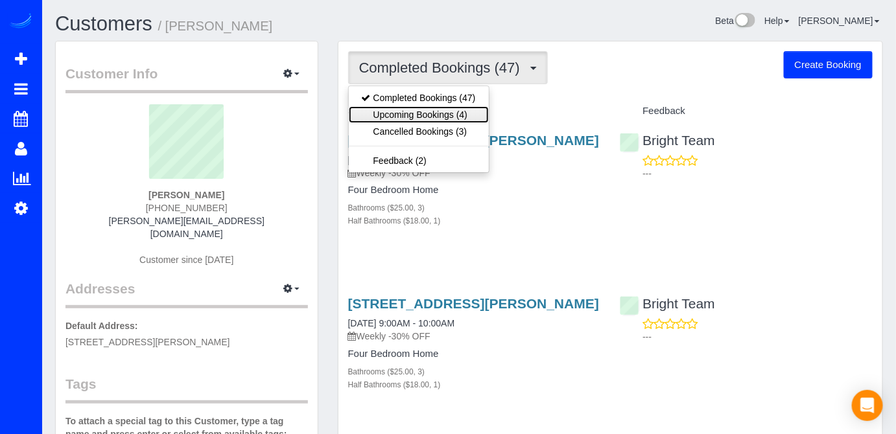
click at [446, 119] on link "Upcoming Bookings (4)" at bounding box center [419, 114] width 140 height 17
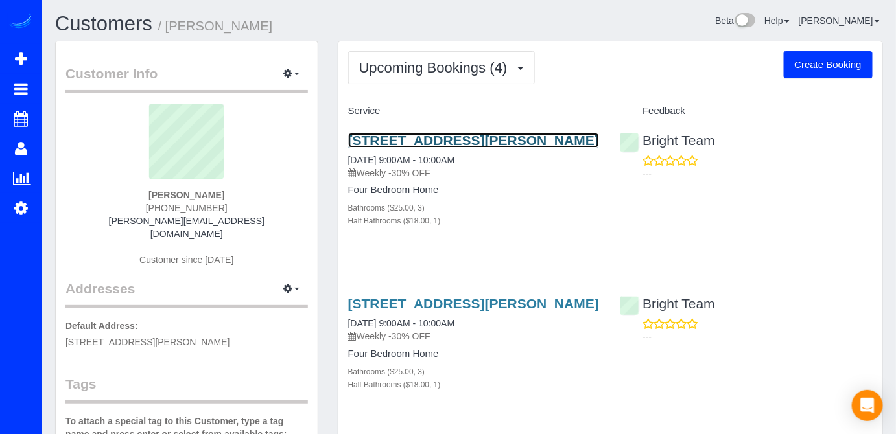
click at [419, 135] on link "8503 Rayburn Rd, Bethesda, MD 20817" at bounding box center [473, 140] width 251 height 15
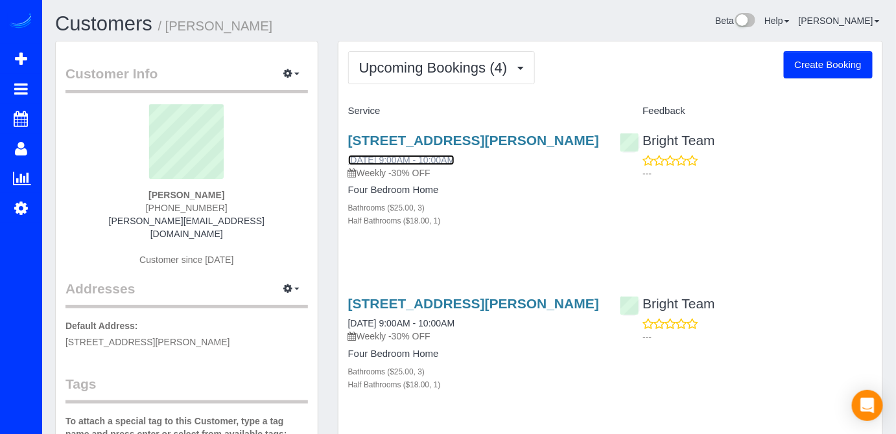
click at [395, 155] on link "10/15/2025 9:00AM - 10:00AM" at bounding box center [401, 160] width 107 height 10
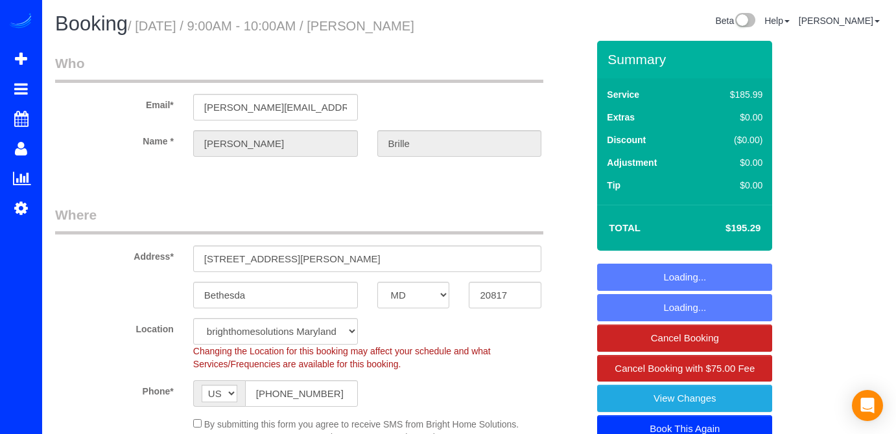
select select "MD"
select select "3"
select select "1"
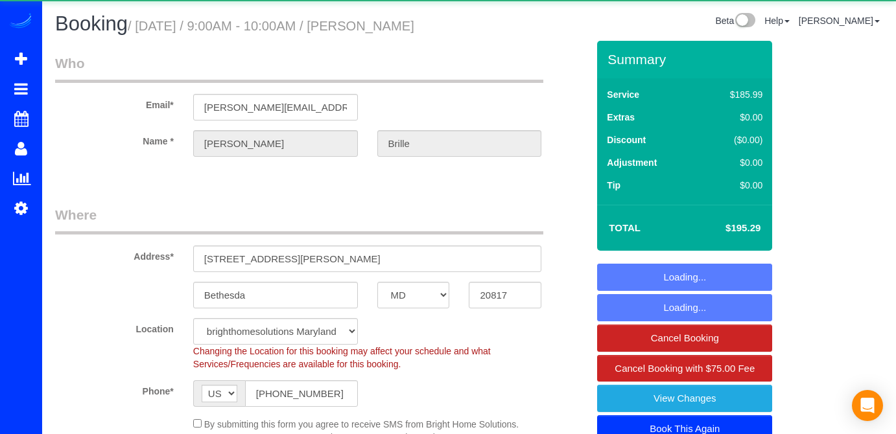
select select "MD"
select select "3"
select select "1"
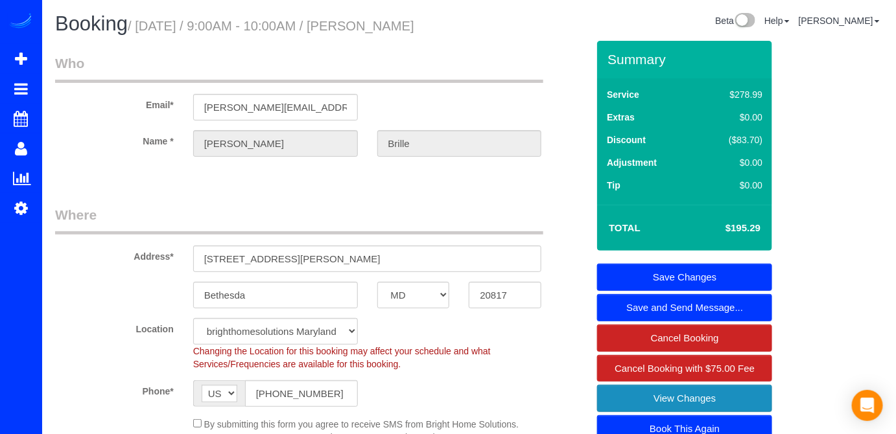
click at [759, 391] on link "View Changes" at bounding box center [684, 398] width 175 height 27
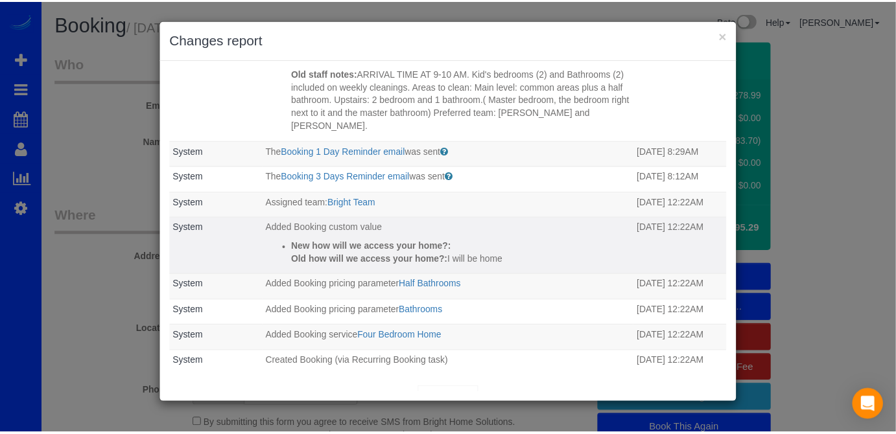
scroll to position [135, 0]
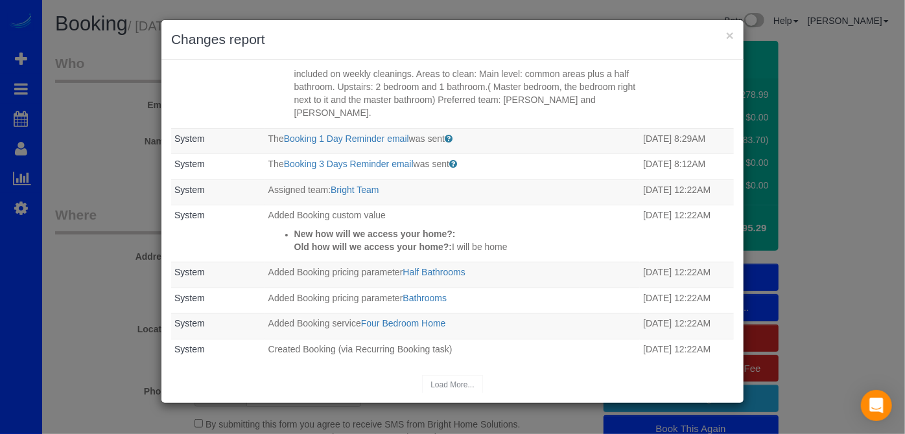
click at [734, 35] on div "× Changes report" at bounding box center [452, 40] width 582 height 40
click at [724, 35] on h3 "Changes report" at bounding box center [452, 39] width 563 height 19
click at [726, 34] on button "×" at bounding box center [730, 36] width 8 height 14
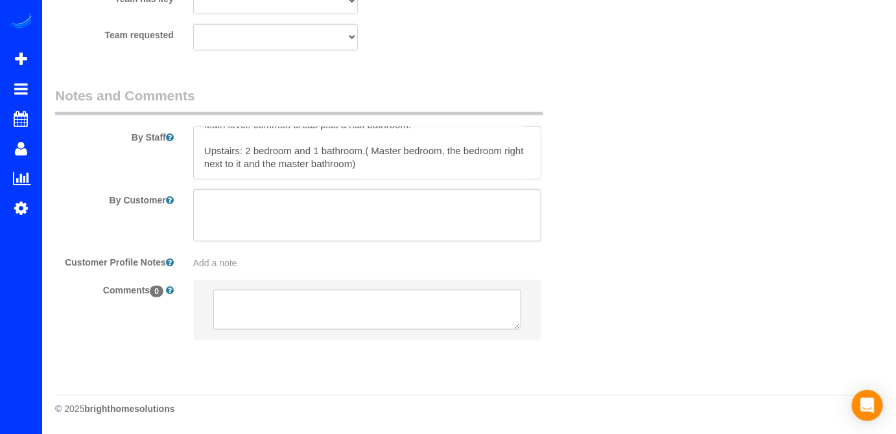
scroll to position [1614, 0]
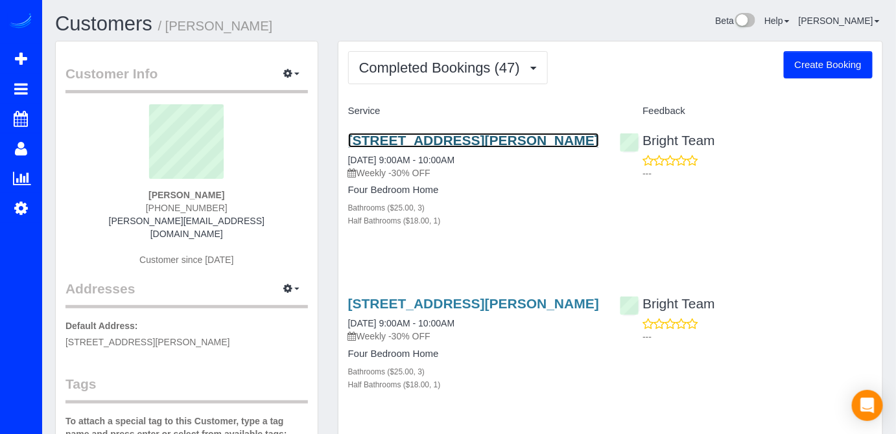
click at [394, 141] on link "[STREET_ADDRESS][PERSON_NAME]" at bounding box center [473, 140] width 251 height 15
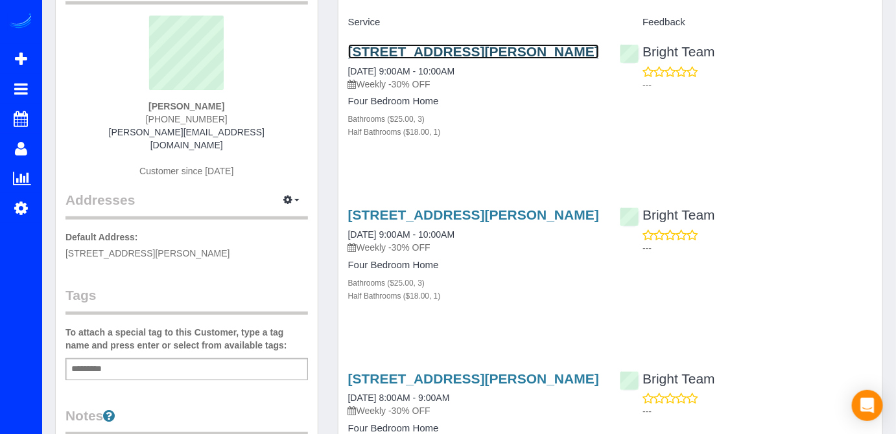
scroll to position [117, 0]
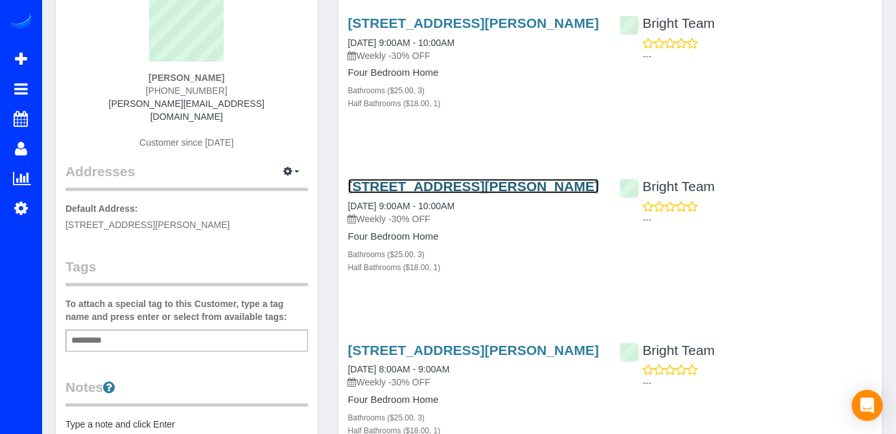
click at [405, 185] on link "[STREET_ADDRESS][PERSON_NAME]" at bounding box center [473, 186] width 251 height 15
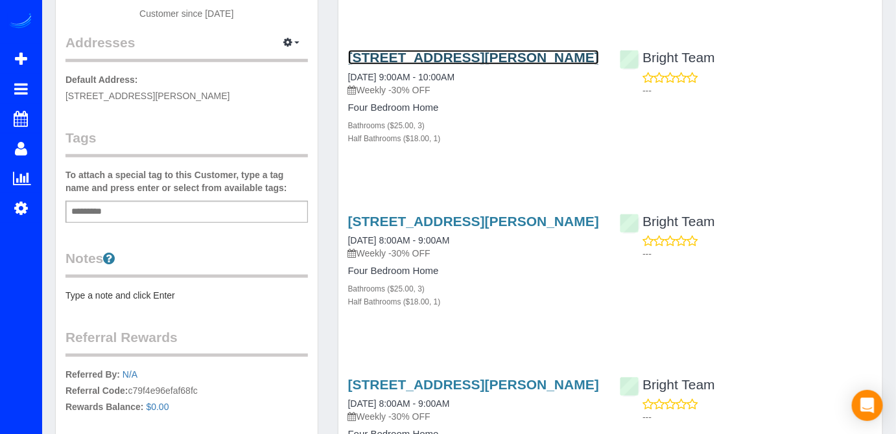
scroll to position [294, 0]
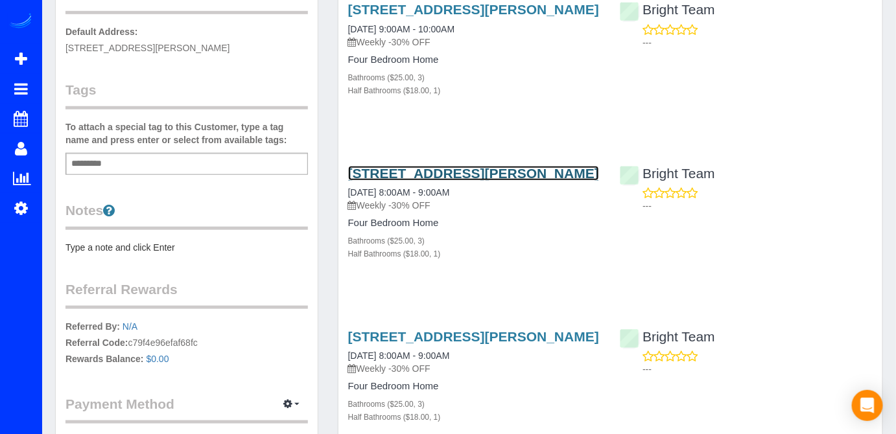
click at [395, 169] on link "[STREET_ADDRESS][PERSON_NAME]" at bounding box center [473, 173] width 251 height 15
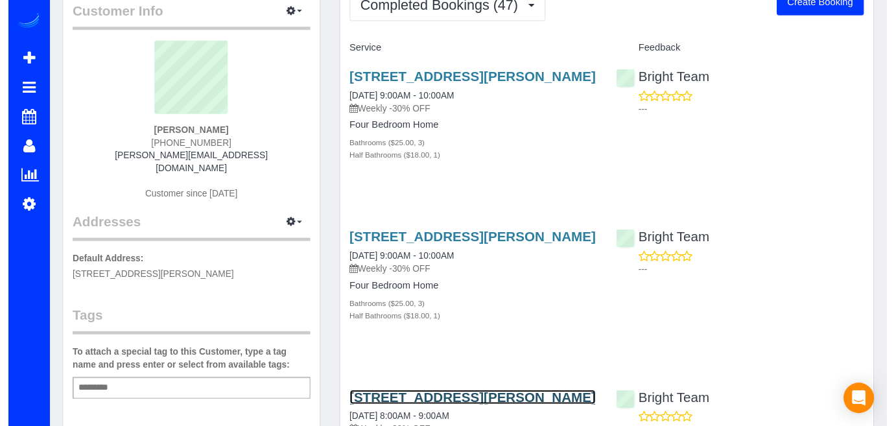
scroll to position [0, 0]
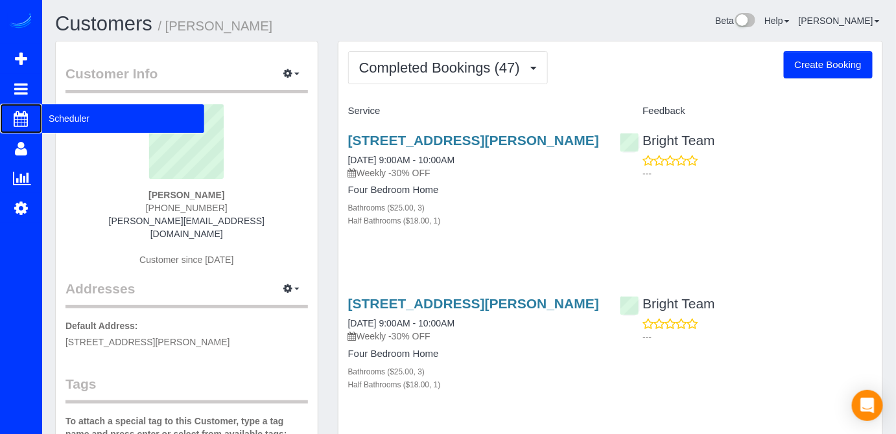
click at [87, 117] on span "Scheduler" at bounding box center [123, 119] width 162 height 30
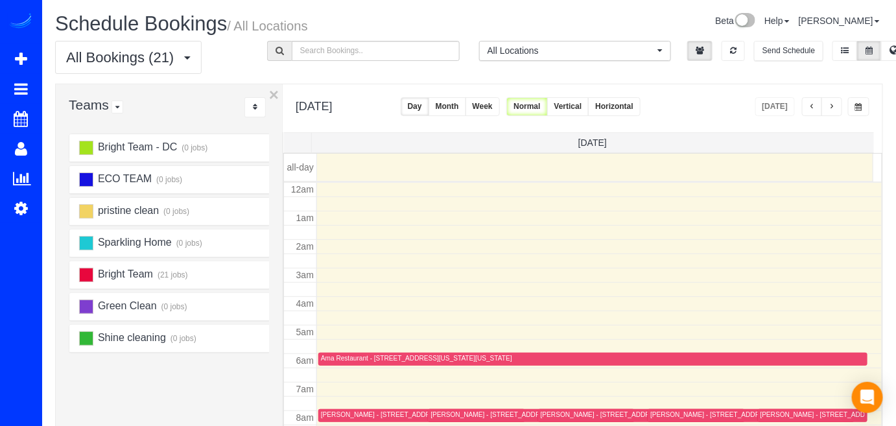
scroll to position [169, 0]
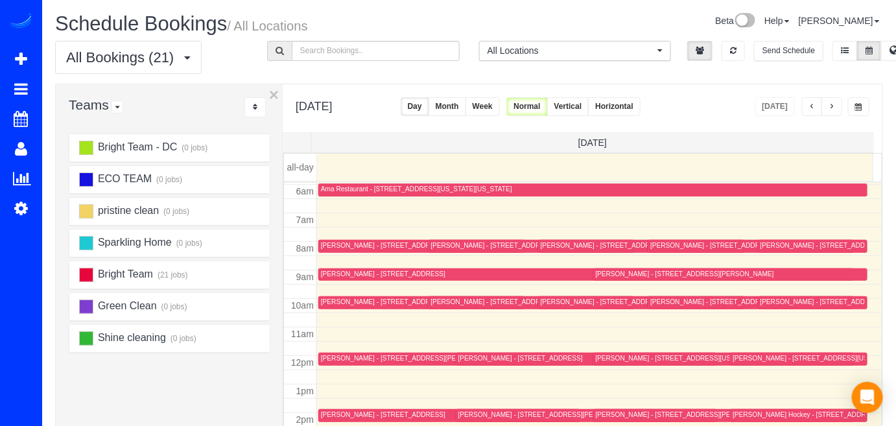
click at [838, 109] on button "button" at bounding box center [831, 106] width 21 height 19
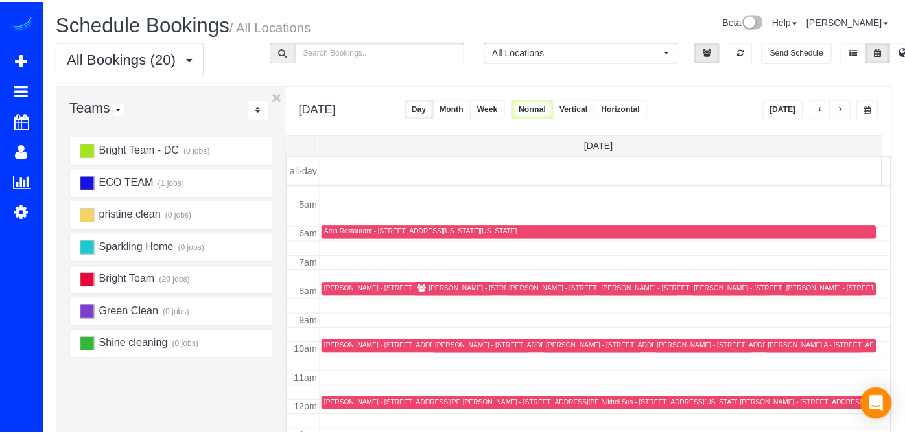
scroll to position [110, 0]
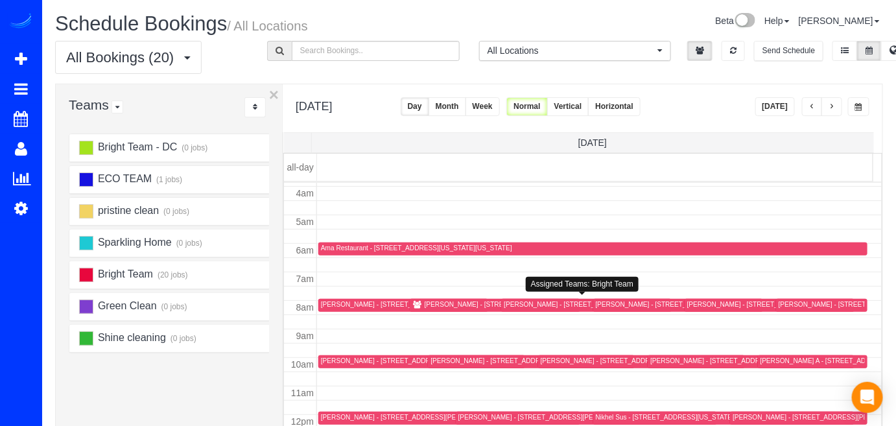
click at [506, 305] on div "Deondre Butler - 1435 Clifton St Nw, Washington, DC 20009" at bounding box center [611, 304] width 215 height 8
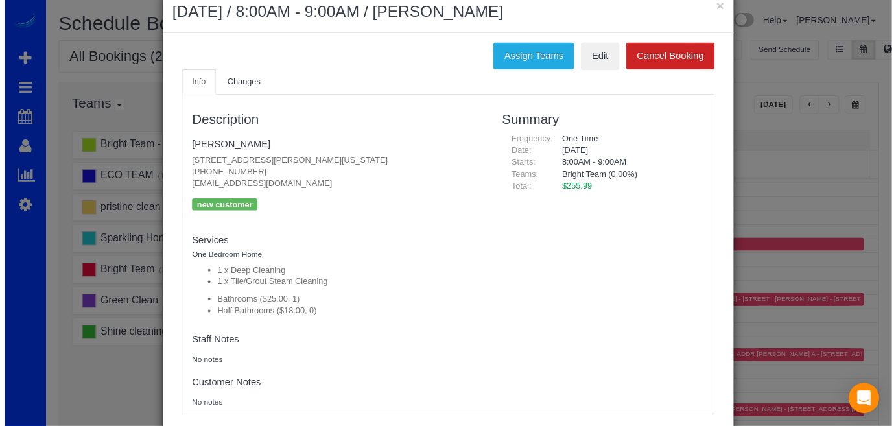
scroll to position [0, 0]
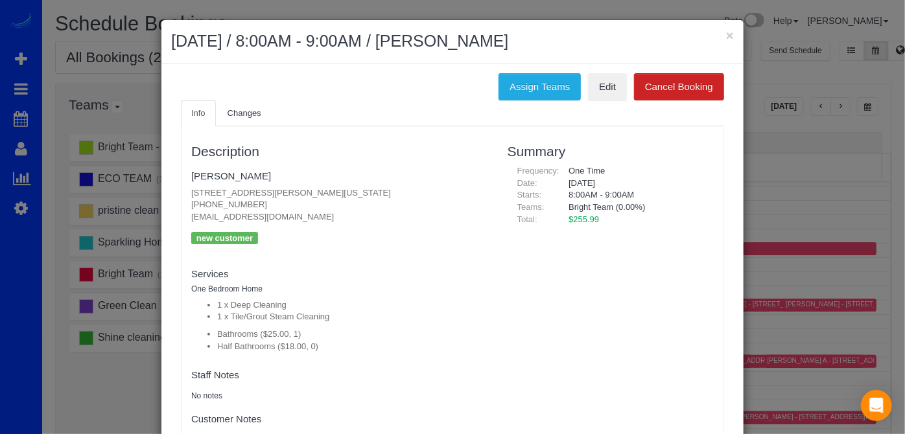
click at [243, 95] on div "Assign Teams Edit Cancel Booking" at bounding box center [452, 86] width 563 height 27
click at [251, 110] on span "Changes" at bounding box center [244, 113] width 34 height 10
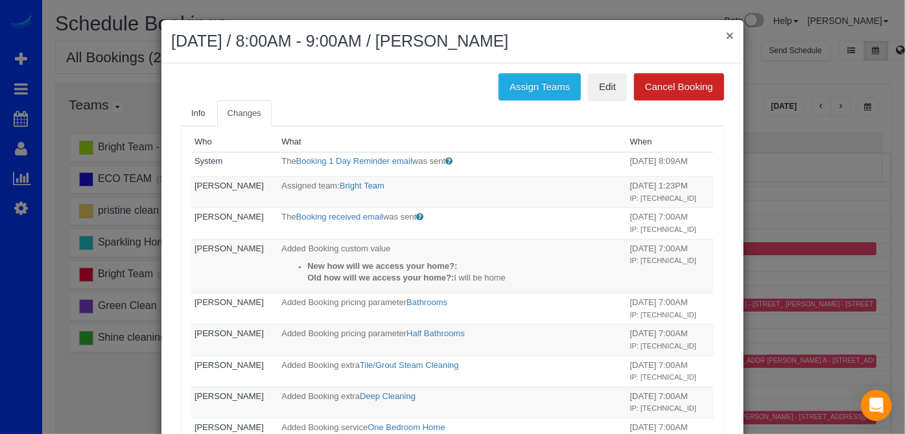
click at [726, 38] on button "×" at bounding box center [730, 36] width 8 height 14
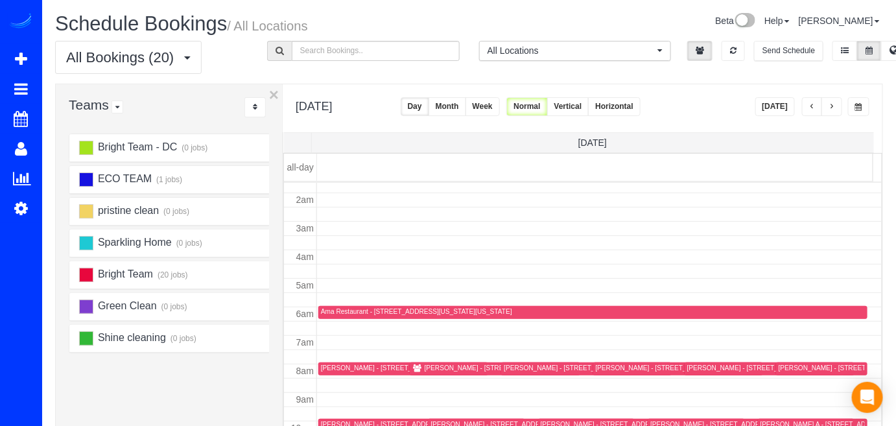
scroll to position [19, 0]
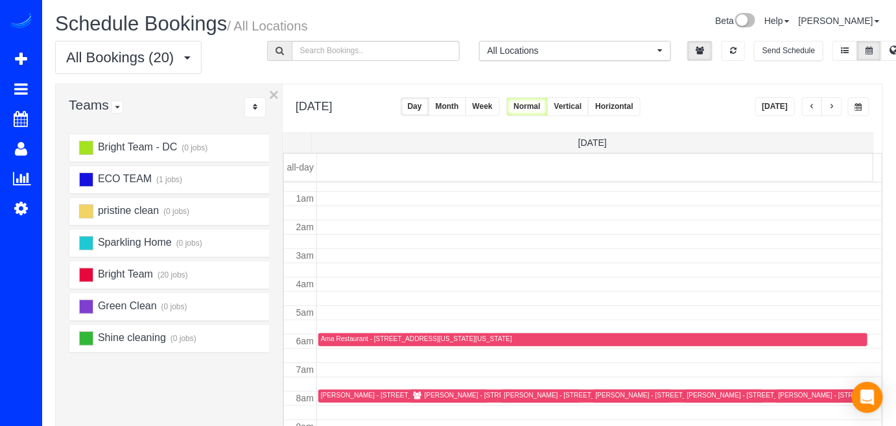
click at [832, 109] on span "button" at bounding box center [831, 107] width 6 height 8
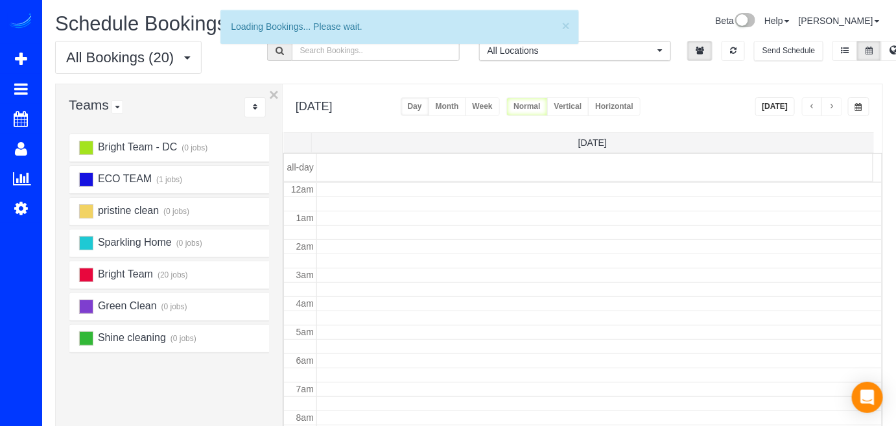
scroll to position [169, 0]
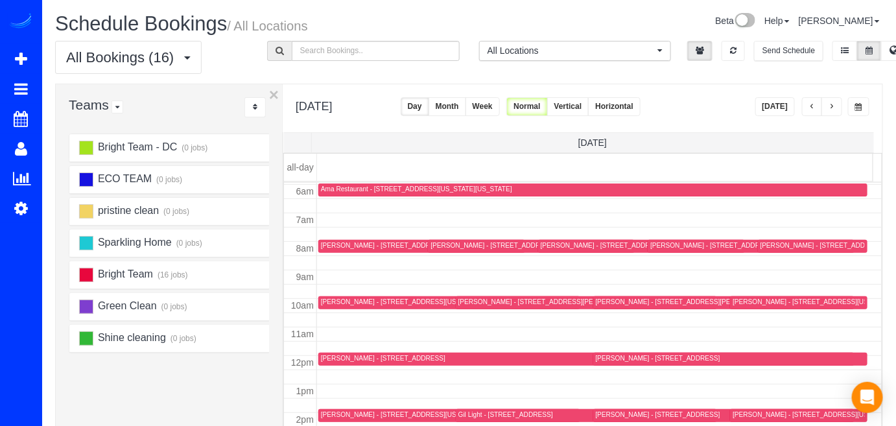
click at [812, 109] on span "button" at bounding box center [812, 107] width 6 height 8
click at [810, 109] on span "button" at bounding box center [812, 107] width 6 height 8
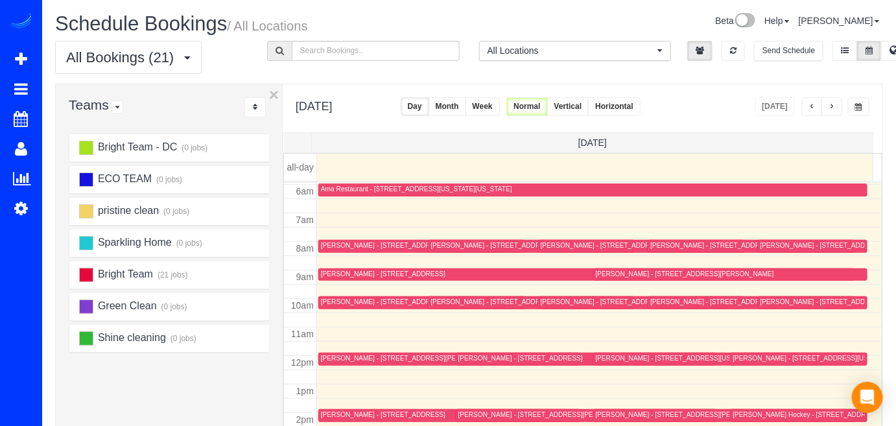
click at [810, 109] on span "button" at bounding box center [812, 107] width 6 height 8
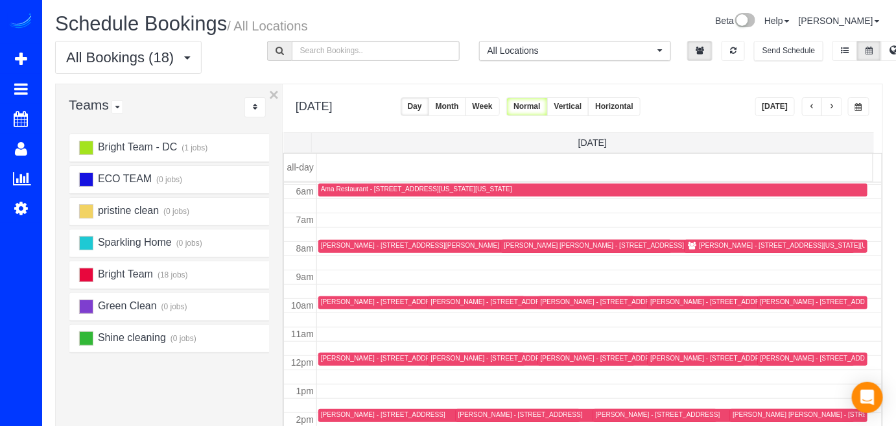
click at [513, 242] on div "Laura Craig Mason - 6607 Poplar Ave,, Takoma Park, MD 20912" at bounding box center [594, 245] width 180 height 8
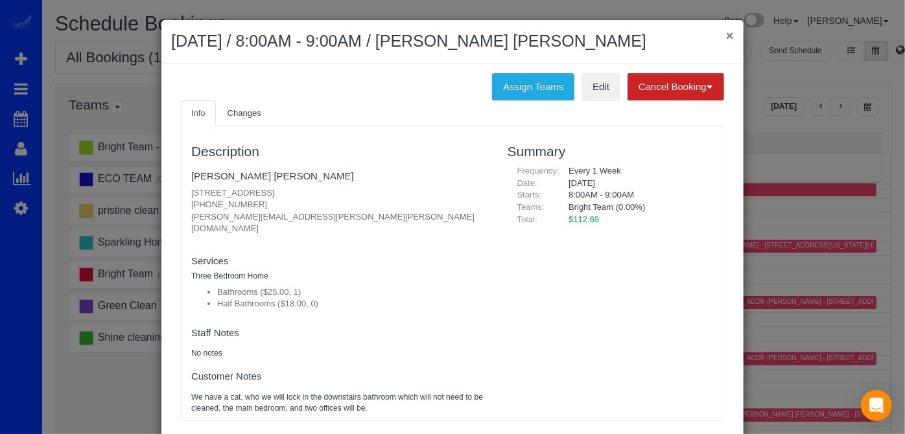
click at [726, 35] on button "×" at bounding box center [730, 36] width 8 height 14
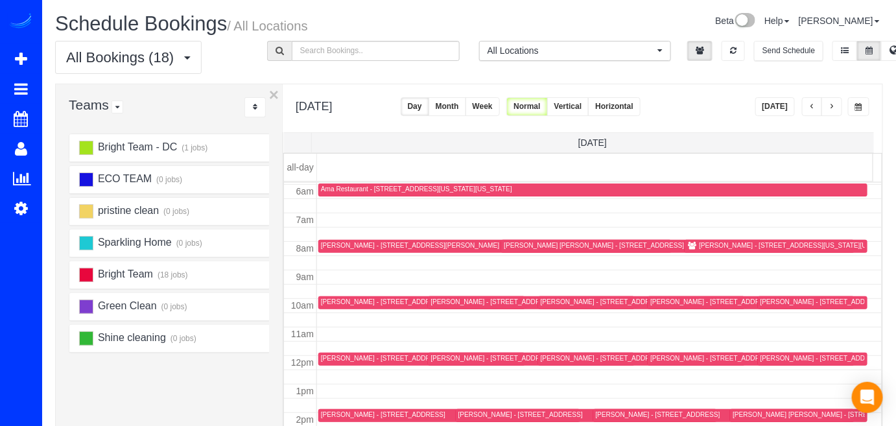
click at [773, 108] on button "Today" at bounding box center [775, 106] width 40 height 19
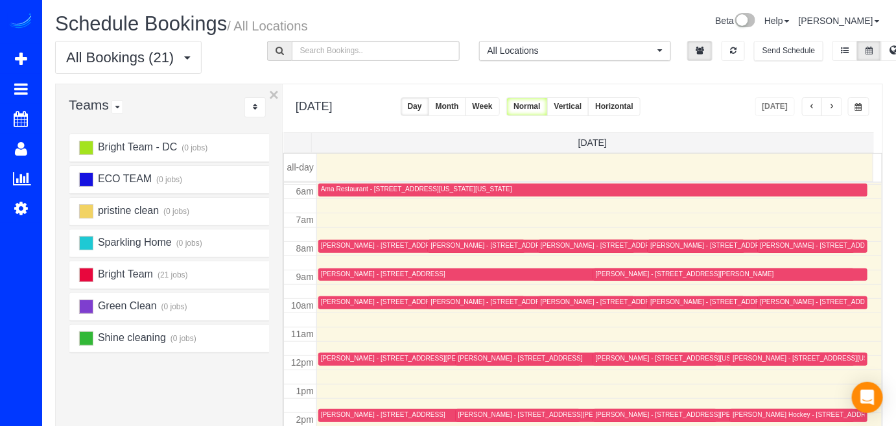
click at [835, 106] on span "button" at bounding box center [831, 107] width 6 height 8
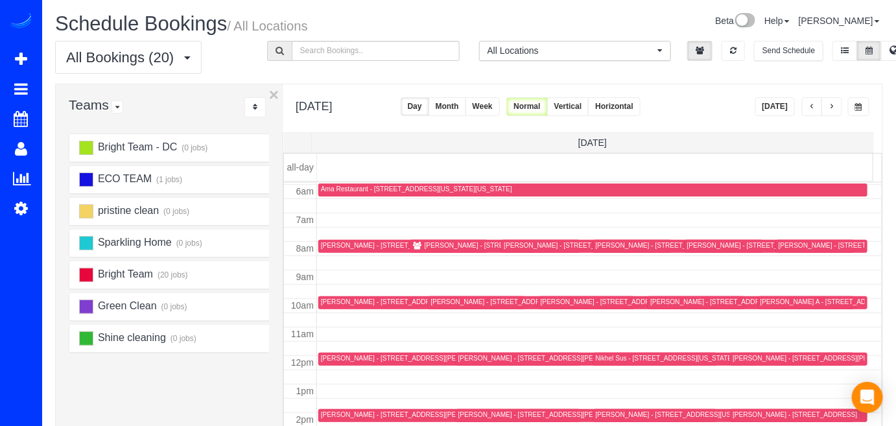
click at [525, 244] on div "Deondre Butler - 1435 Clifton St Nw, Washington, DC 20009" at bounding box center [611, 245] width 215 height 8
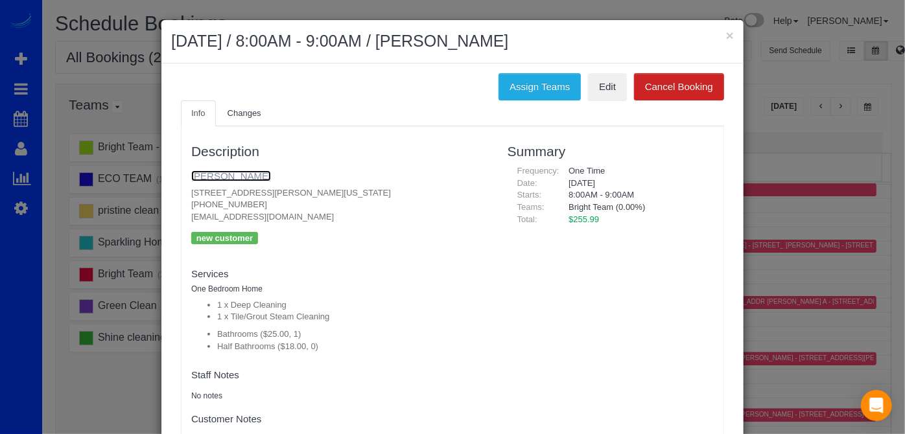
click at [240, 172] on link "Deondre Butler" at bounding box center [231, 175] width 80 height 11
click at [726, 35] on button "×" at bounding box center [730, 36] width 8 height 14
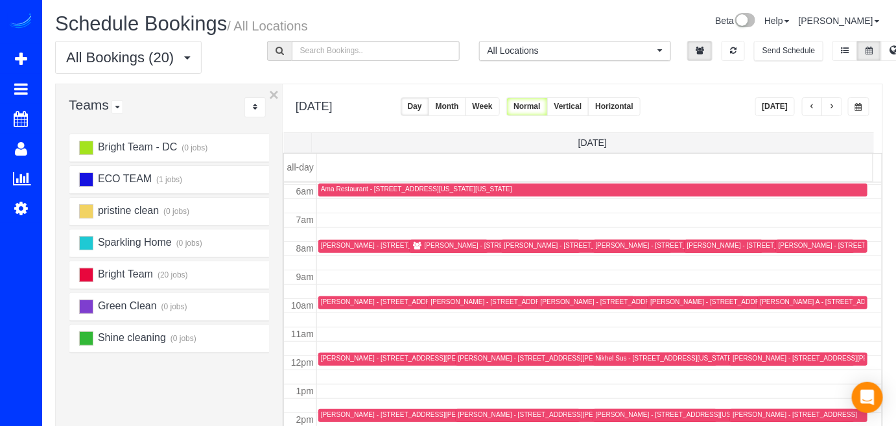
click at [786, 104] on button "Today" at bounding box center [775, 106] width 40 height 19
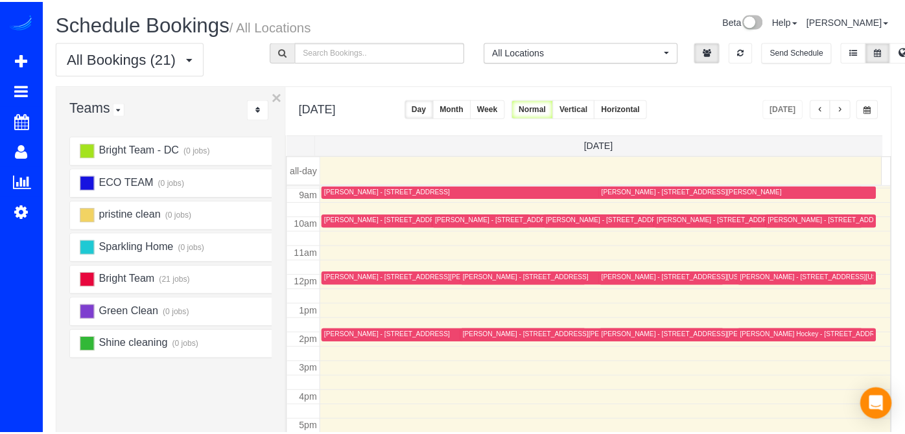
scroll to position [255, 0]
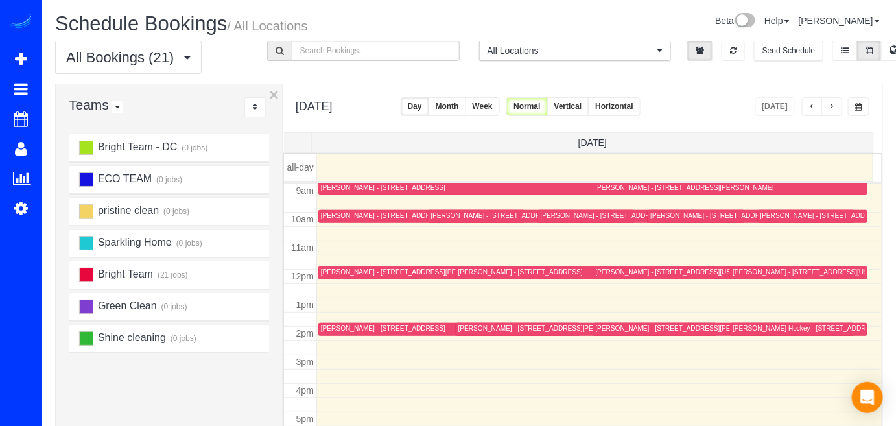
click at [747, 270] on div "Monica Veldman - 1441 Euclid St. Nw, Apt 107, Washington, DC 20009" at bounding box center [812, 272] width 161 height 8
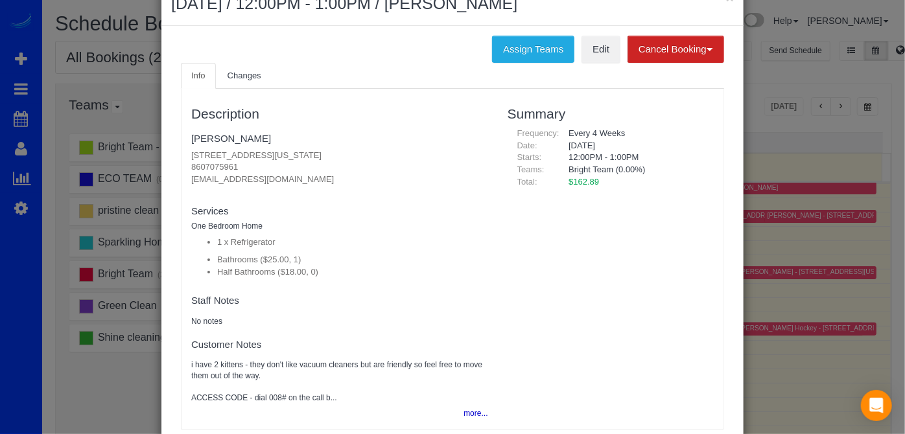
scroll to position [58, 0]
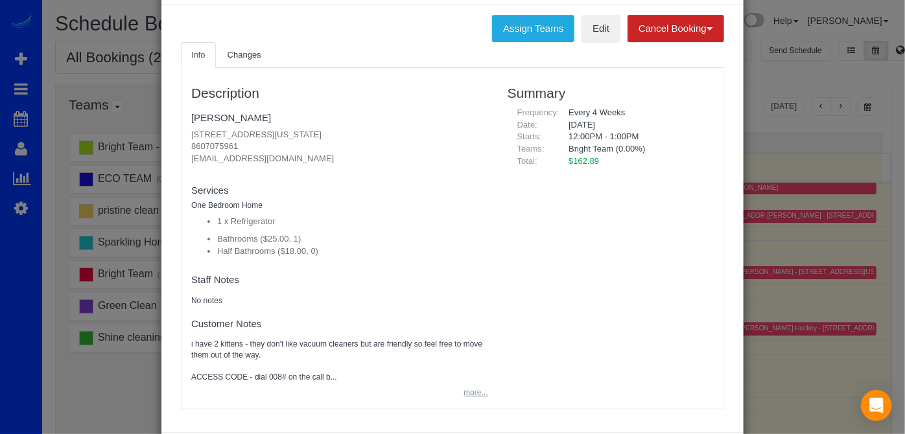
click at [474, 388] on button "more..." at bounding box center [472, 393] width 32 height 19
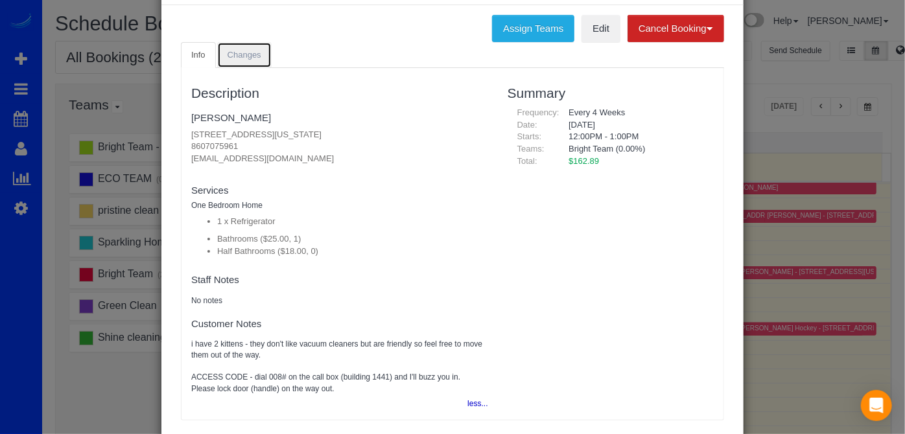
click at [260, 52] on link "Changes" at bounding box center [244, 55] width 54 height 27
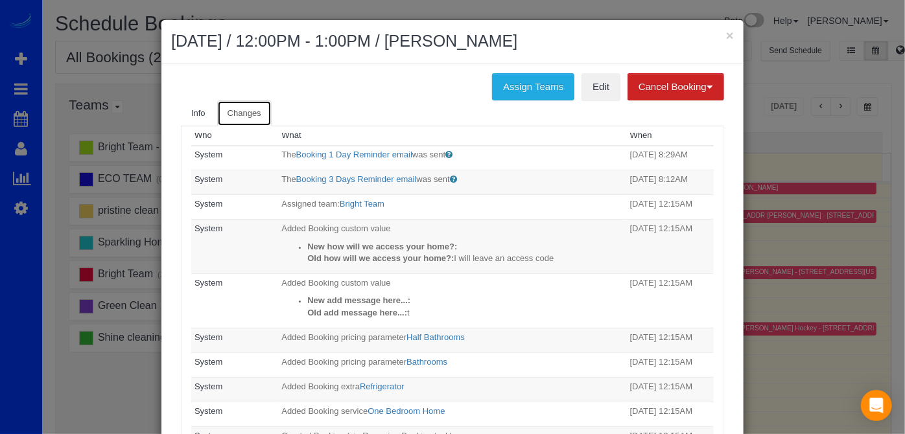
scroll to position [0, 0]
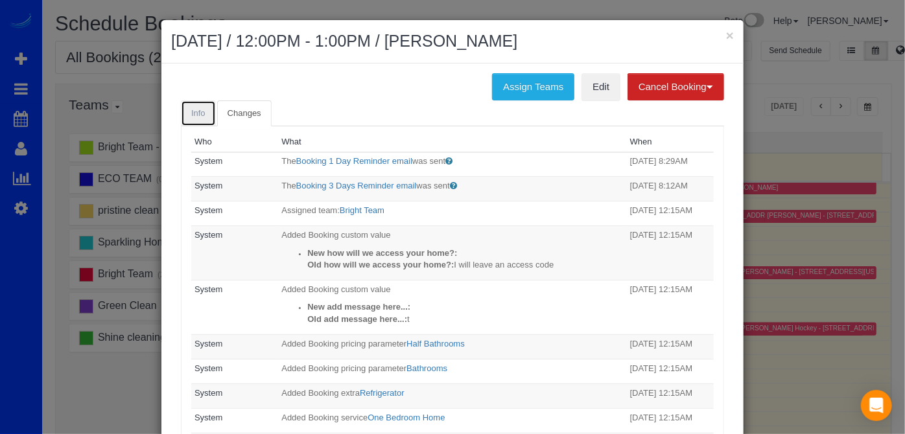
click at [199, 111] on span "Info" at bounding box center [198, 113] width 14 height 10
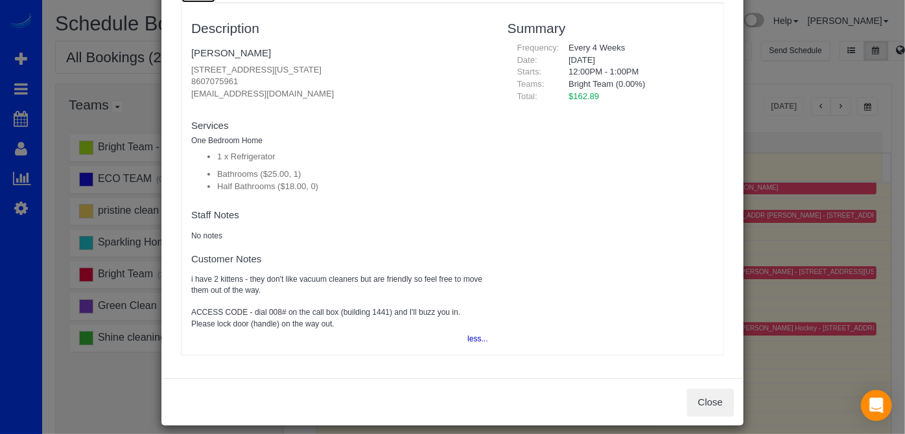
scroll to position [132, 0]
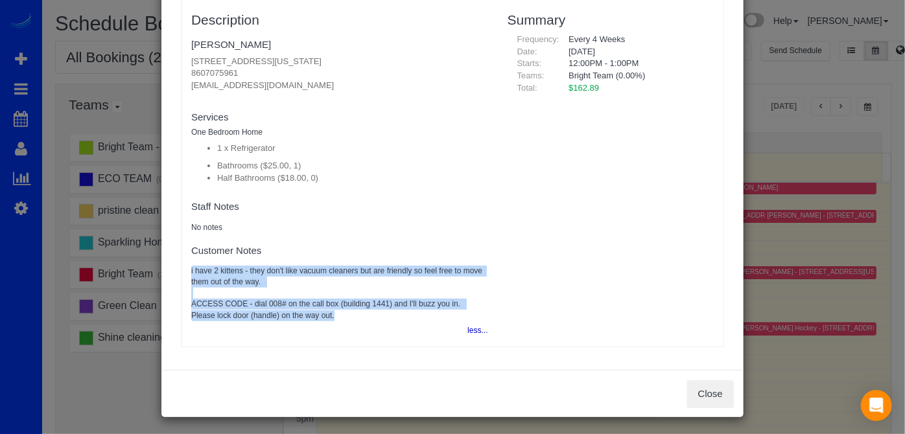
drag, startPoint x: 344, startPoint y: 316, endPoint x: 187, endPoint y: 270, distance: 164.1
click at [191, 270] on pre "i have 2 kittens - they don't like vacuum cleaners but are friendly so feel fre…" at bounding box center [339, 294] width 297 height 56
copy pre "i have 2 kittens - they don't like vacuum cleaners but are friendly so feel fre…"
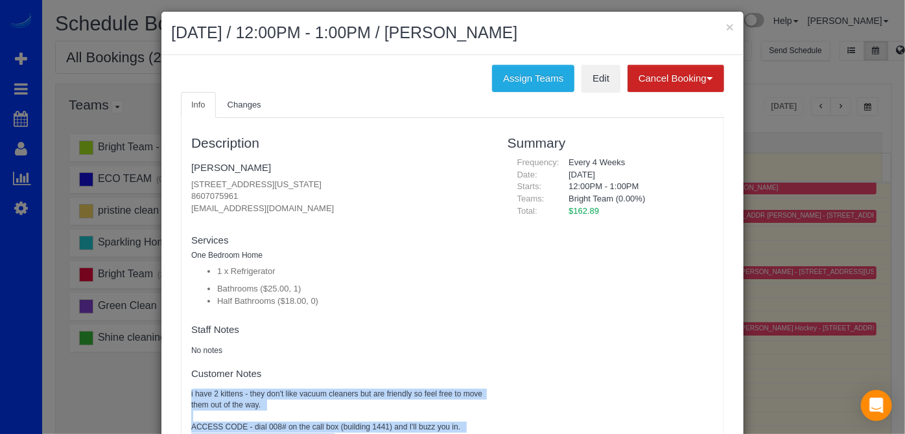
scroll to position [0, 0]
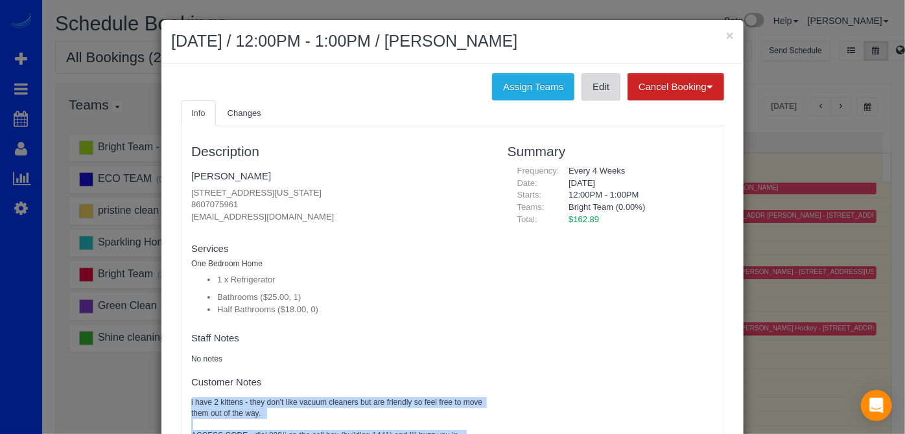
click at [597, 89] on link "Edit" at bounding box center [600, 86] width 39 height 27
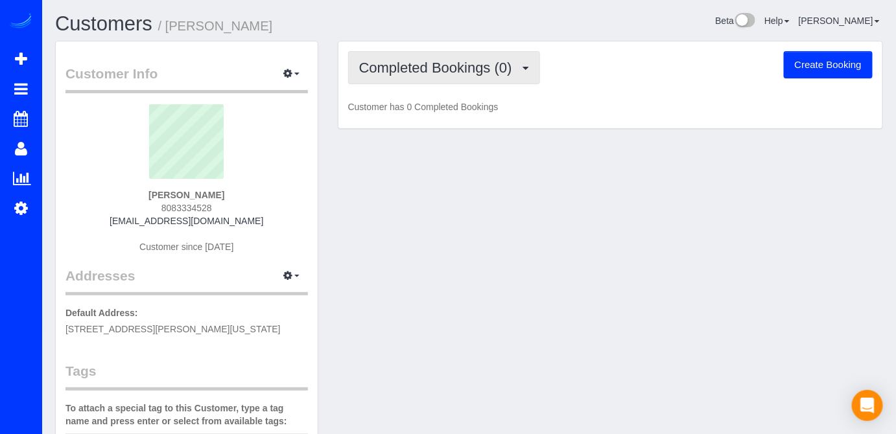
click at [517, 76] on button "Completed Bookings (0)" at bounding box center [444, 67] width 192 height 33
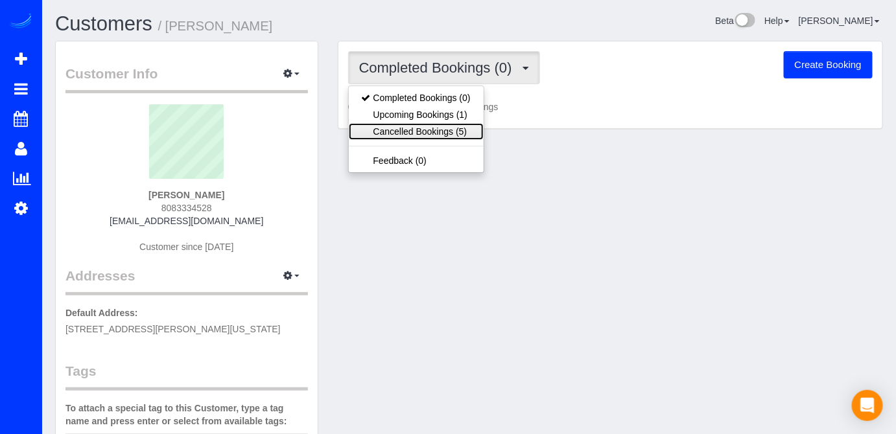
click at [459, 130] on link "Cancelled Bookings (5)" at bounding box center [416, 131] width 135 height 17
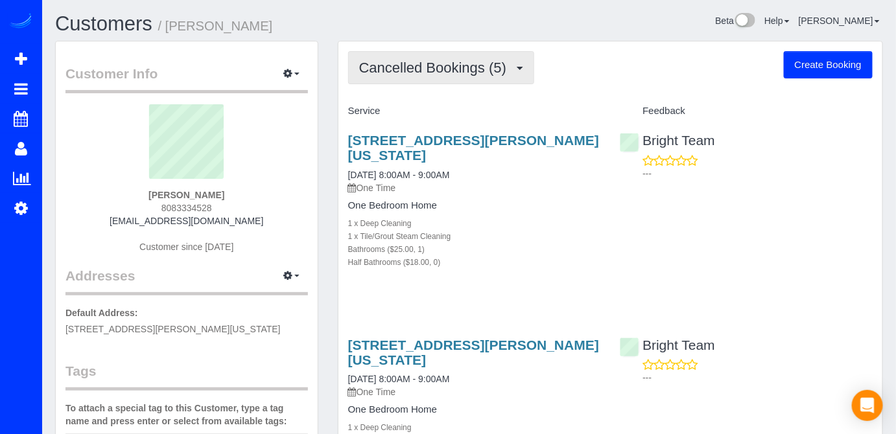
click at [504, 62] on span "Cancelled Bookings (5)" at bounding box center [436, 68] width 154 height 16
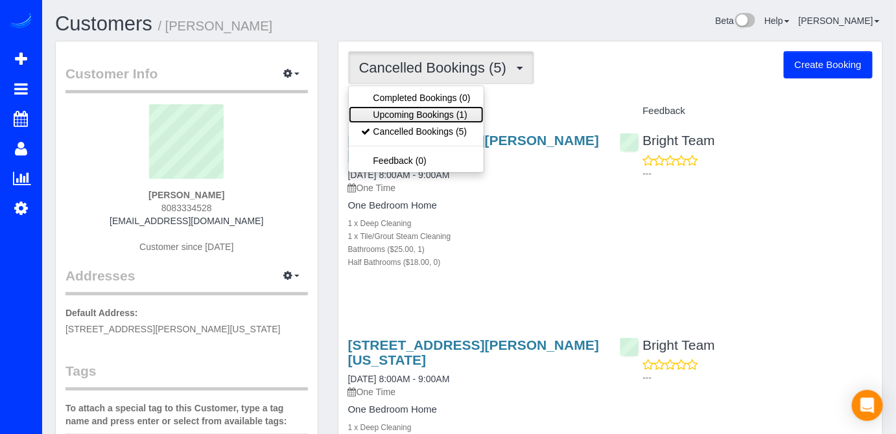
click at [467, 111] on link "Upcoming Bookings (1)" at bounding box center [416, 114] width 135 height 17
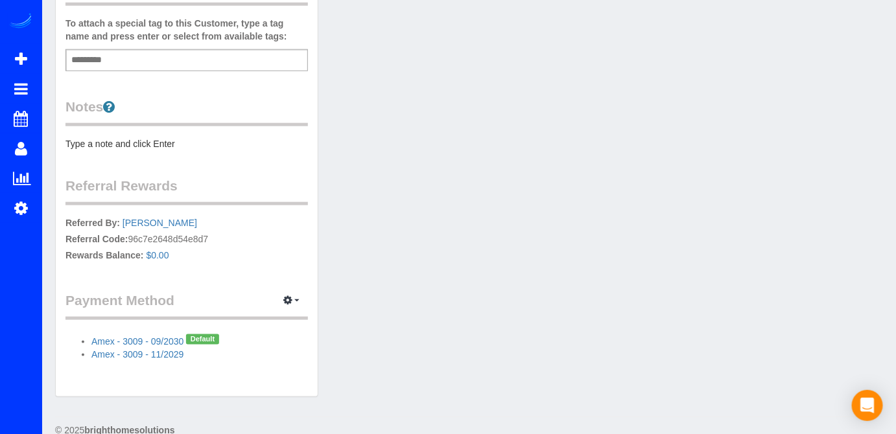
scroll to position [402, 0]
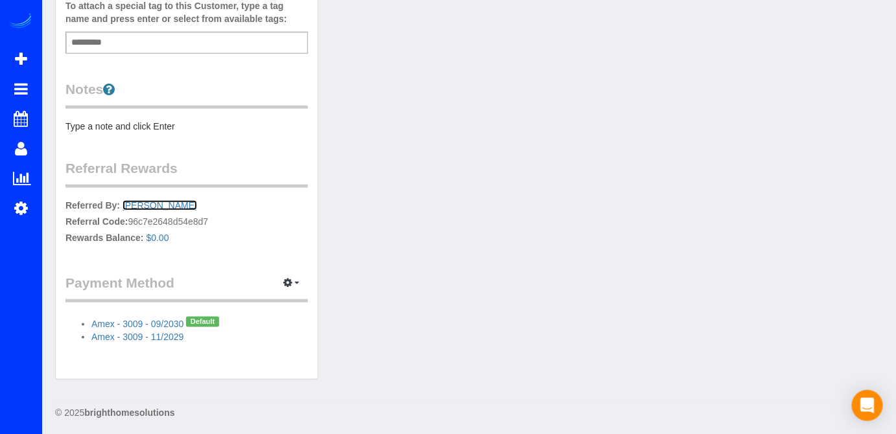
click at [130, 204] on link "Monica Veldman" at bounding box center [159, 205] width 75 height 10
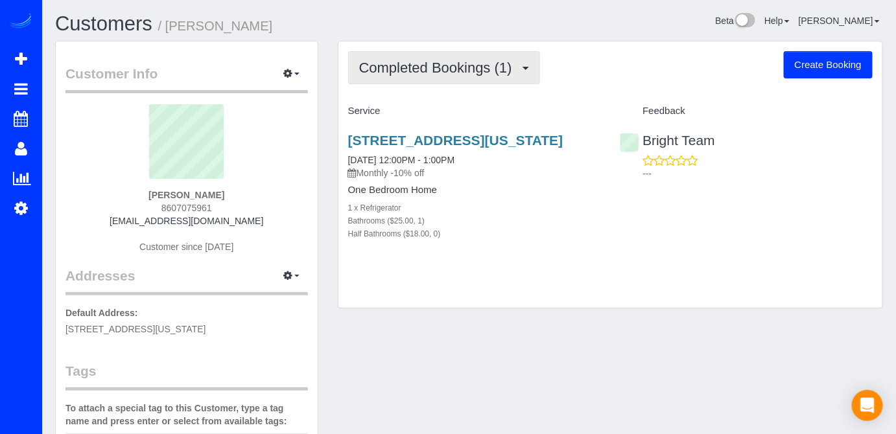
click at [446, 69] on span "Completed Bookings (1)" at bounding box center [438, 68] width 159 height 16
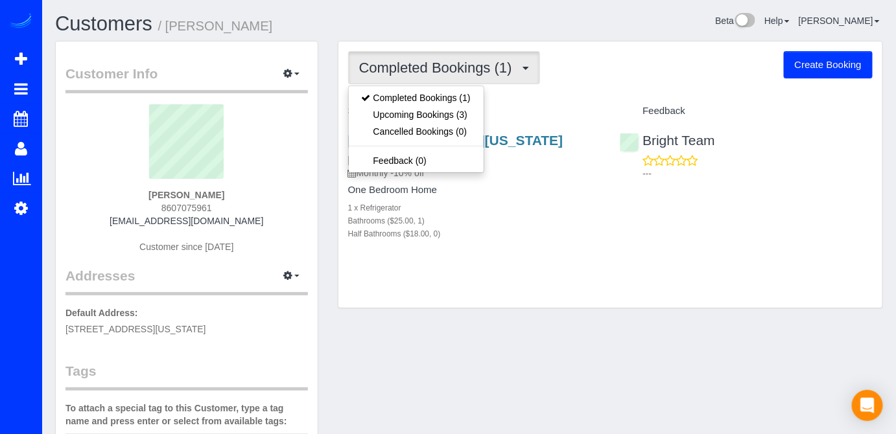
click at [584, 69] on div "Completed Bookings (1) Completed Bookings (1) Upcoming Bookings (3) Cancelled B…" at bounding box center [610, 67] width 524 height 33
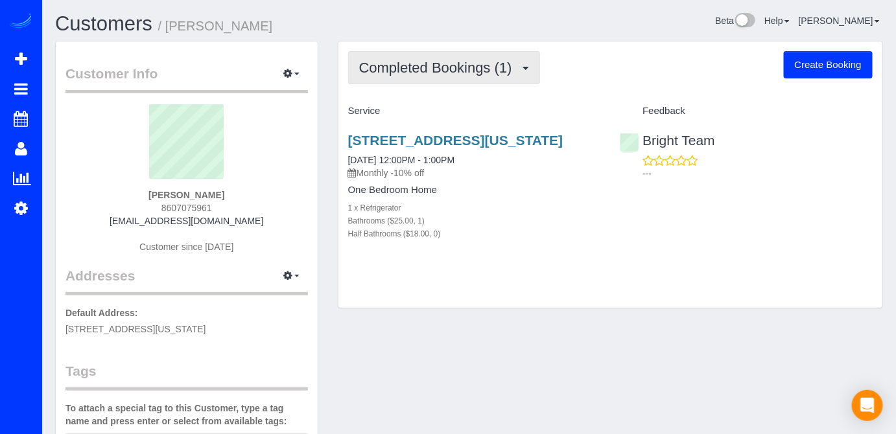
click at [496, 75] on button "Completed Bookings (1)" at bounding box center [444, 67] width 192 height 33
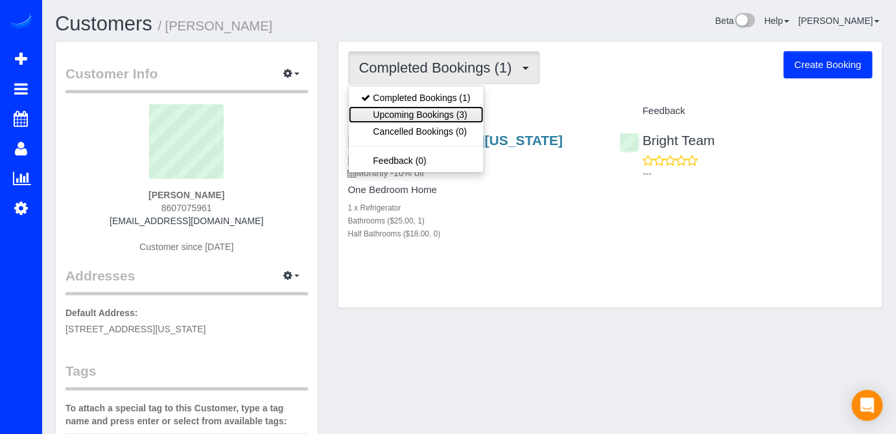
click at [469, 106] on link "Upcoming Bookings (3)" at bounding box center [416, 114] width 135 height 17
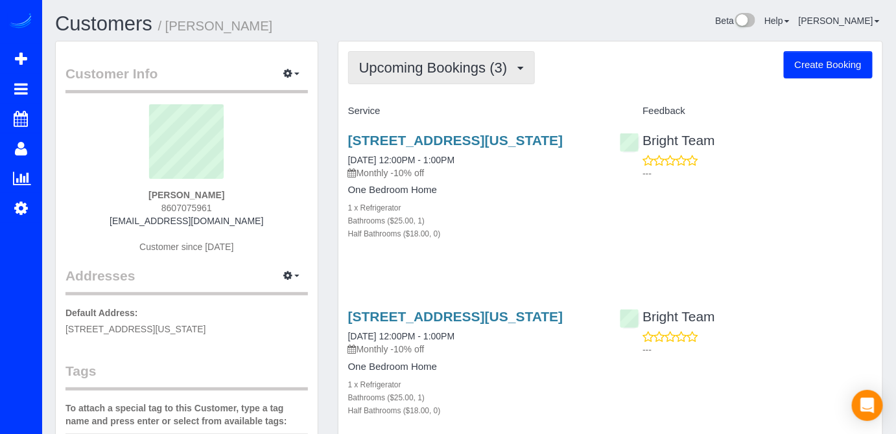
click at [483, 71] on span "Upcoming Bookings (3)" at bounding box center [436, 68] width 155 height 16
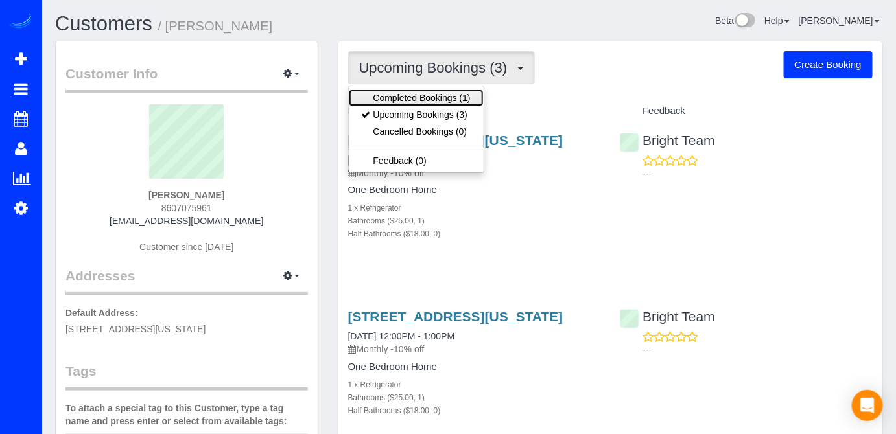
click at [467, 102] on link "Completed Bookings (1)" at bounding box center [416, 97] width 135 height 17
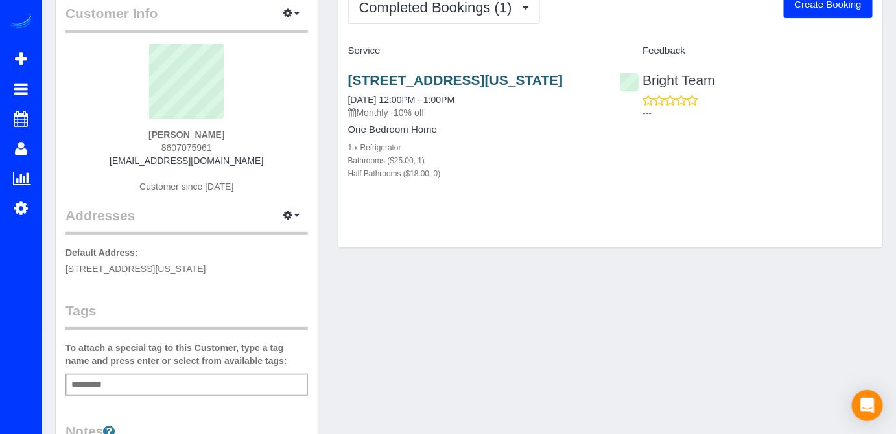
scroll to position [58, 0]
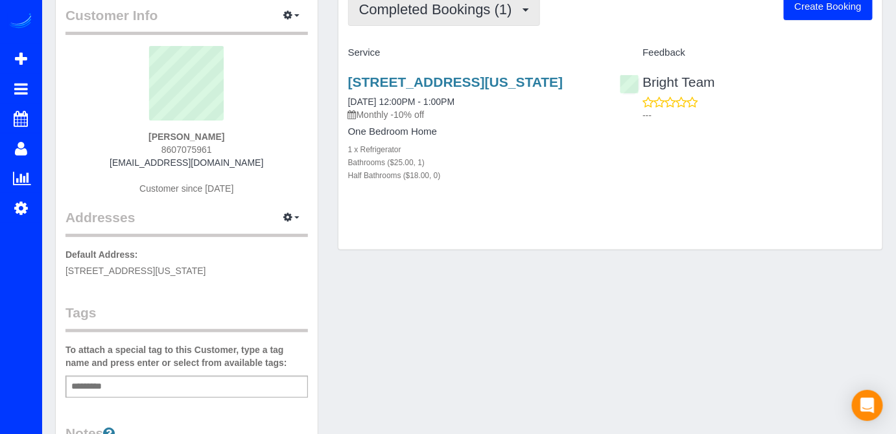
drag, startPoint x: 468, startPoint y: 9, endPoint x: 456, endPoint y: 23, distance: 18.4
click at [467, 9] on span "Completed Bookings (1)" at bounding box center [438, 9] width 159 height 16
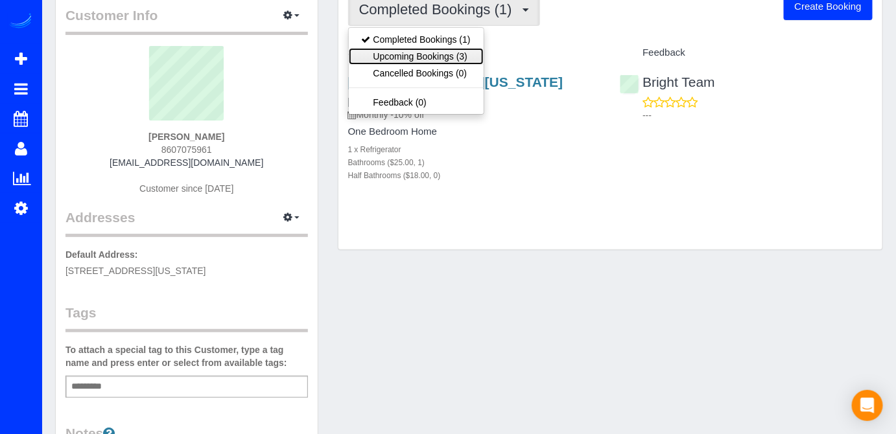
click at [441, 56] on link "Upcoming Bookings (3)" at bounding box center [416, 56] width 135 height 17
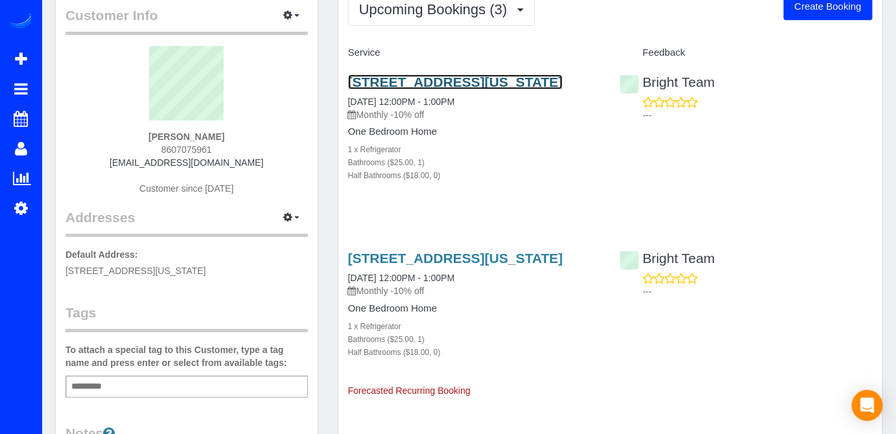
click at [414, 83] on link "[STREET_ADDRESS][US_STATE]" at bounding box center [455, 82] width 215 height 15
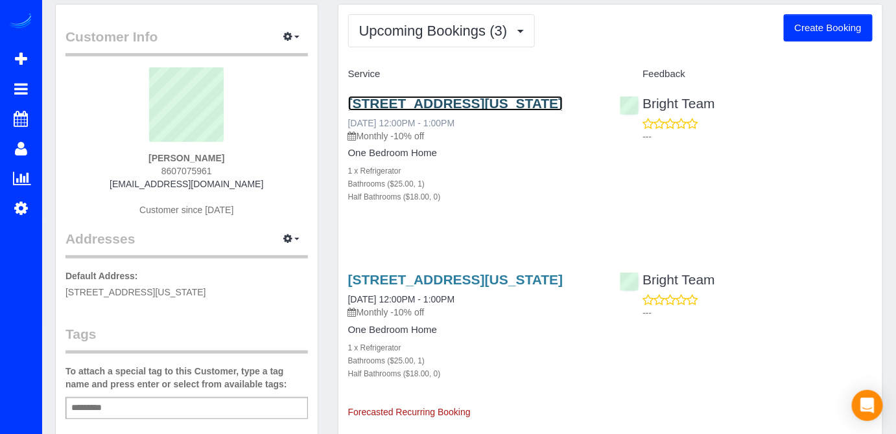
scroll to position [0, 0]
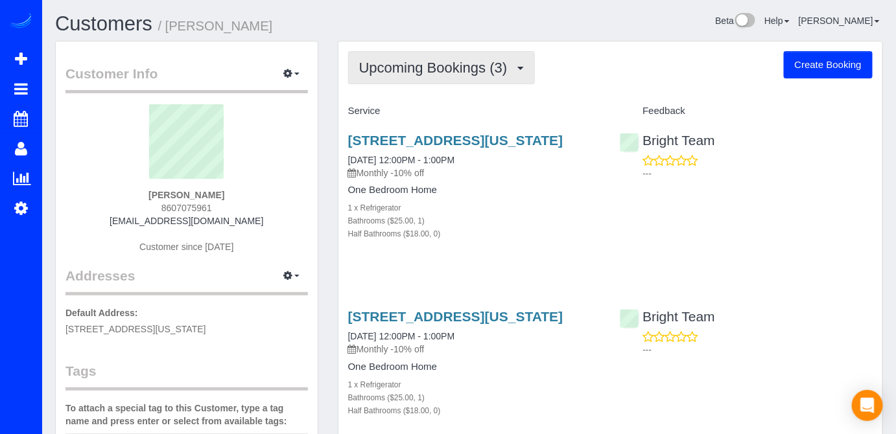
click at [452, 76] on button "Upcoming Bookings (3)" at bounding box center [441, 67] width 187 height 33
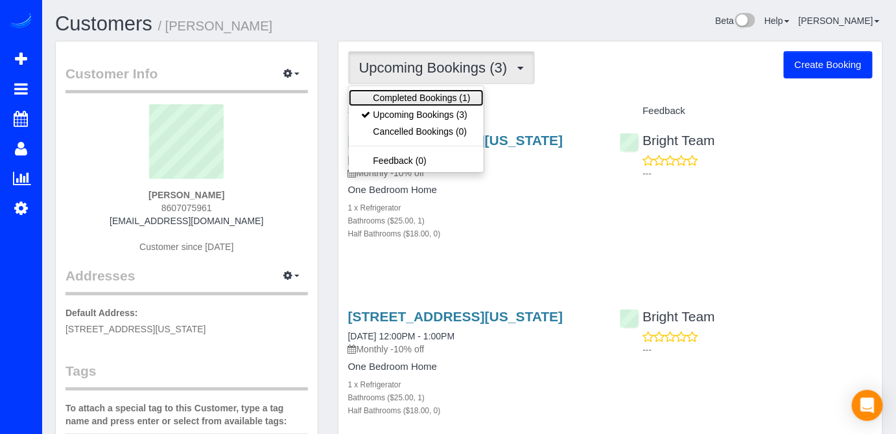
click at [441, 102] on link "Completed Bookings (1)" at bounding box center [416, 97] width 135 height 17
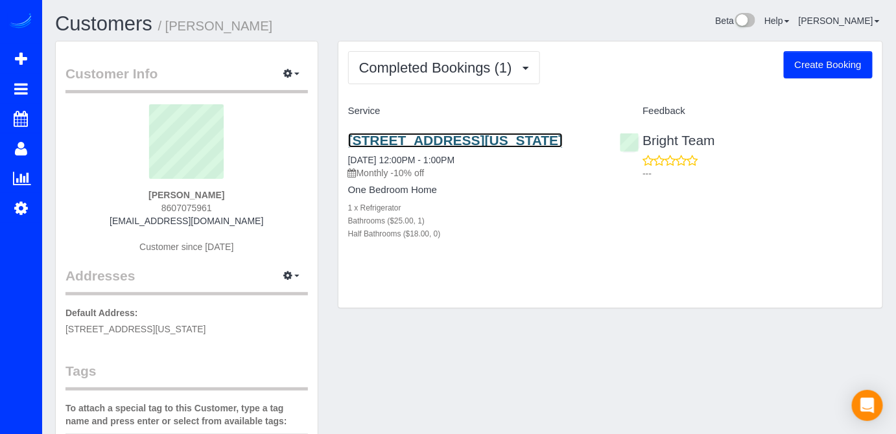
click at [412, 142] on link "[STREET_ADDRESS][US_STATE]" at bounding box center [455, 140] width 215 height 15
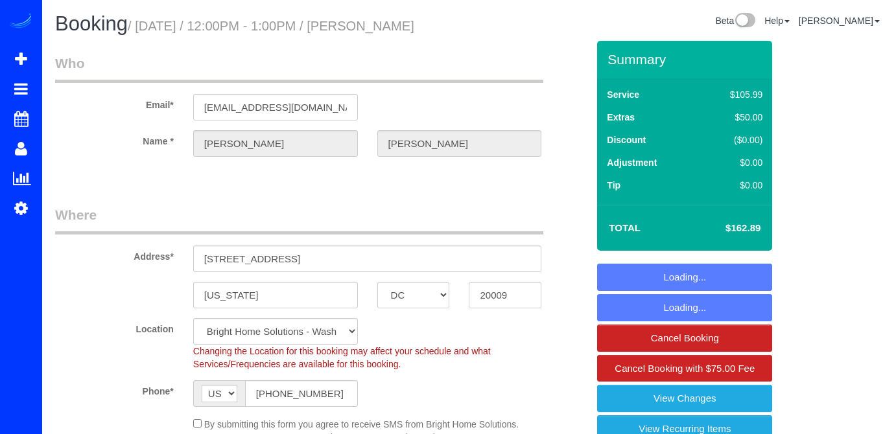
select select "DC"
select select "spot1"
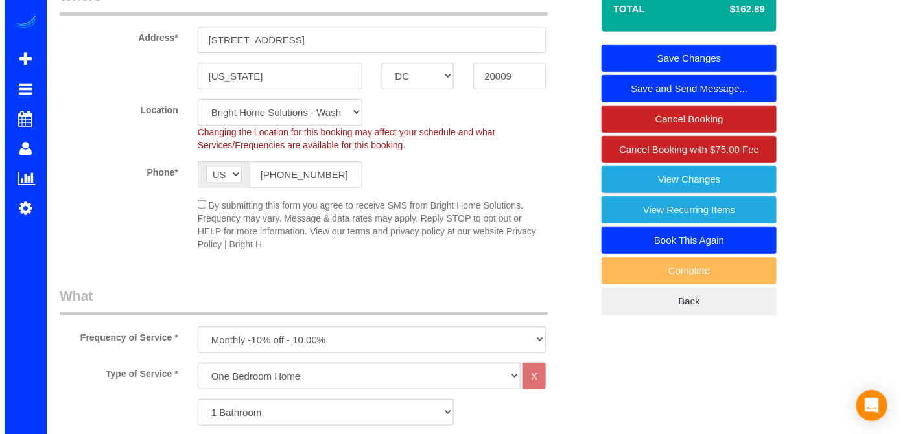
scroll to position [176, 0]
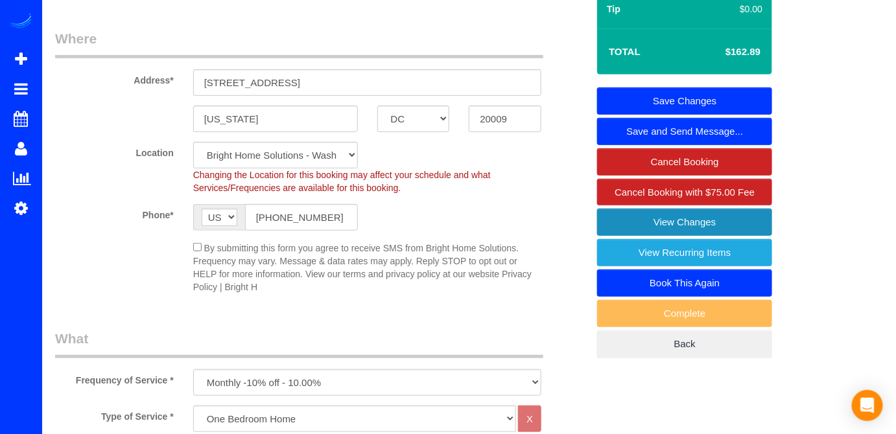
click at [638, 236] on link "View Changes" at bounding box center [684, 222] width 175 height 27
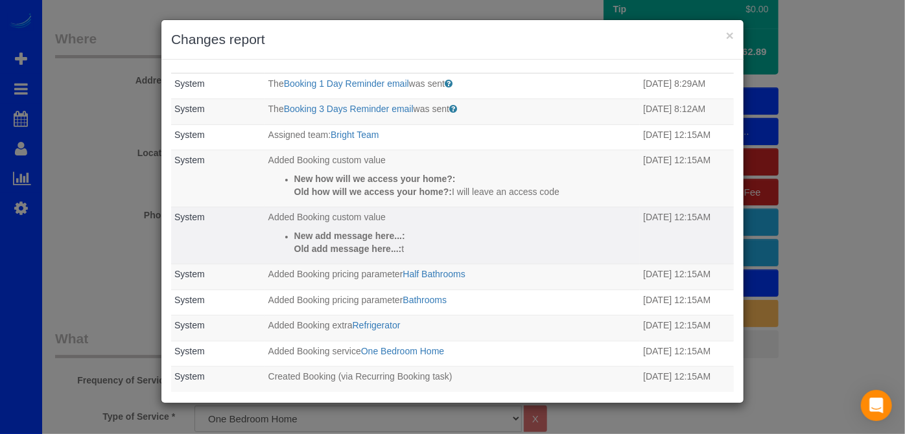
scroll to position [43, 0]
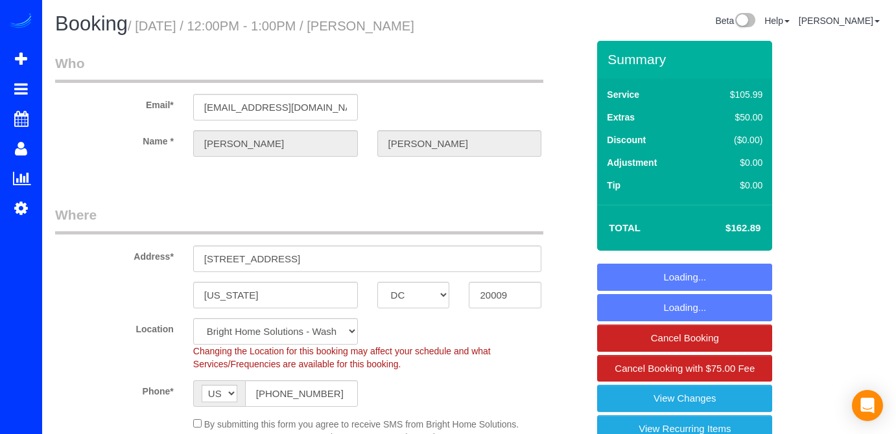
select select "DC"
select select "spot1"
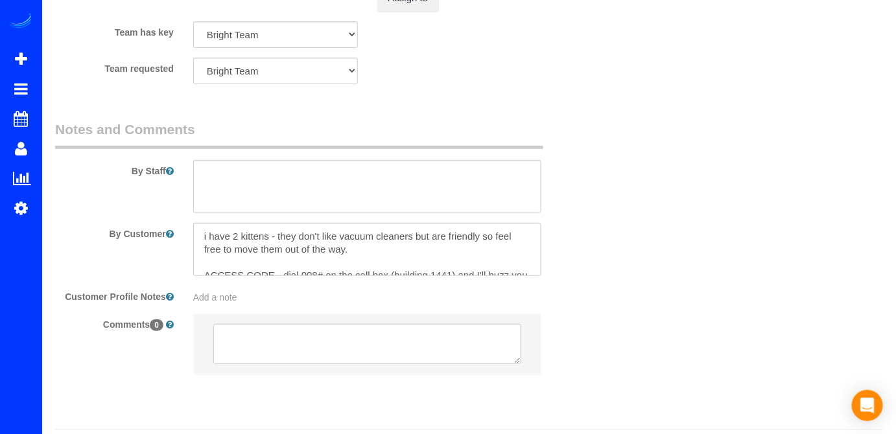
scroll to position [1738, 0]
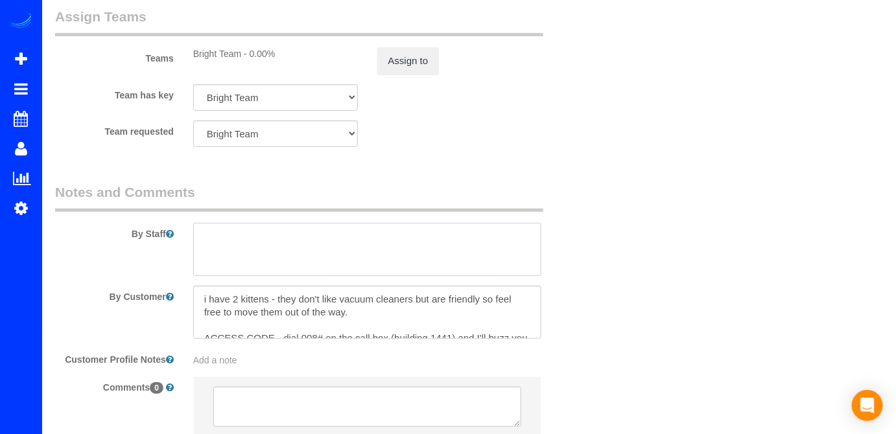
click at [238, 262] on textarea at bounding box center [367, 249] width 349 height 53
paste textarea "Tengo dos gatitos; no les gustan las aspiradoras, pero son amigables, así que p…"
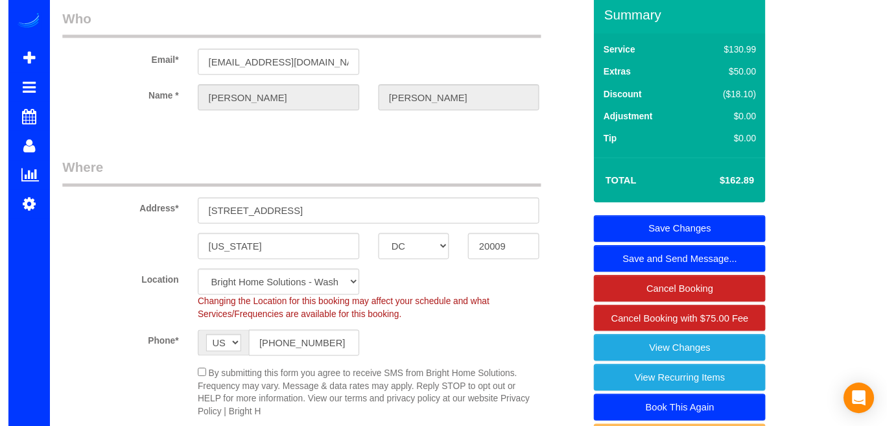
scroll to position [0, 0]
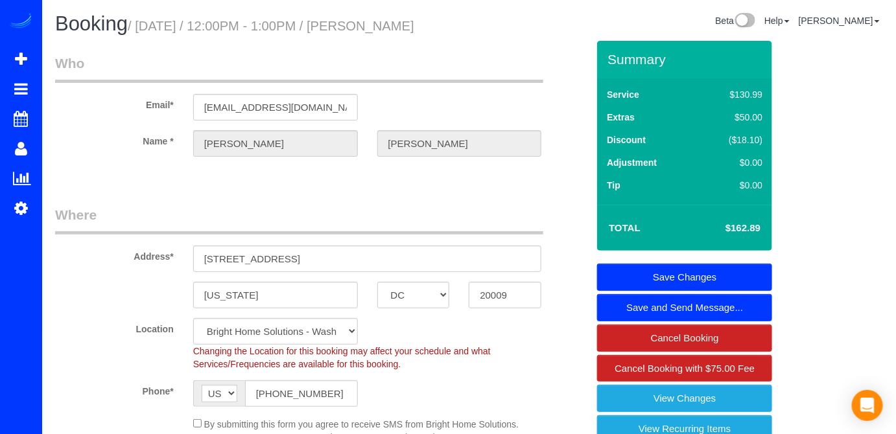
type textarea "Tengo dos gatitos; no les gustan las aspiradoras, pero son amigables, así que p…"
click at [685, 291] on link "Save Changes" at bounding box center [684, 277] width 175 height 27
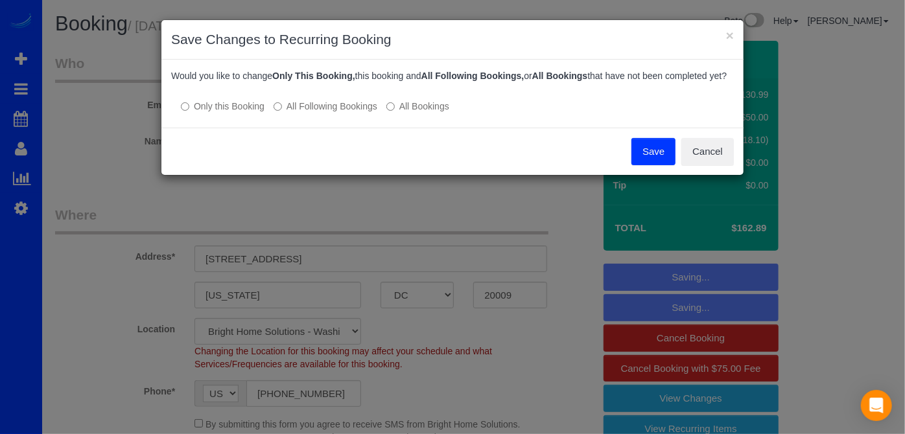
click at [295, 113] on label "All Following Bookings" at bounding box center [326, 106] width 104 height 13
click at [635, 160] on button "Save" at bounding box center [653, 151] width 44 height 27
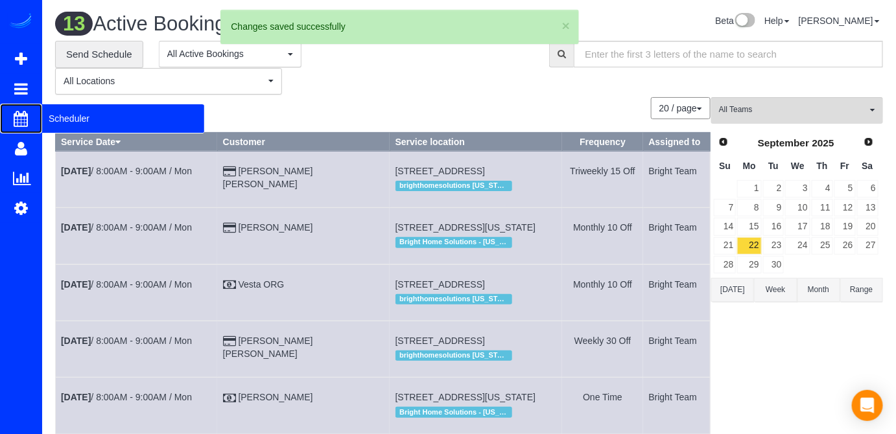
click at [54, 114] on span "Scheduler" at bounding box center [123, 119] width 162 height 30
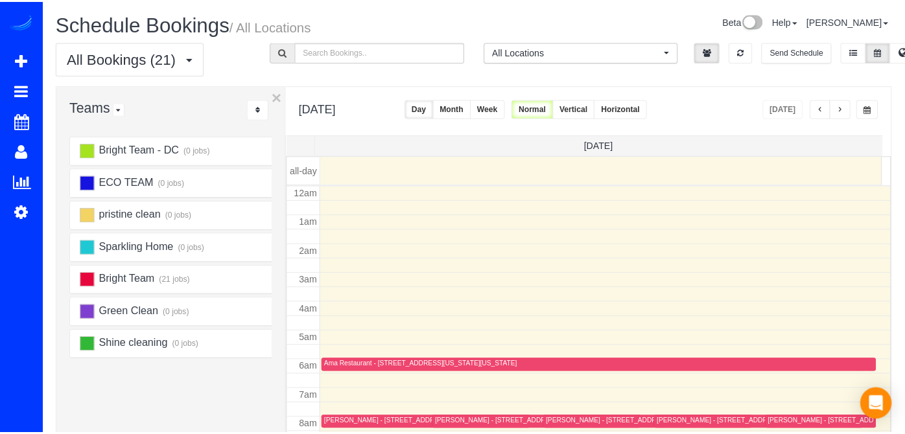
scroll to position [169, 0]
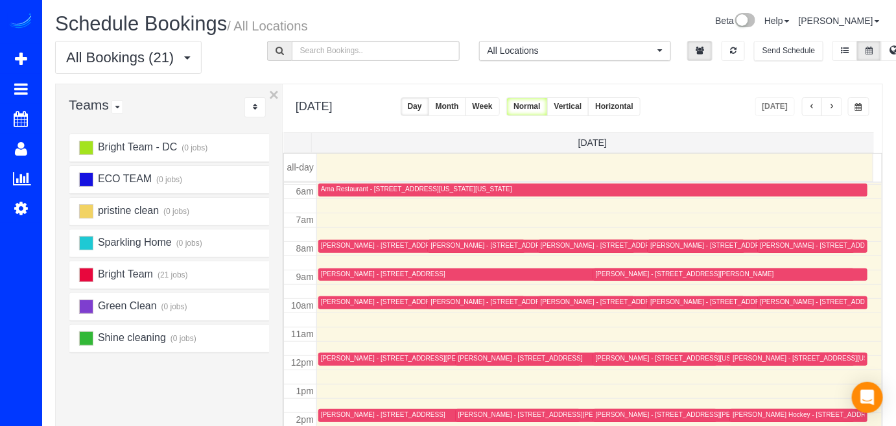
click at [608, 274] on div "Michael Brille - 8503 Rayburn Rd, Bethesda, MD 20817" at bounding box center [685, 274] width 178 height 8
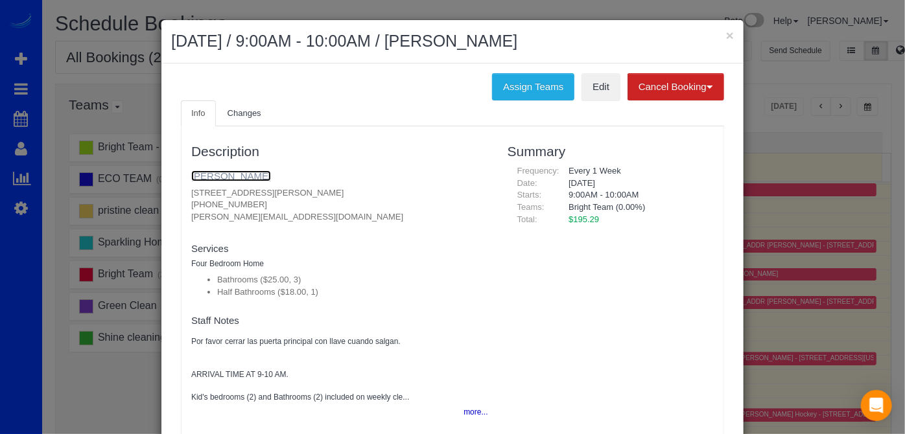
click at [212, 174] on link "[PERSON_NAME]" at bounding box center [231, 175] width 80 height 11
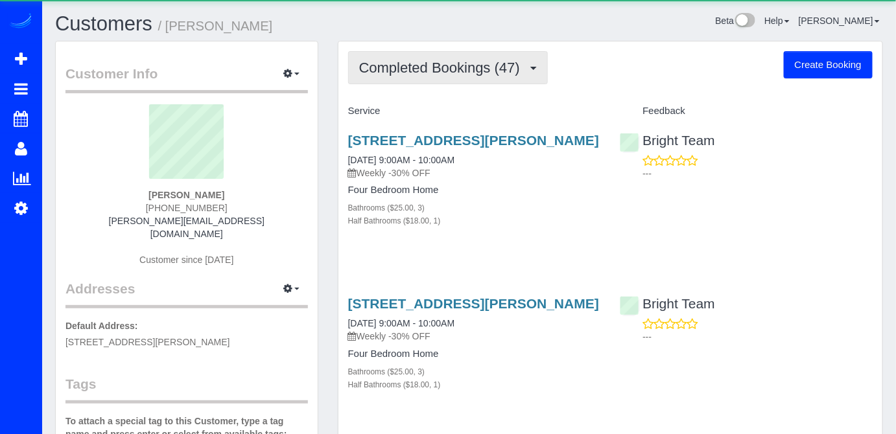
click at [448, 80] on button "Completed Bookings (47)" at bounding box center [448, 67] width 200 height 33
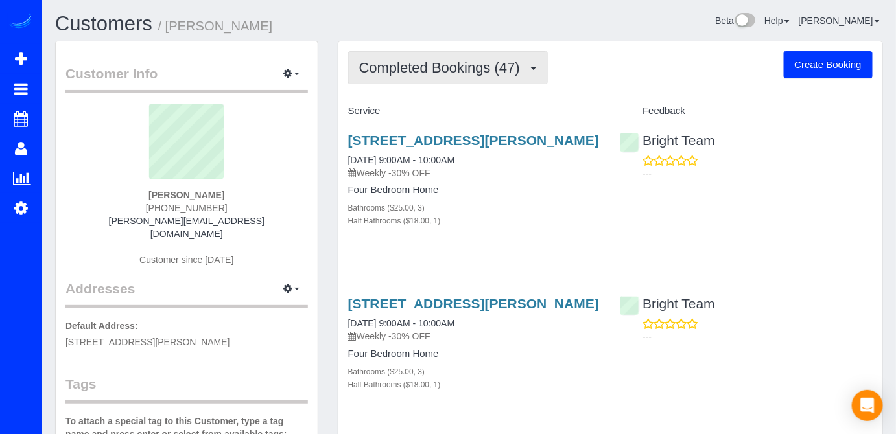
click at [456, 65] on span "Completed Bookings (47)" at bounding box center [442, 68] width 167 height 16
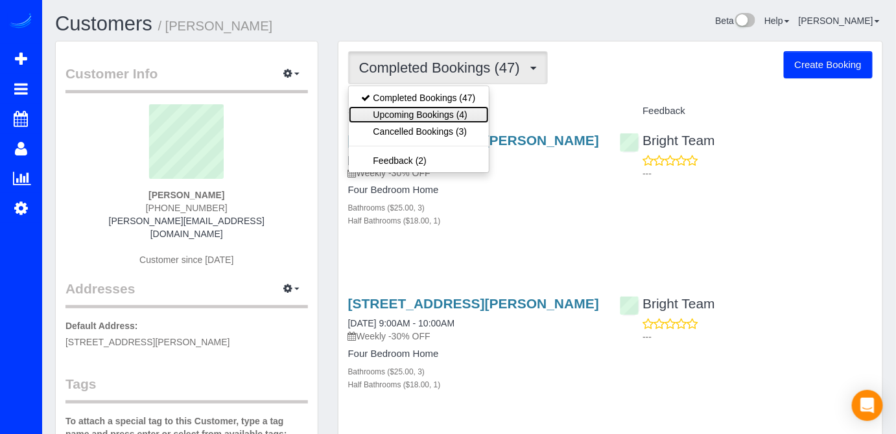
click at [433, 107] on link "Upcoming Bookings (4)" at bounding box center [419, 114] width 140 height 17
